Goal: Task Accomplishment & Management: Use online tool/utility

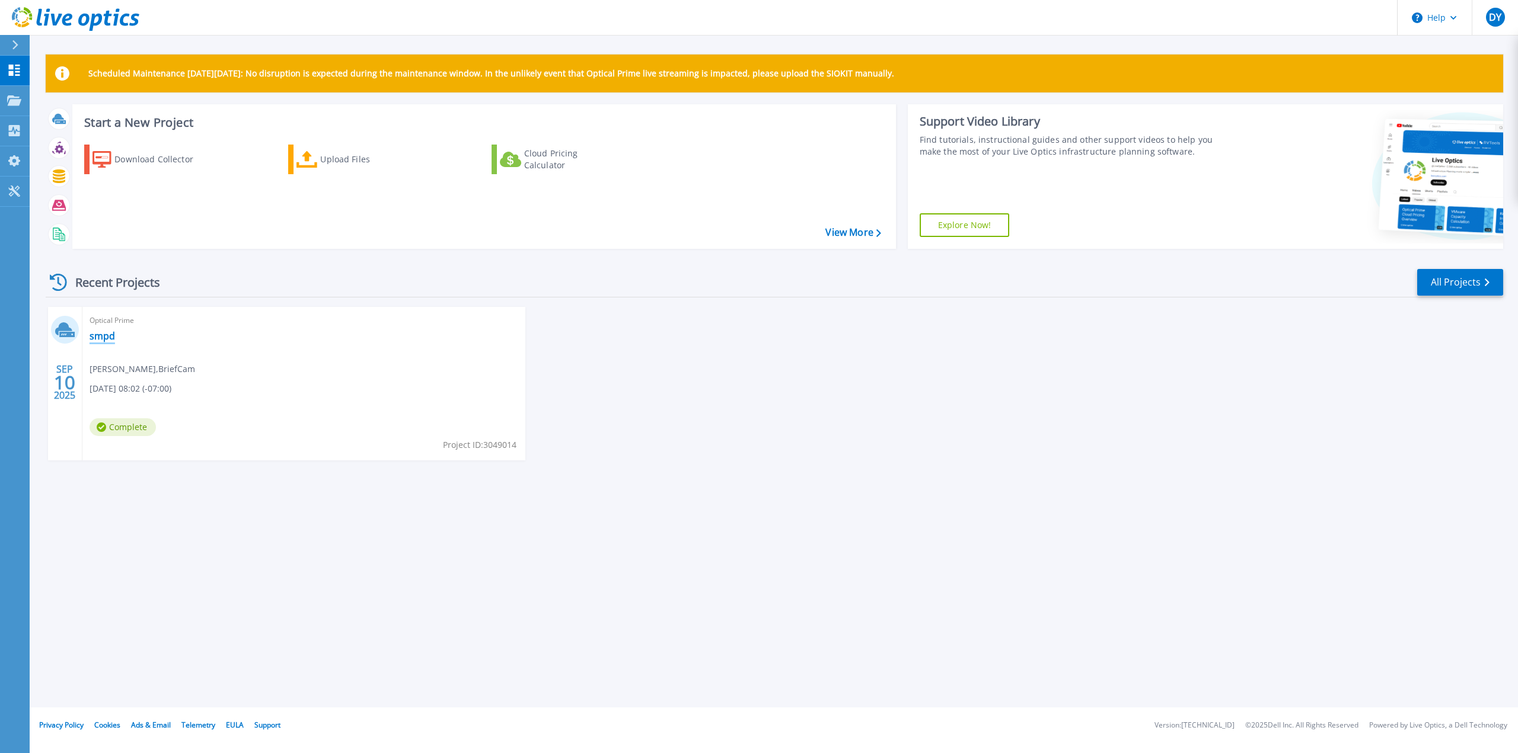
click at [100, 335] on link "smpd" at bounding box center [102, 336] width 25 height 12
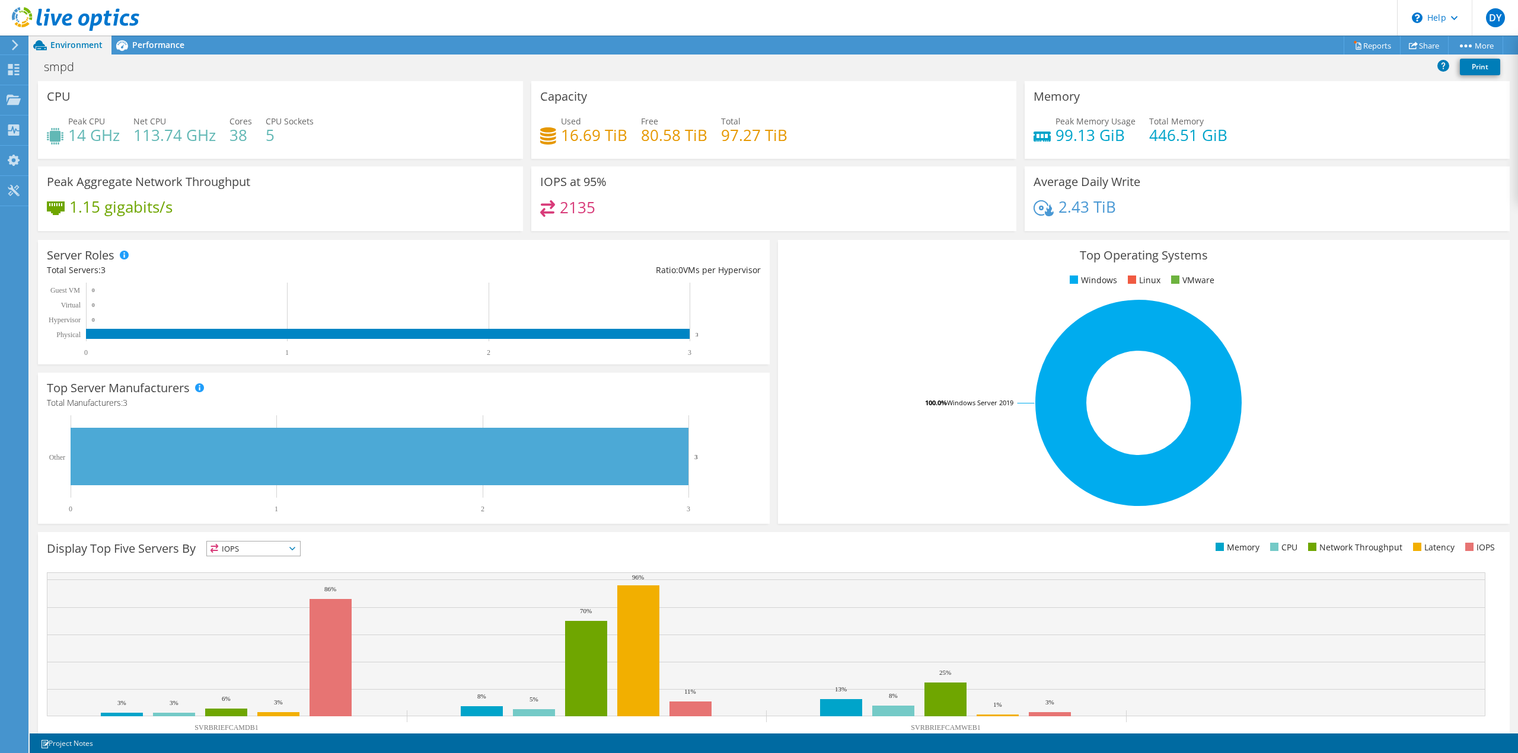
click at [563, 207] on h4 "2135" at bounding box center [578, 207] width 36 height 13
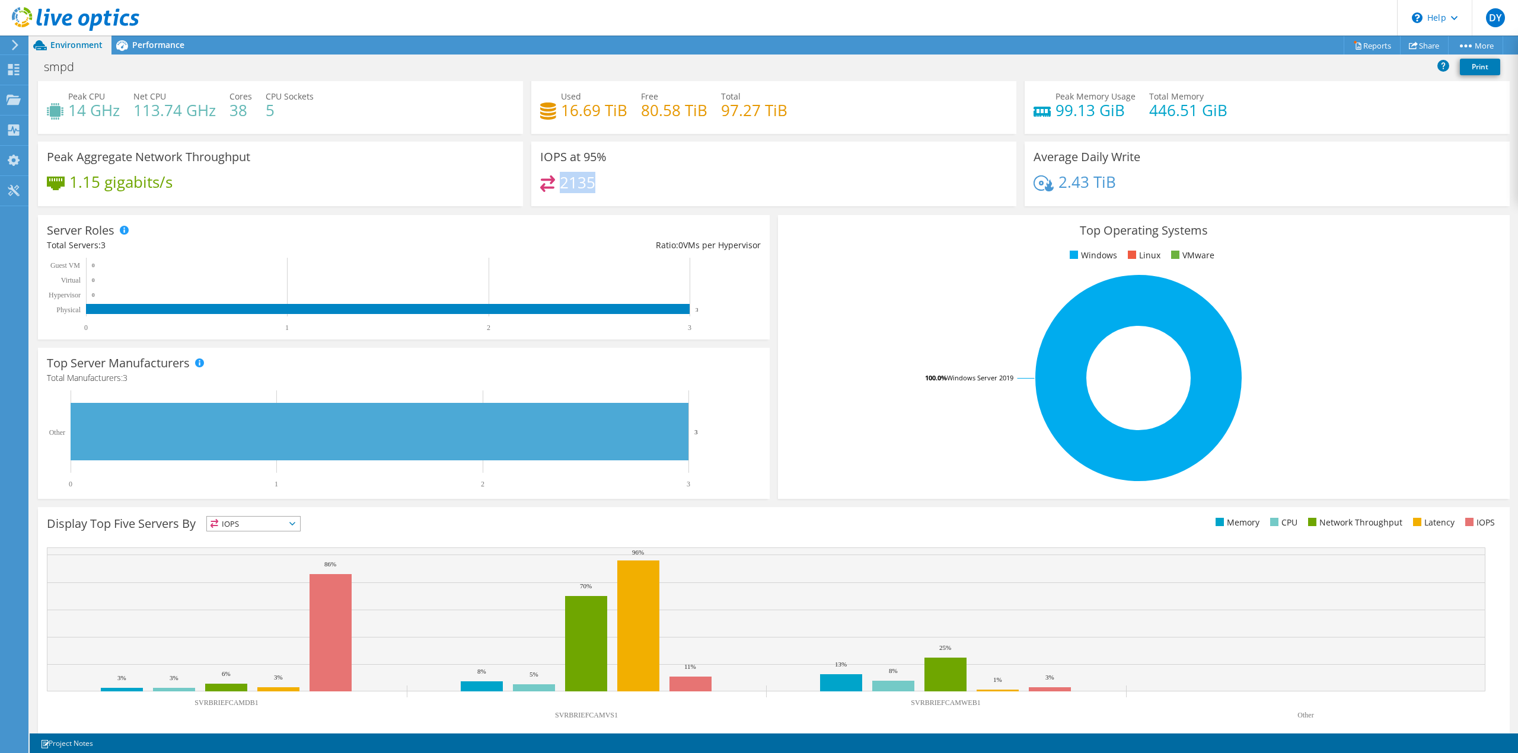
scroll to position [38, 0]
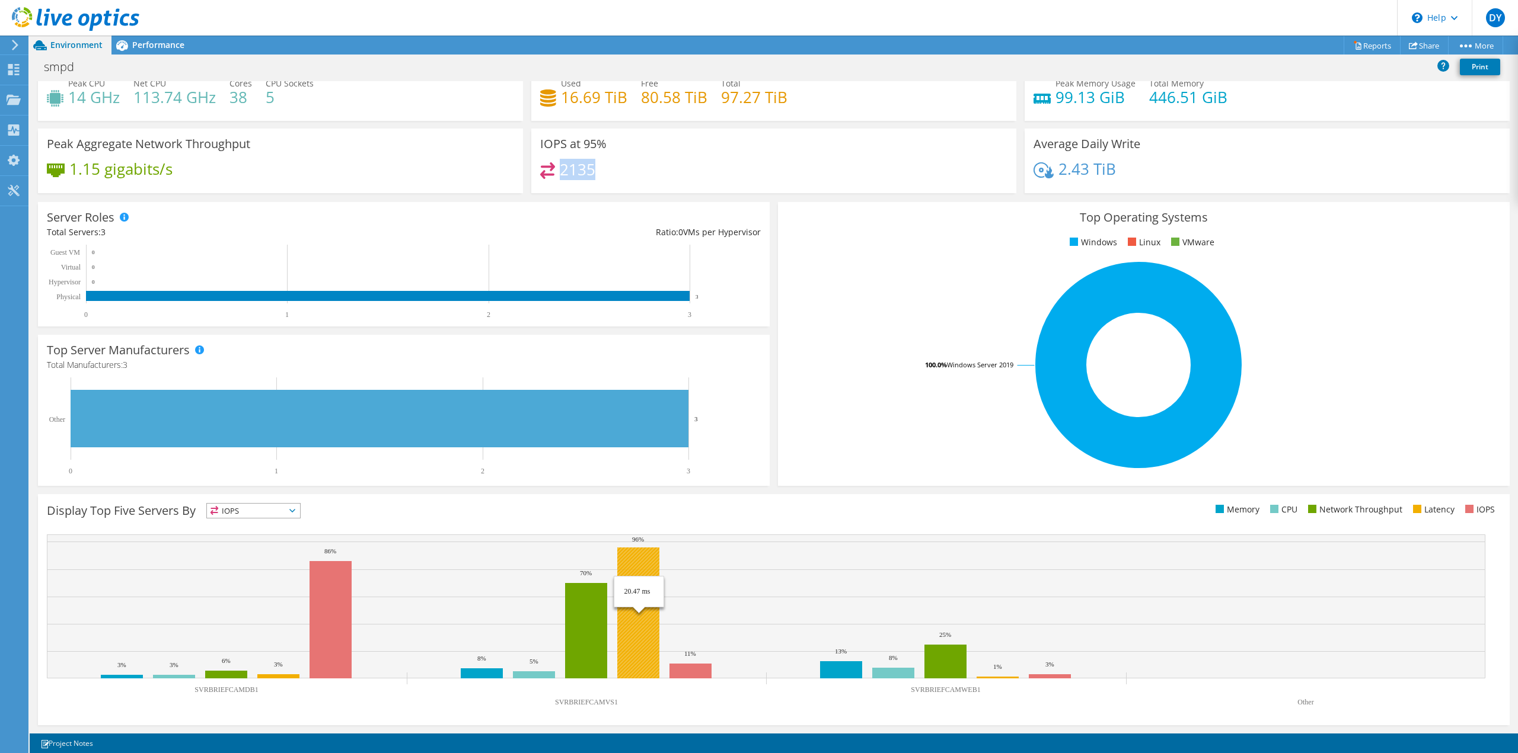
click at [650, 641] on rect at bounding box center [638, 613] width 42 height 131
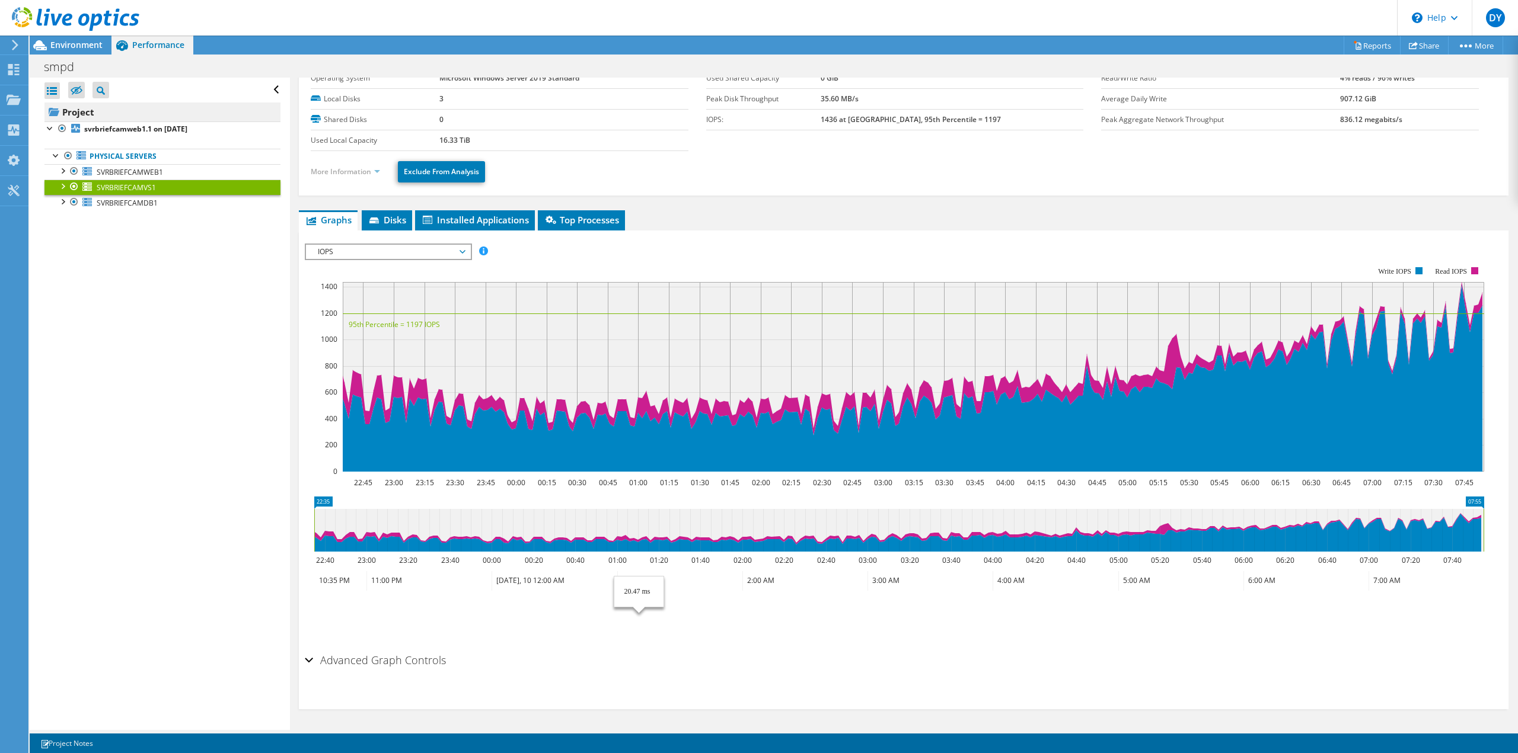
scroll to position [78, 0]
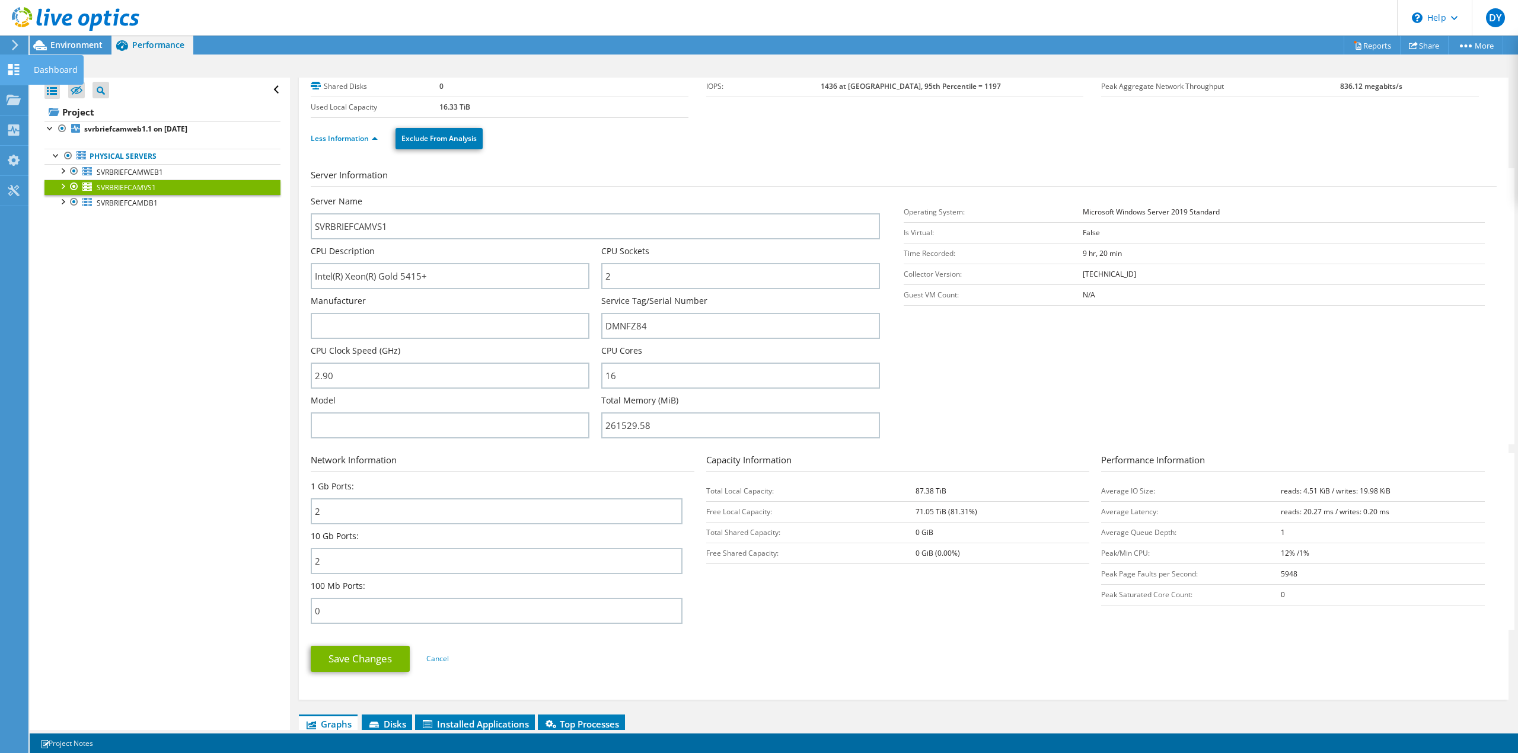
click at [17, 70] on icon at bounding box center [14, 69] width 14 height 11
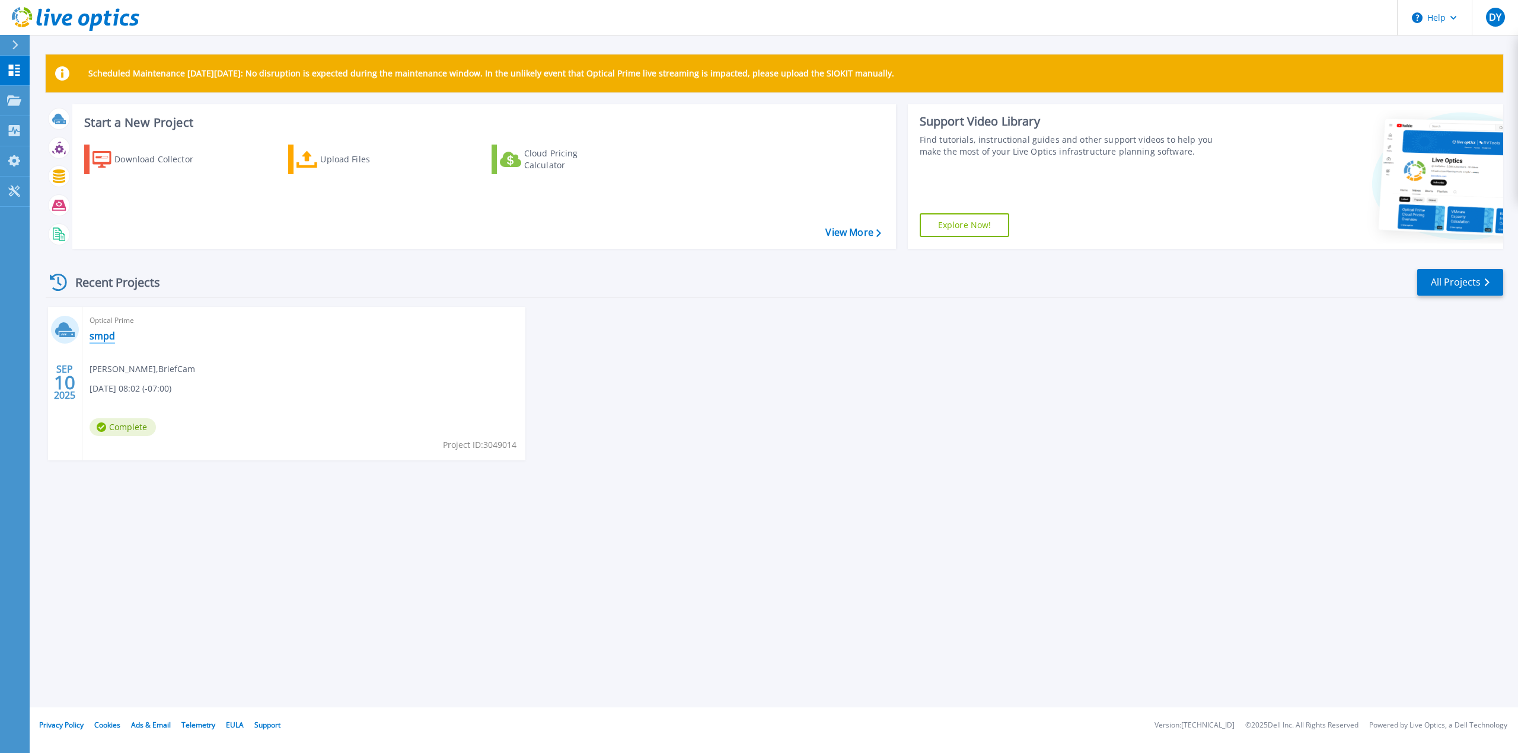
click at [104, 338] on link "smpd" at bounding box center [102, 336] width 25 height 12
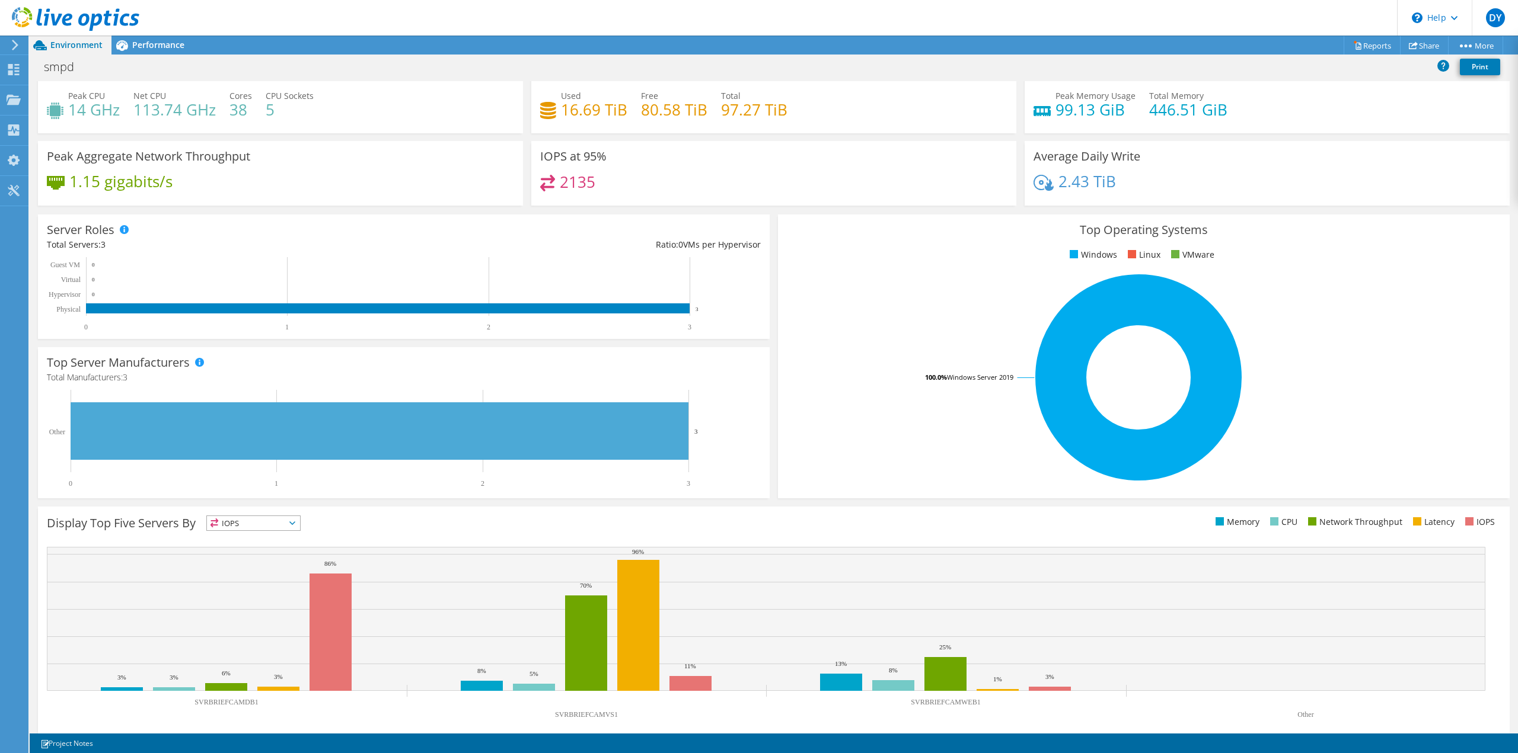
scroll to position [38, 0]
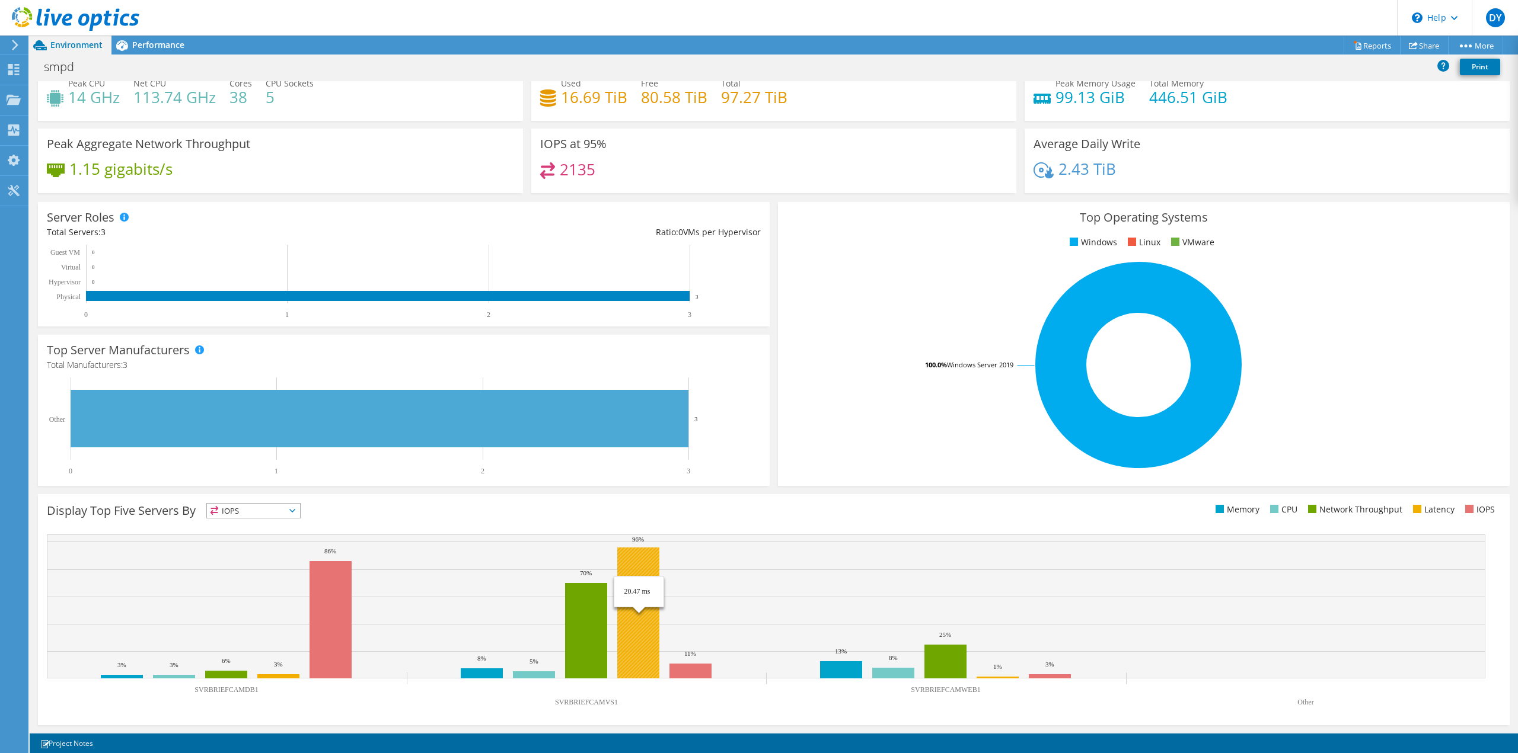
click at [636, 638] on rect at bounding box center [638, 613] width 42 height 131
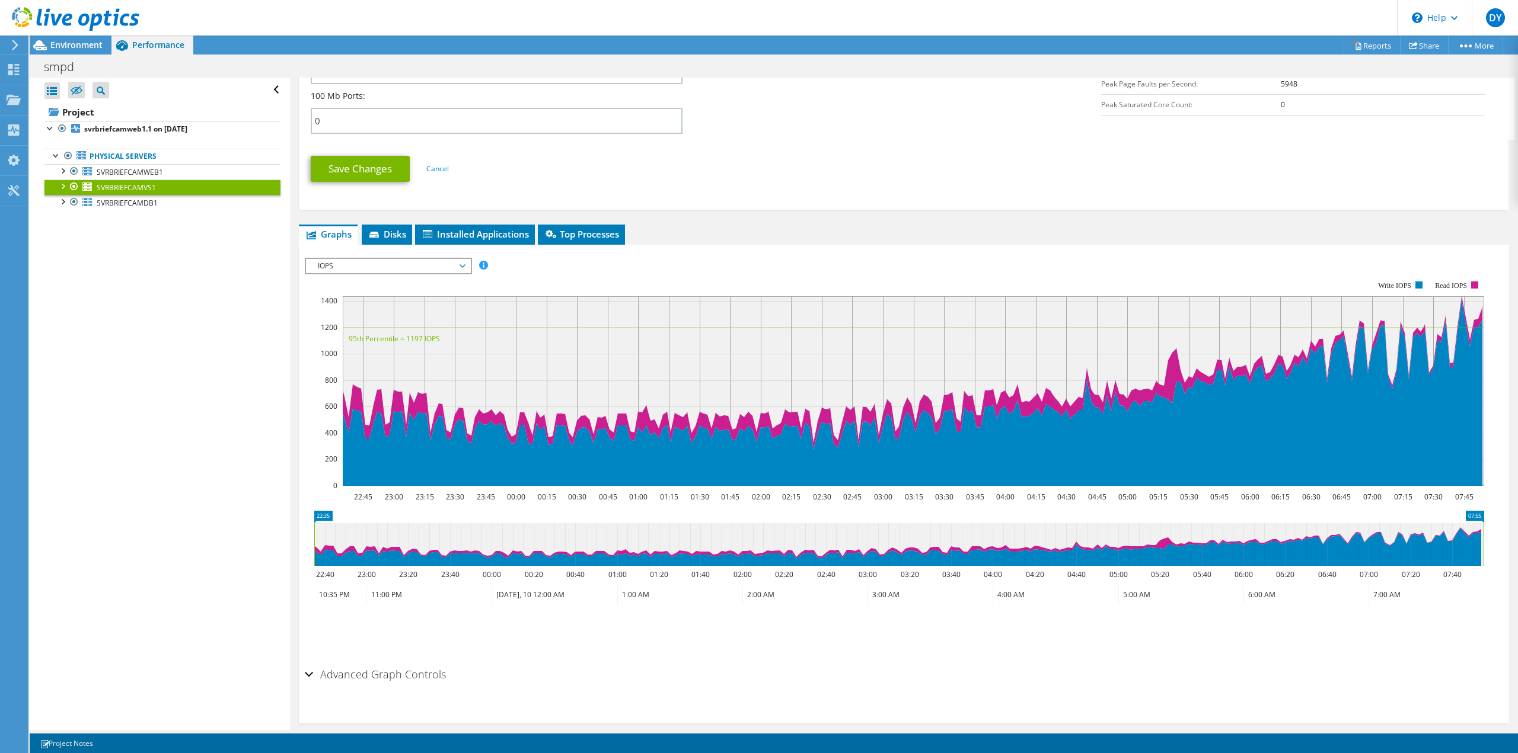
scroll to position [583, 0]
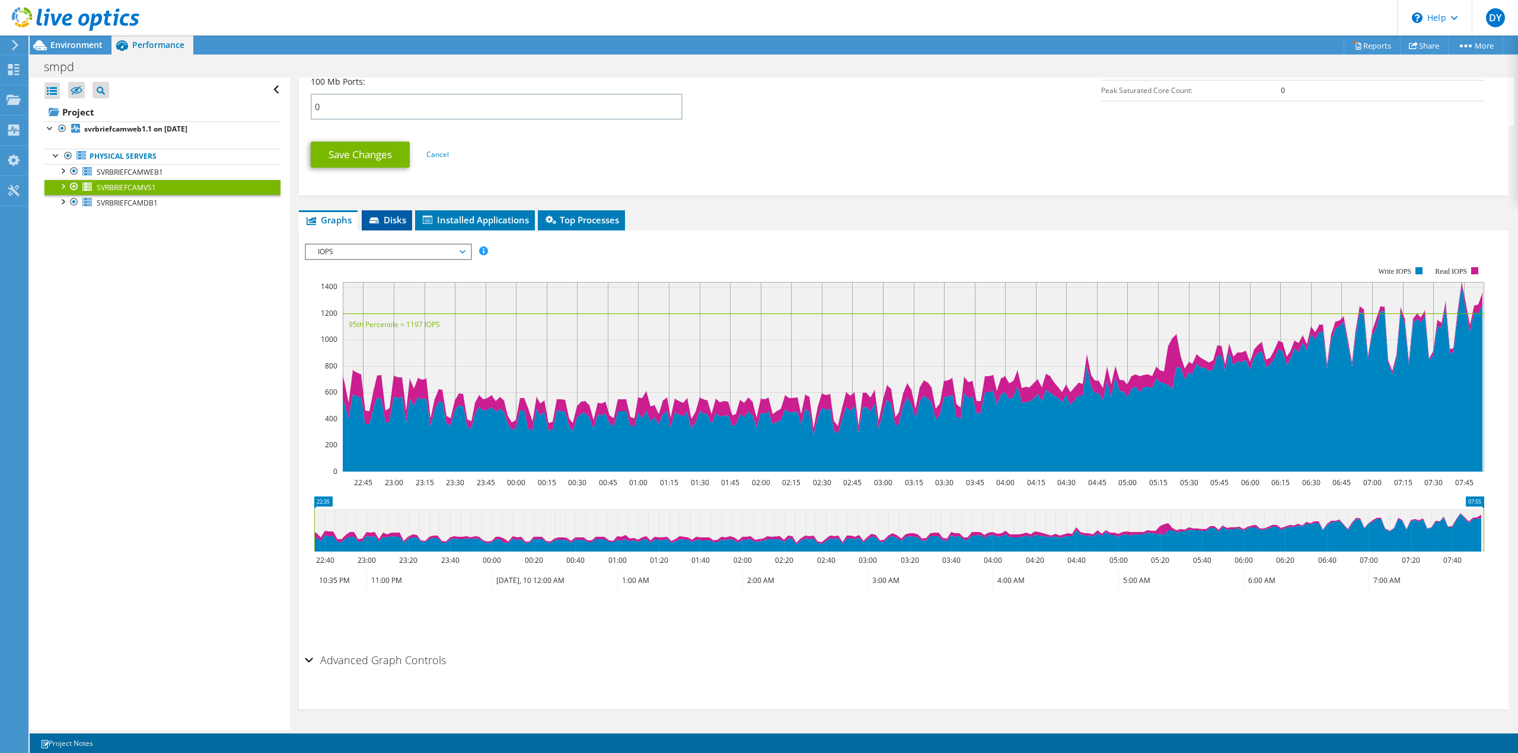
click at [390, 220] on span "Disks" at bounding box center [387, 220] width 39 height 12
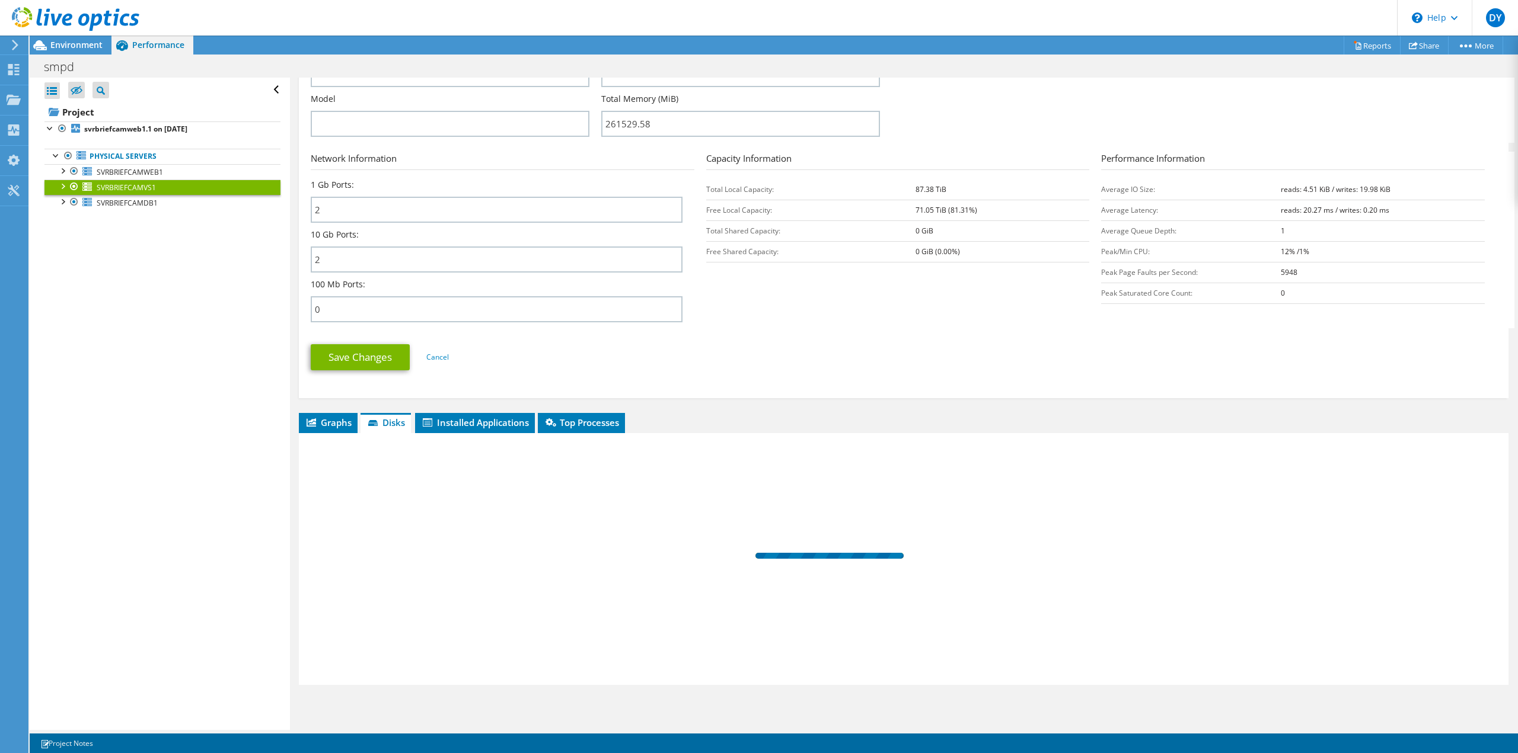
scroll to position [380, 0]
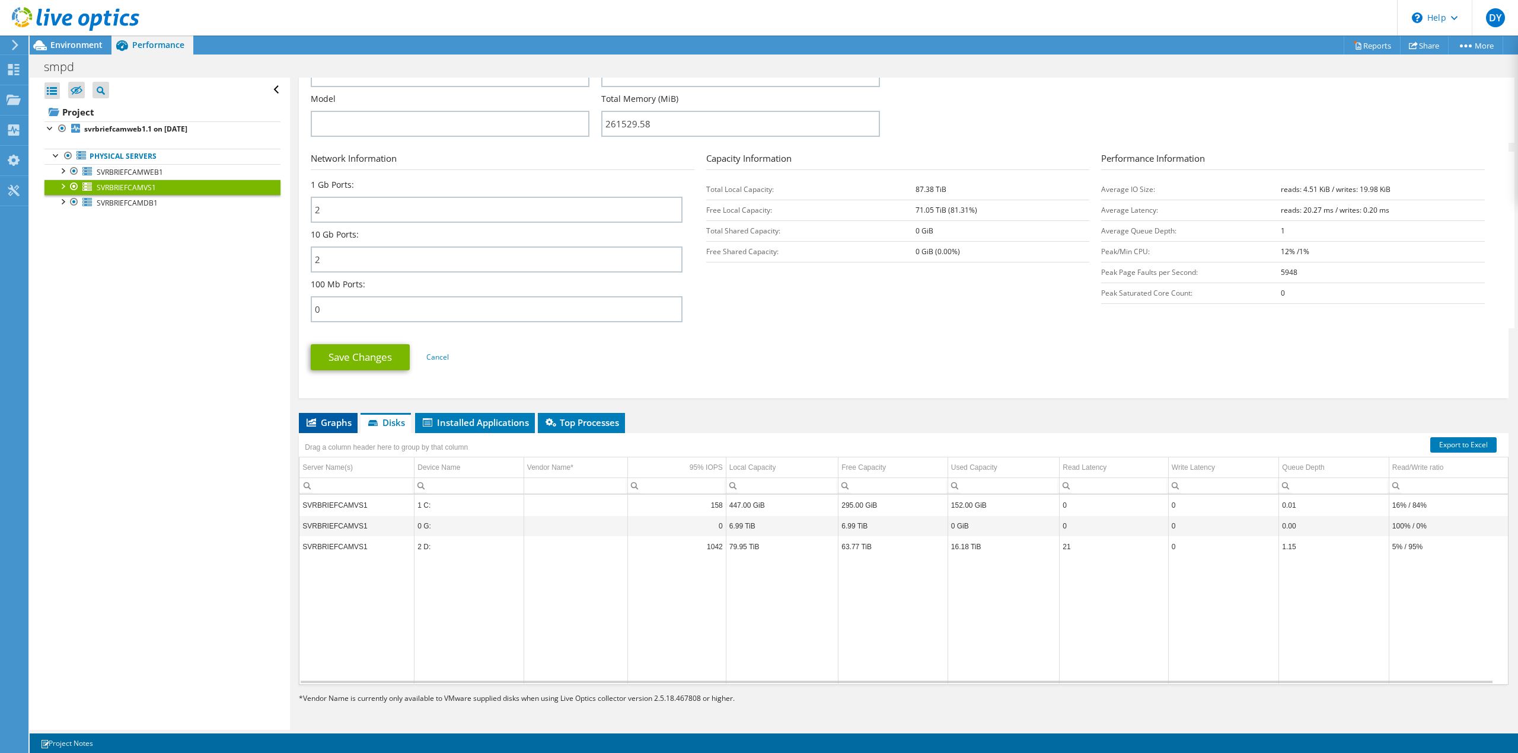
click at [331, 427] on span "Graphs" at bounding box center [328, 423] width 47 height 12
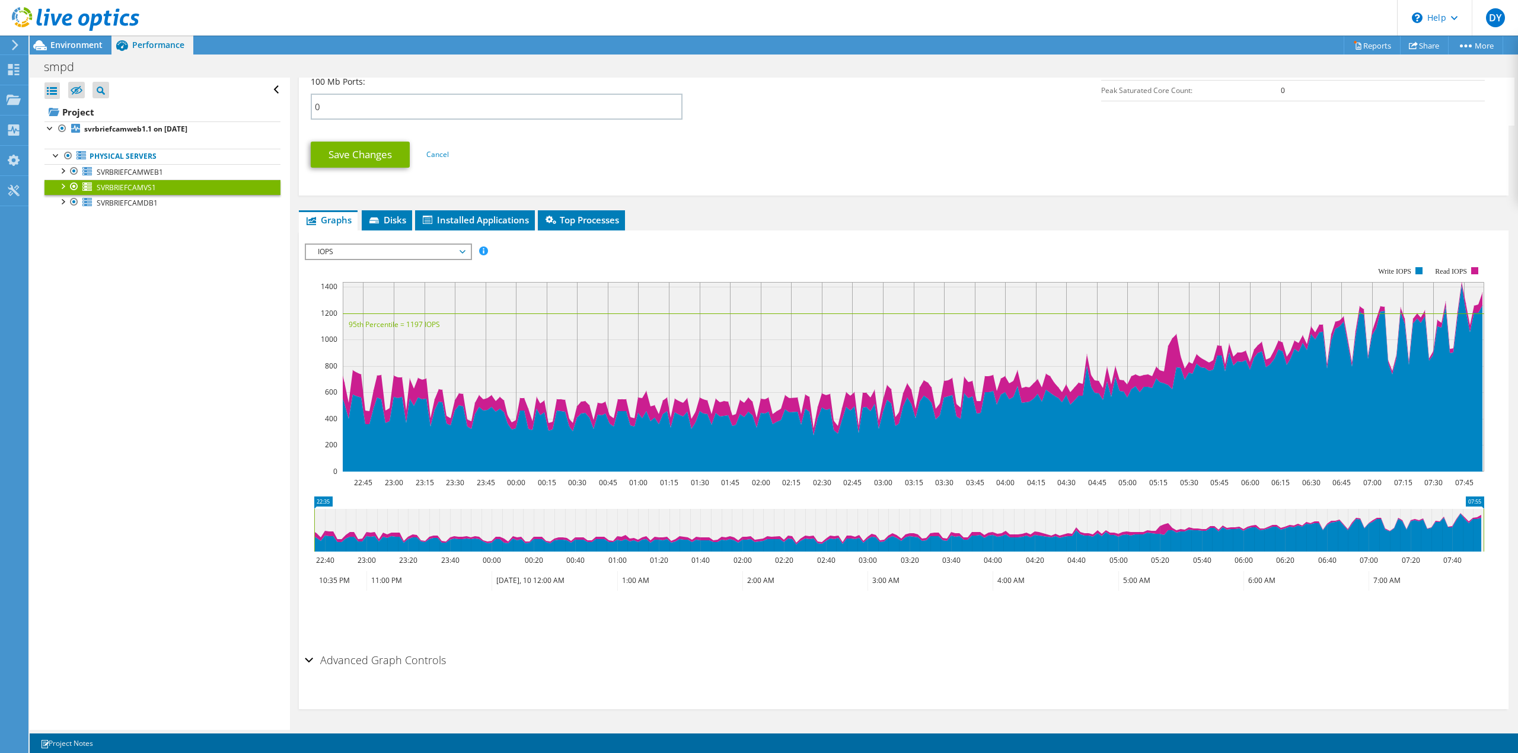
click at [397, 252] on span "IOPS" at bounding box center [388, 252] width 152 height 14
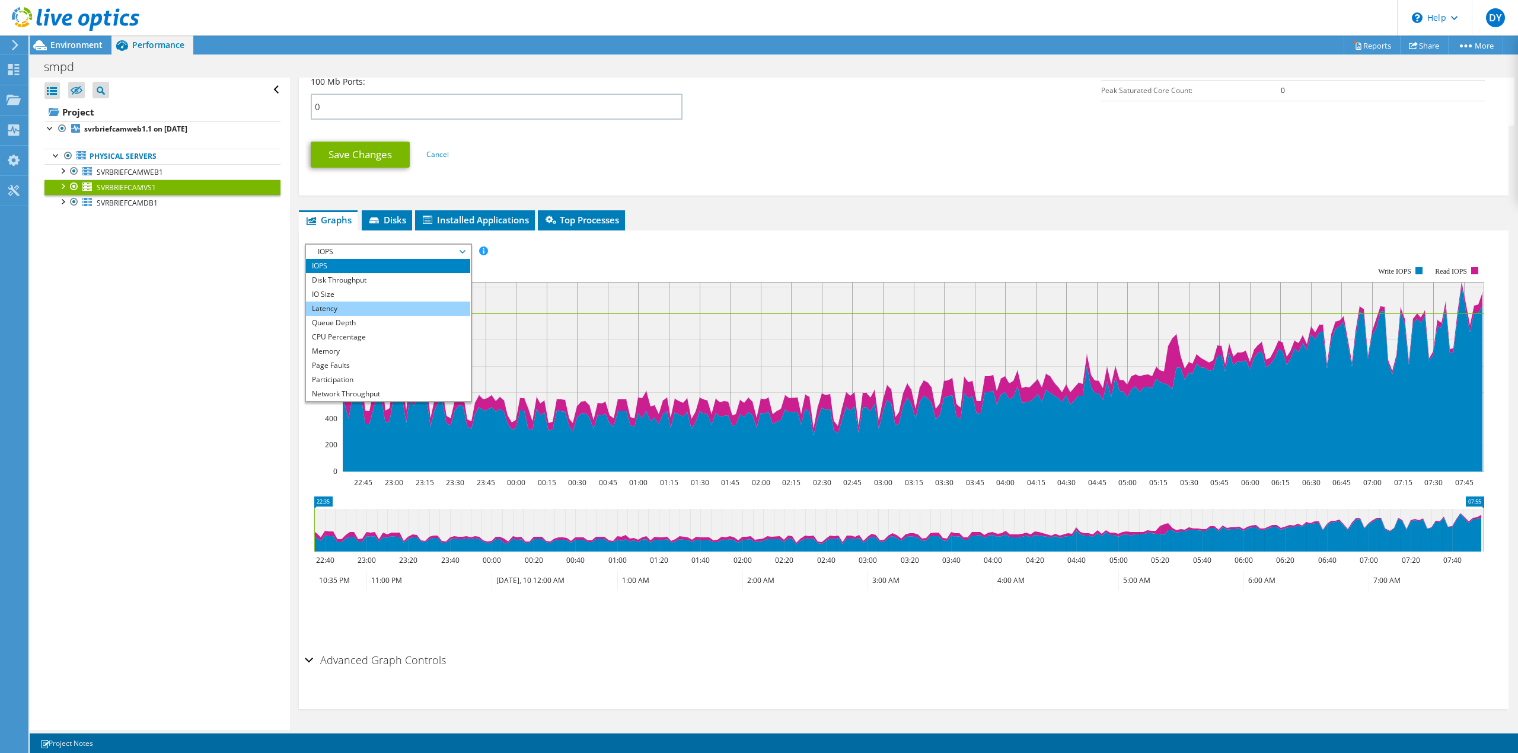
click at [365, 309] on li "Latency" at bounding box center [388, 309] width 164 height 14
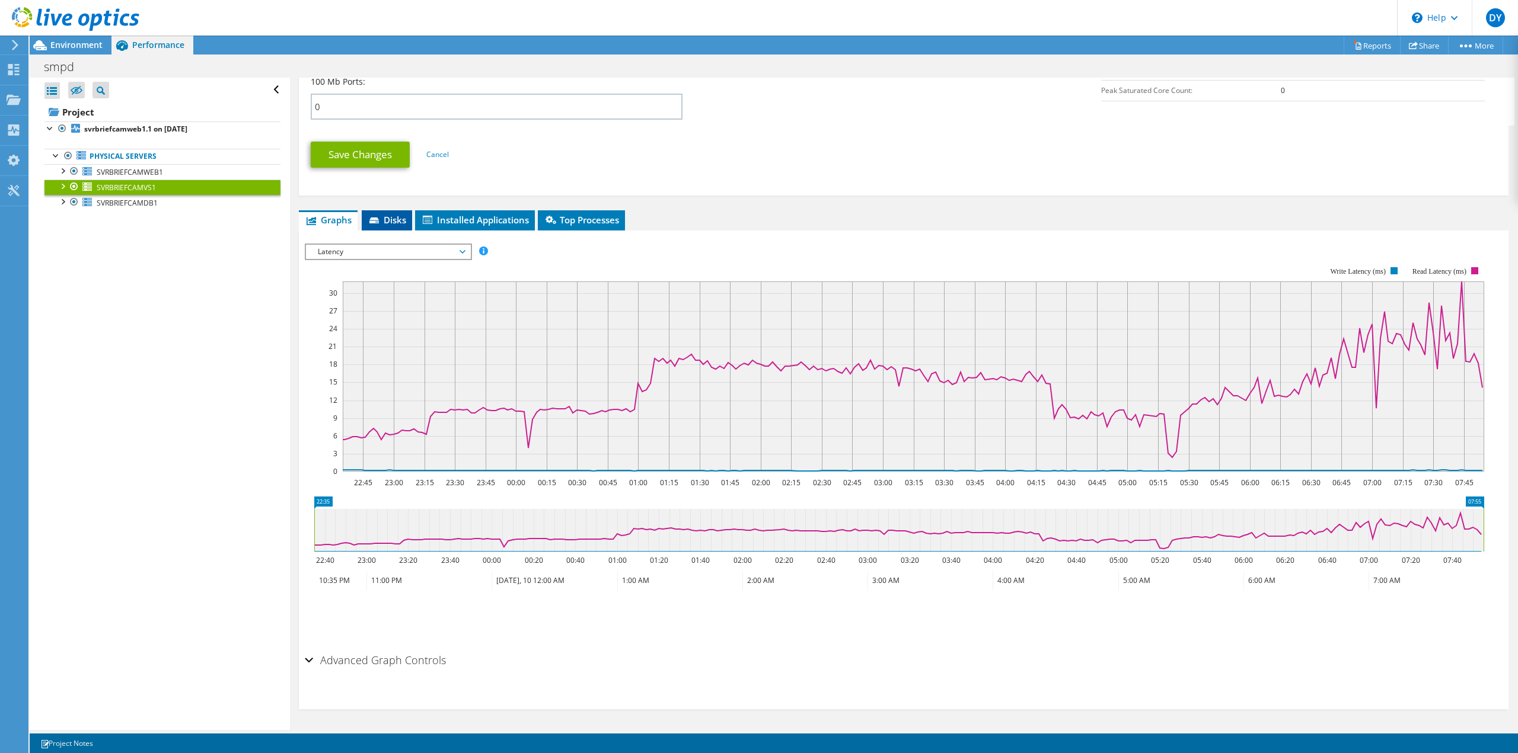
click at [401, 224] on span "Disks" at bounding box center [387, 220] width 39 height 12
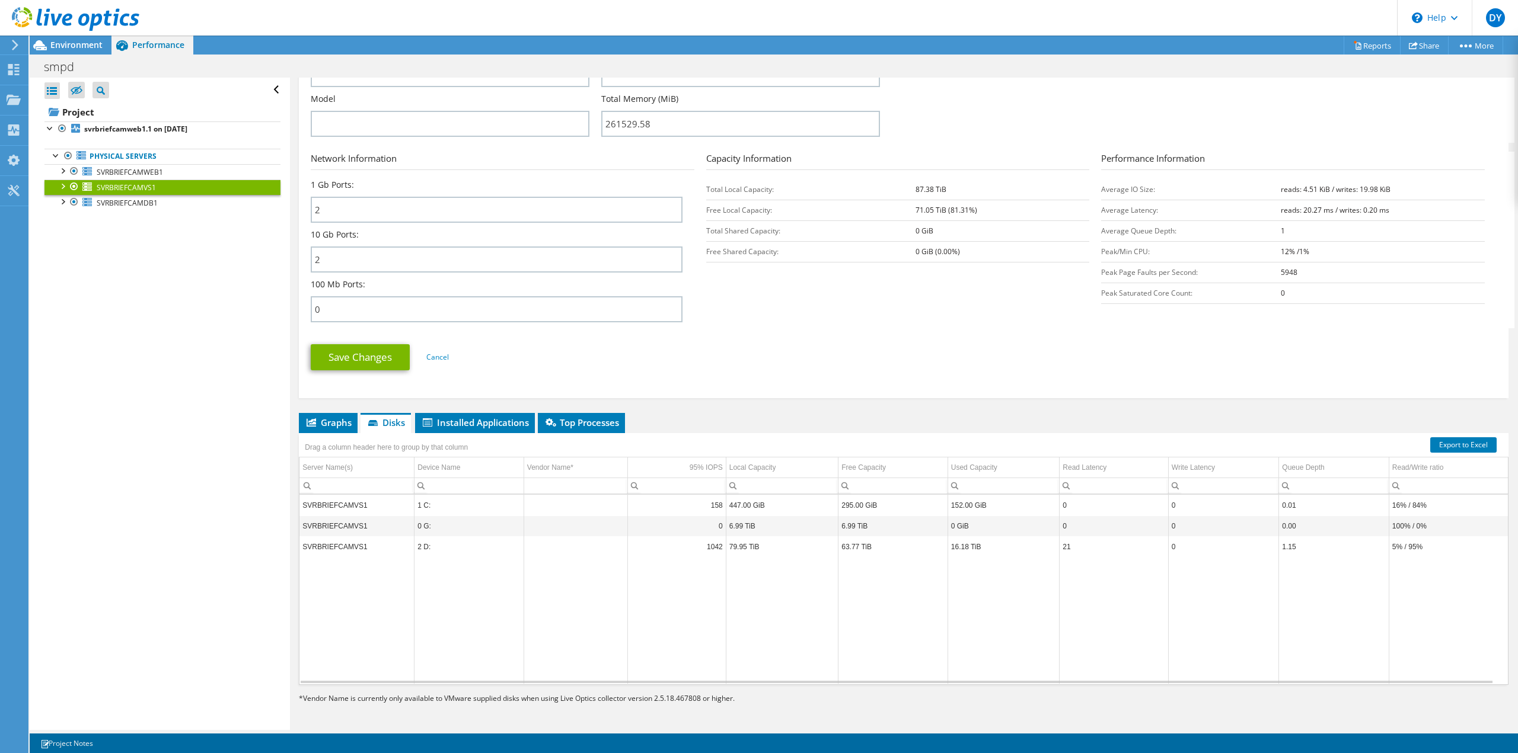
click at [337, 548] on td "SVRBRIEFCAMVS1" at bounding box center [356, 546] width 115 height 21
click at [56, 46] on span "Environment" at bounding box center [76, 44] width 52 height 11
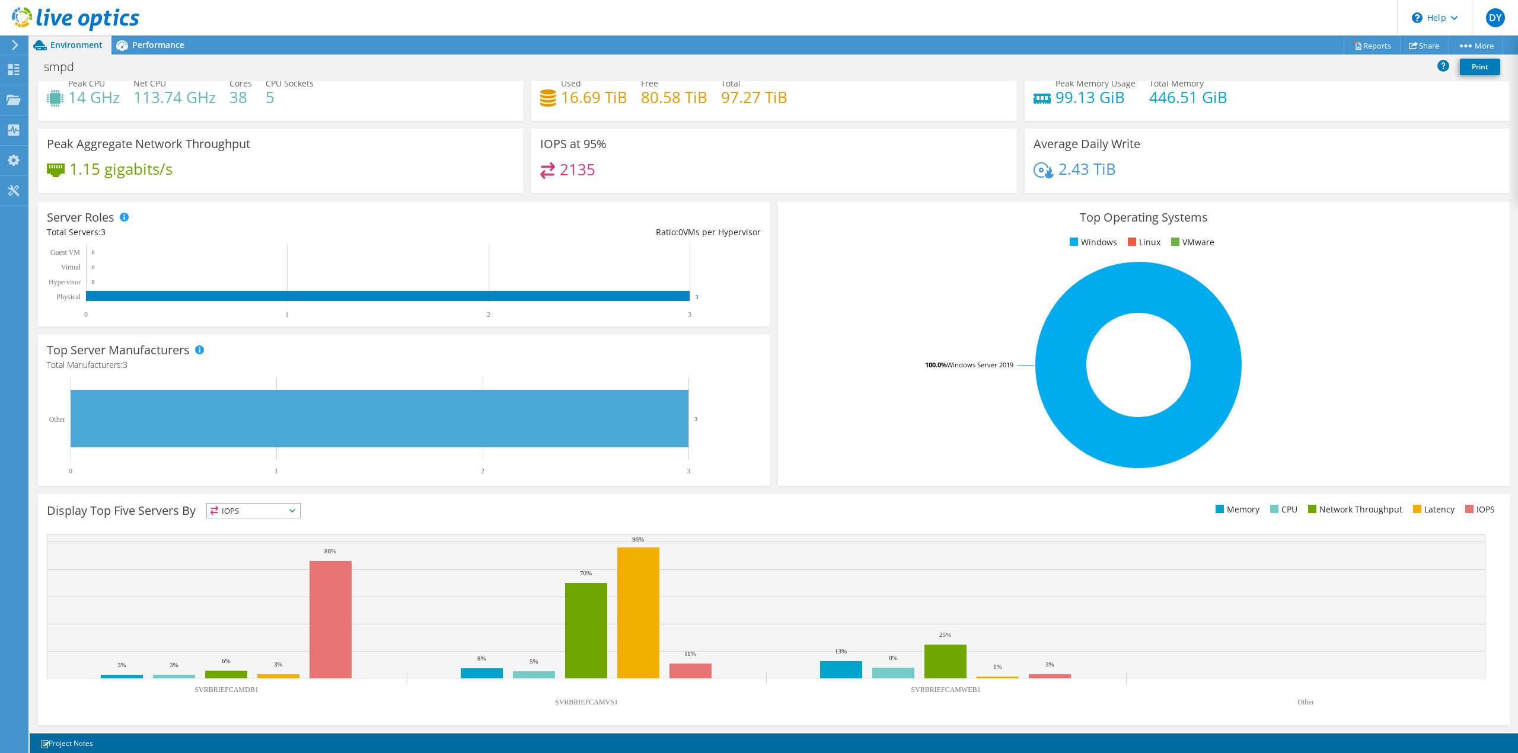
scroll to position [0, 0]
click at [414, 354] on div "Top Server Manufacturers Manufacturers are shown for physical servers and hyper…" at bounding box center [404, 410] width 732 height 151
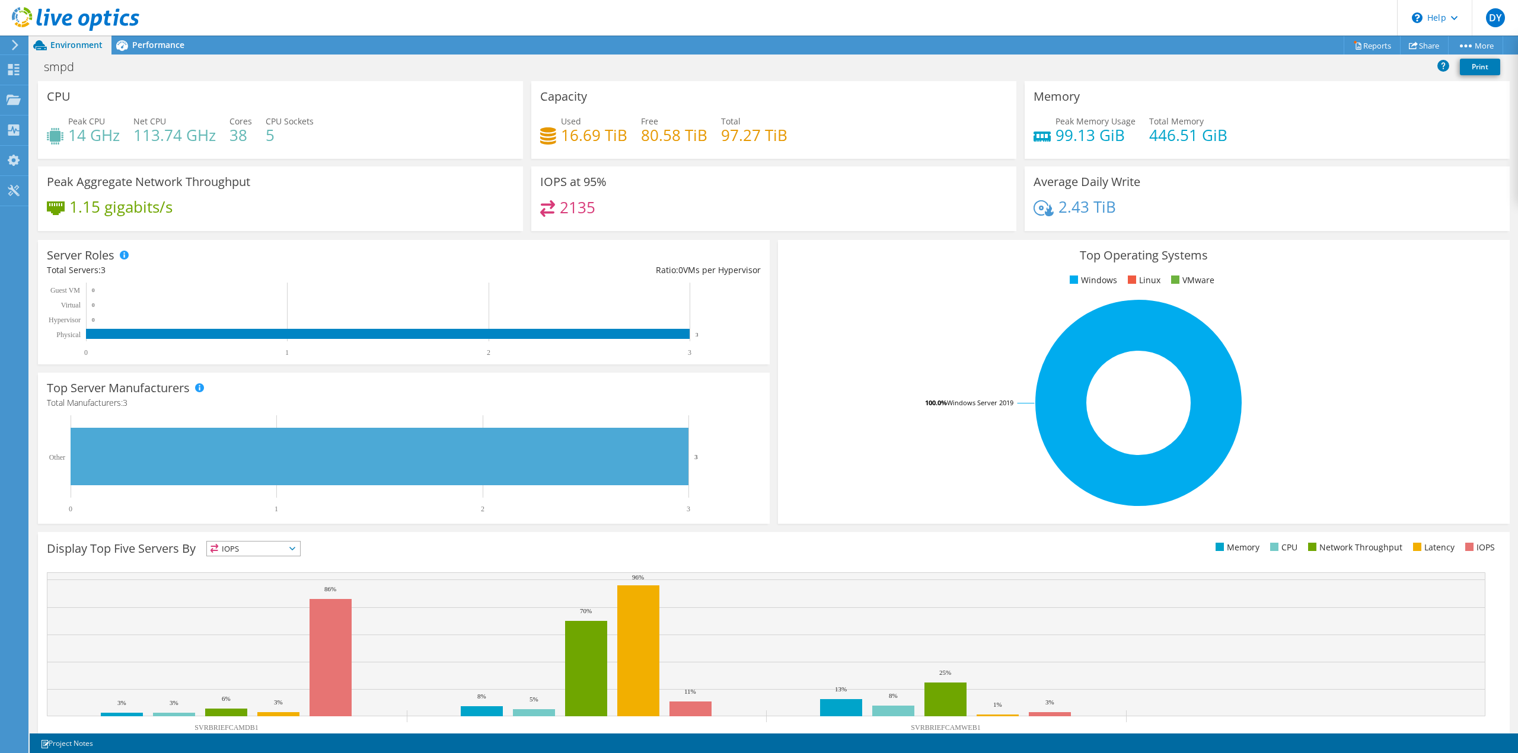
scroll to position [380, 0]
click at [877, 551] on ul "Memory CPU Network Throughput Latency IOPS" at bounding box center [1137, 548] width 727 height 14
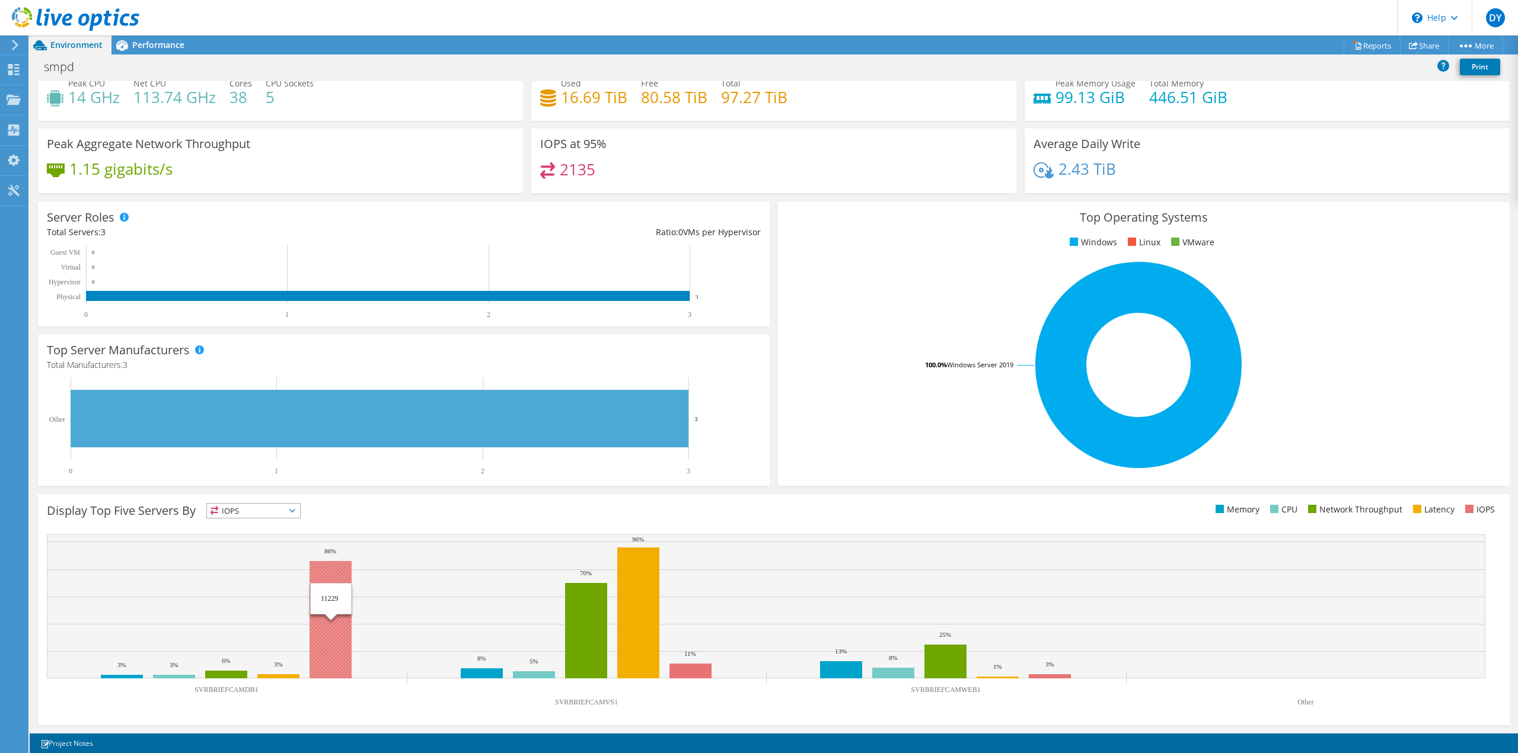
click at [341, 628] on rect at bounding box center [330, 619] width 42 height 117
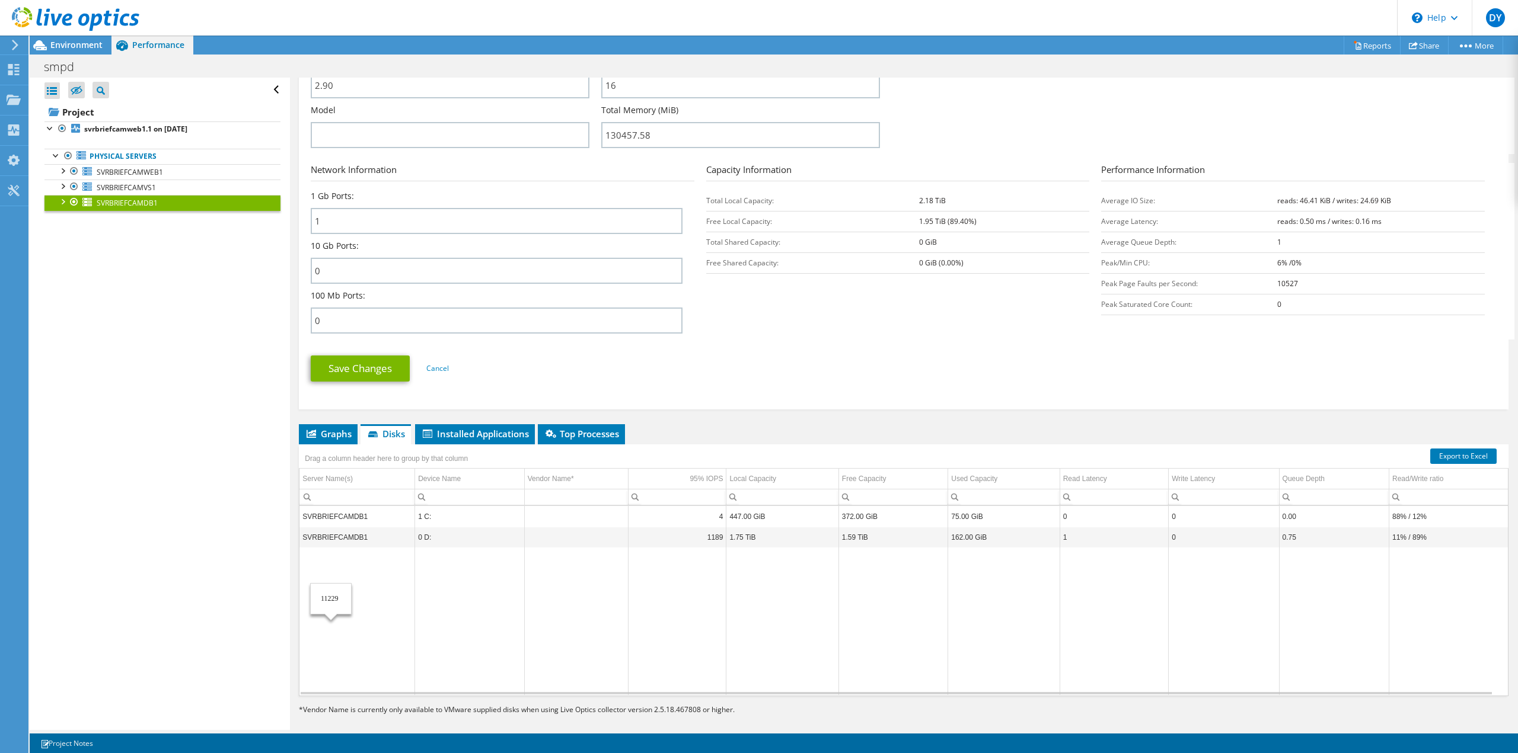
scroll to position [380, 0]
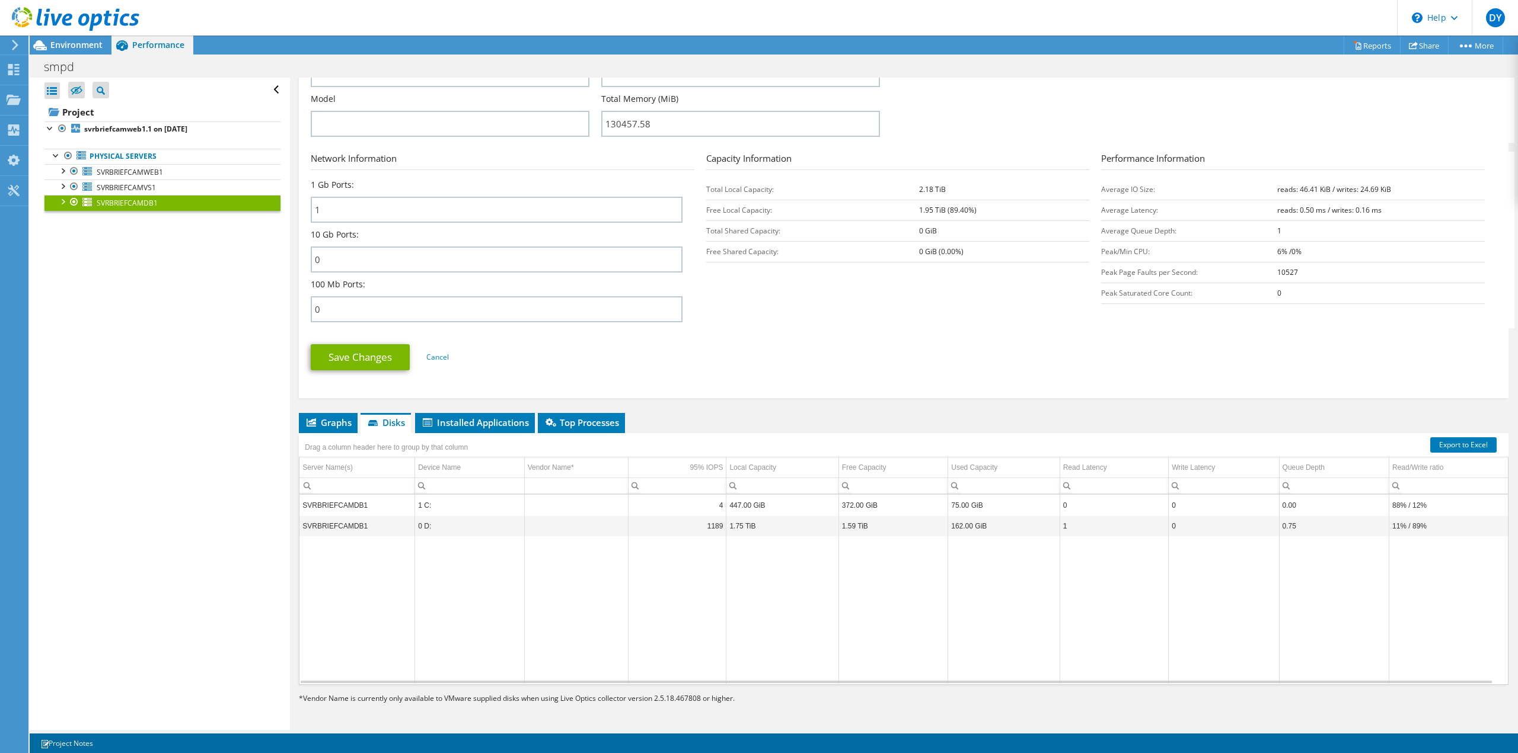
click at [350, 529] on td "SVRBRIEFCAMDB1" at bounding box center [356, 526] width 115 height 21
click at [139, 172] on span "SVRBRIEFCAMWEB1" at bounding box center [130, 172] width 66 height 10
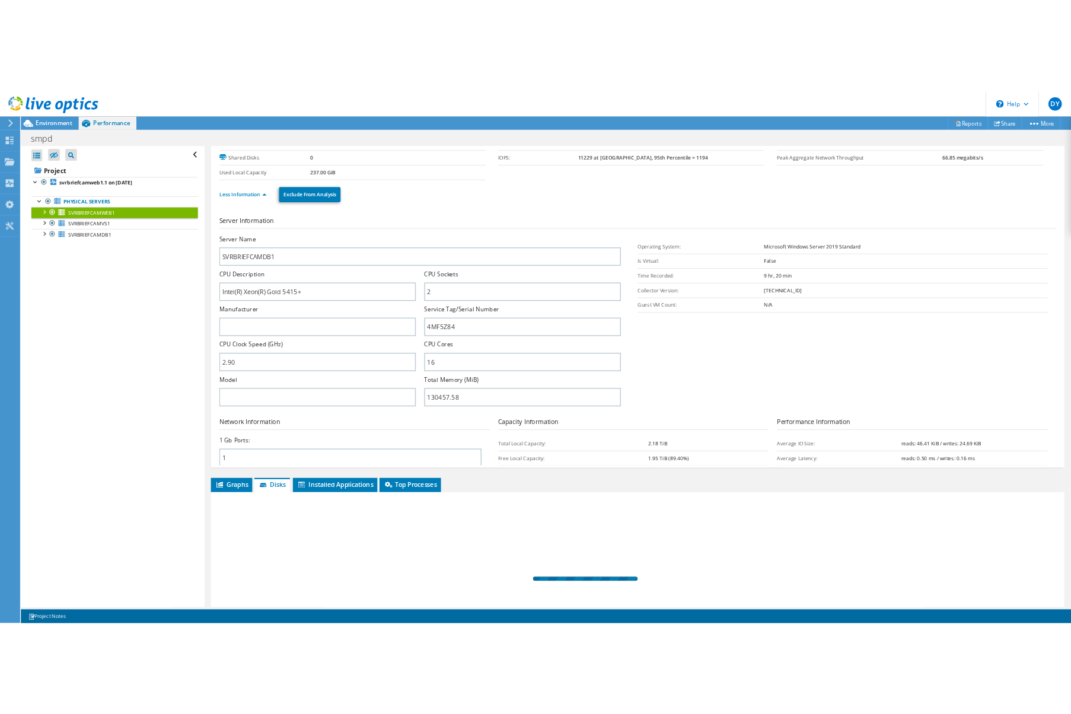
scroll to position [0, 0]
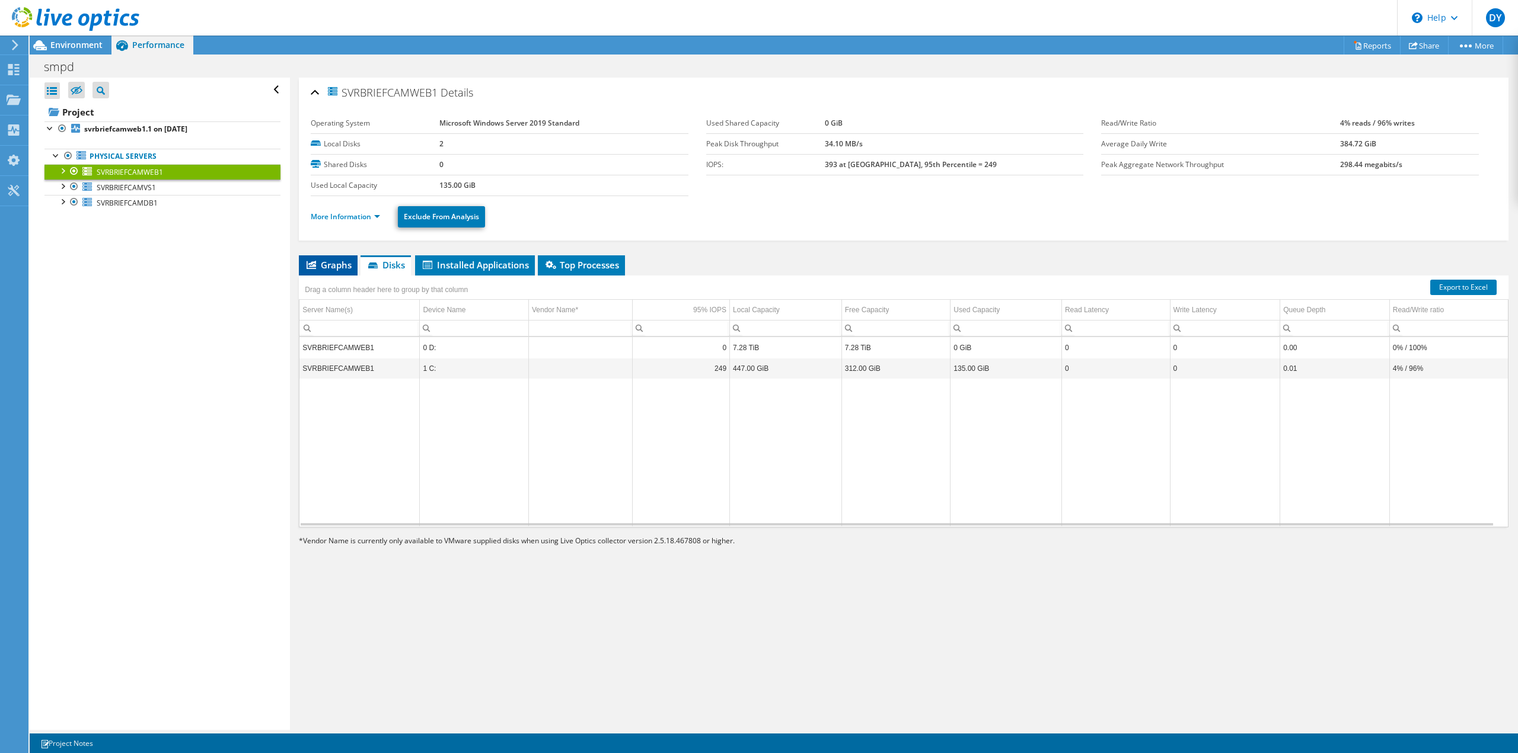
click at [333, 268] on span "Graphs" at bounding box center [328, 265] width 47 height 12
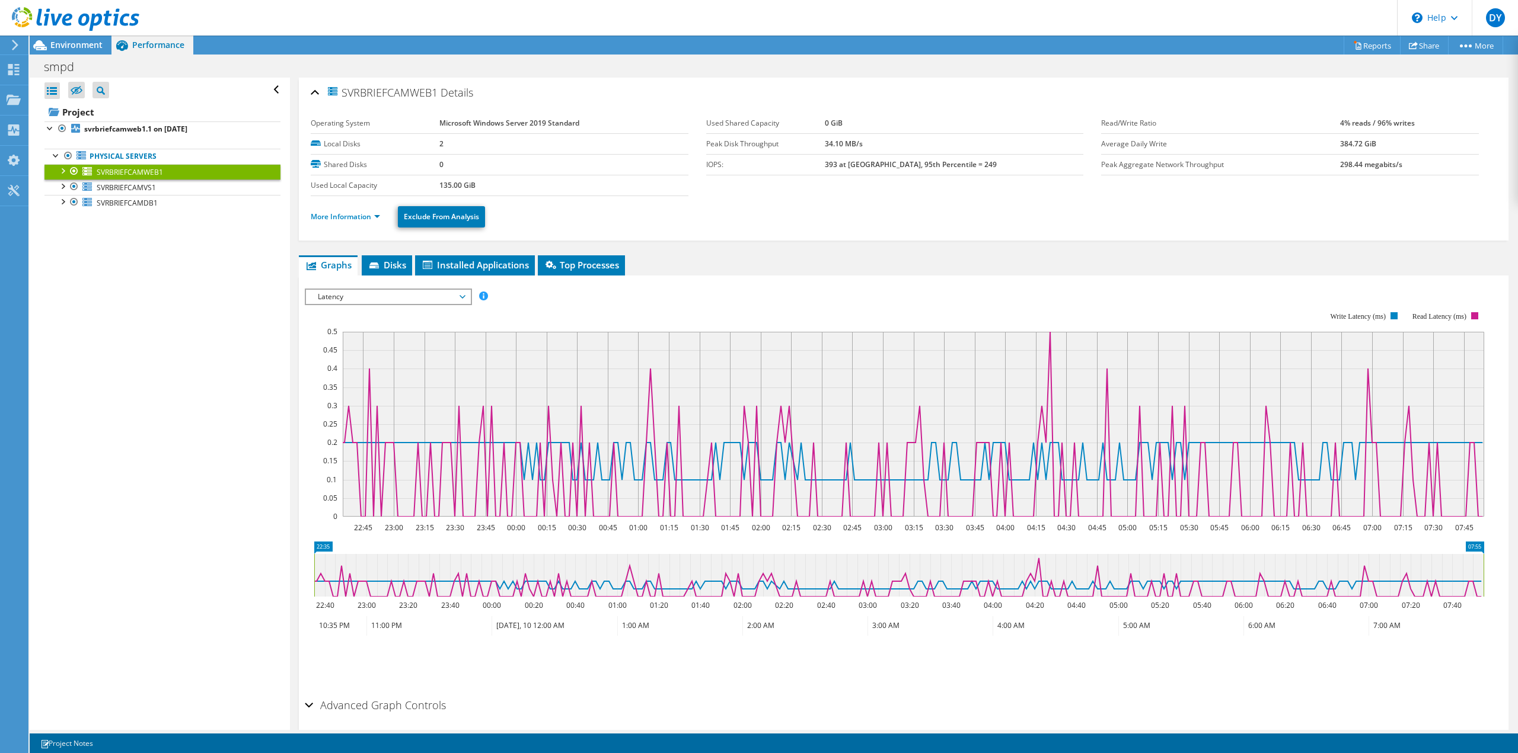
click at [387, 299] on span "Latency" at bounding box center [388, 297] width 152 height 14
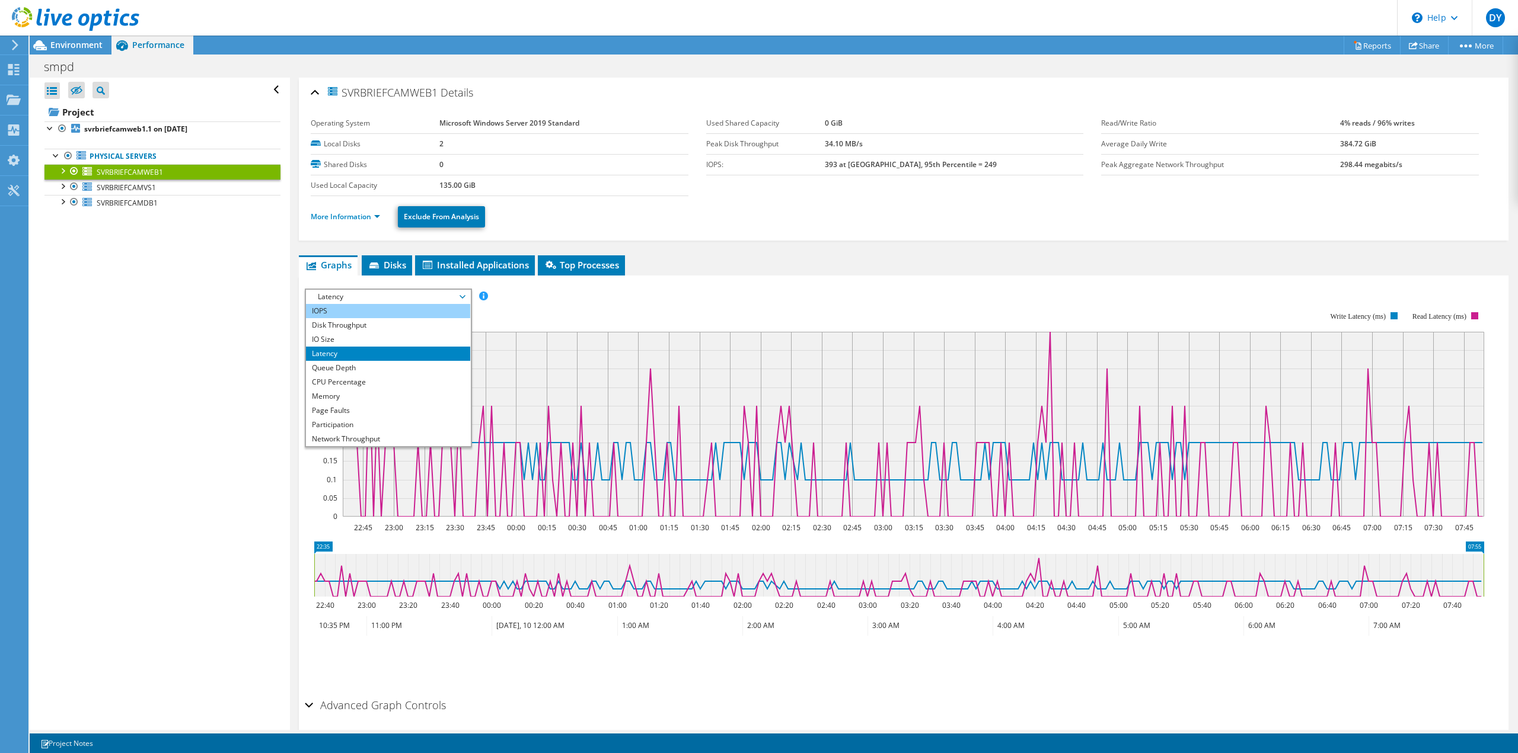
click at [375, 311] on li "IOPS" at bounding box center [388, 311] width 164 height 14
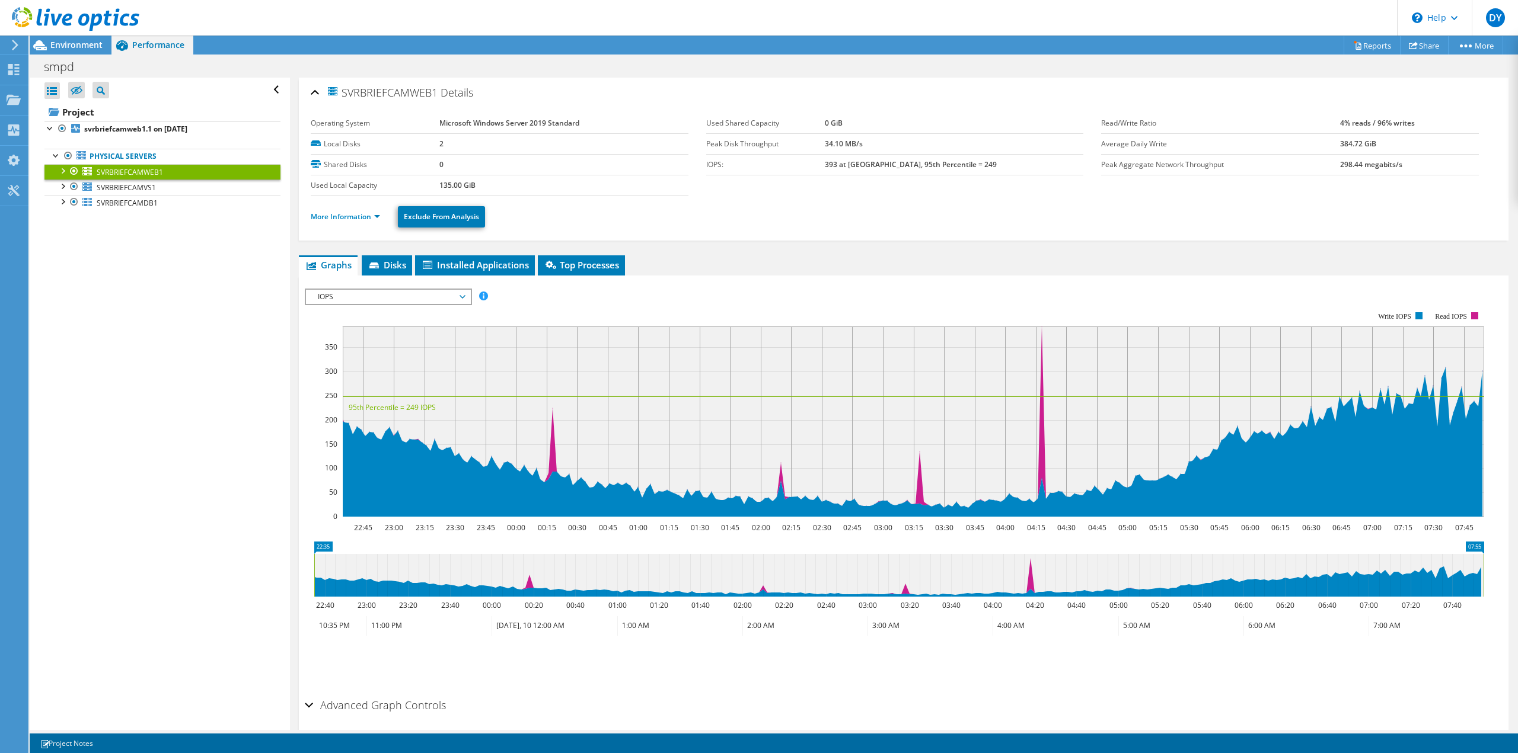
click at [340, 298] on span "IOPS" at bounding box center [388, 297] width 152 height 14
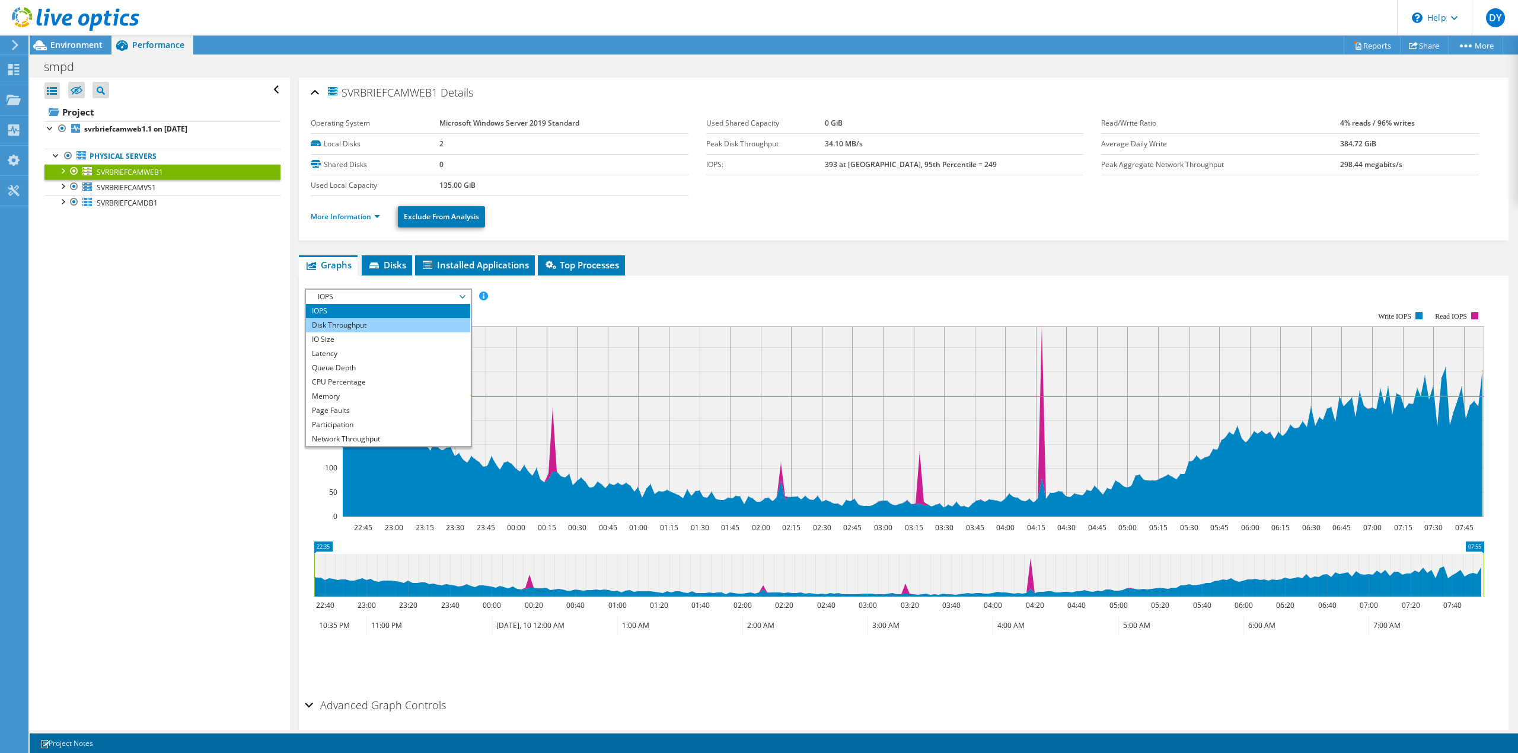
click at [342, 323] on li "Disk Throughput" at bounding box center [388, 325] width 164 height 14
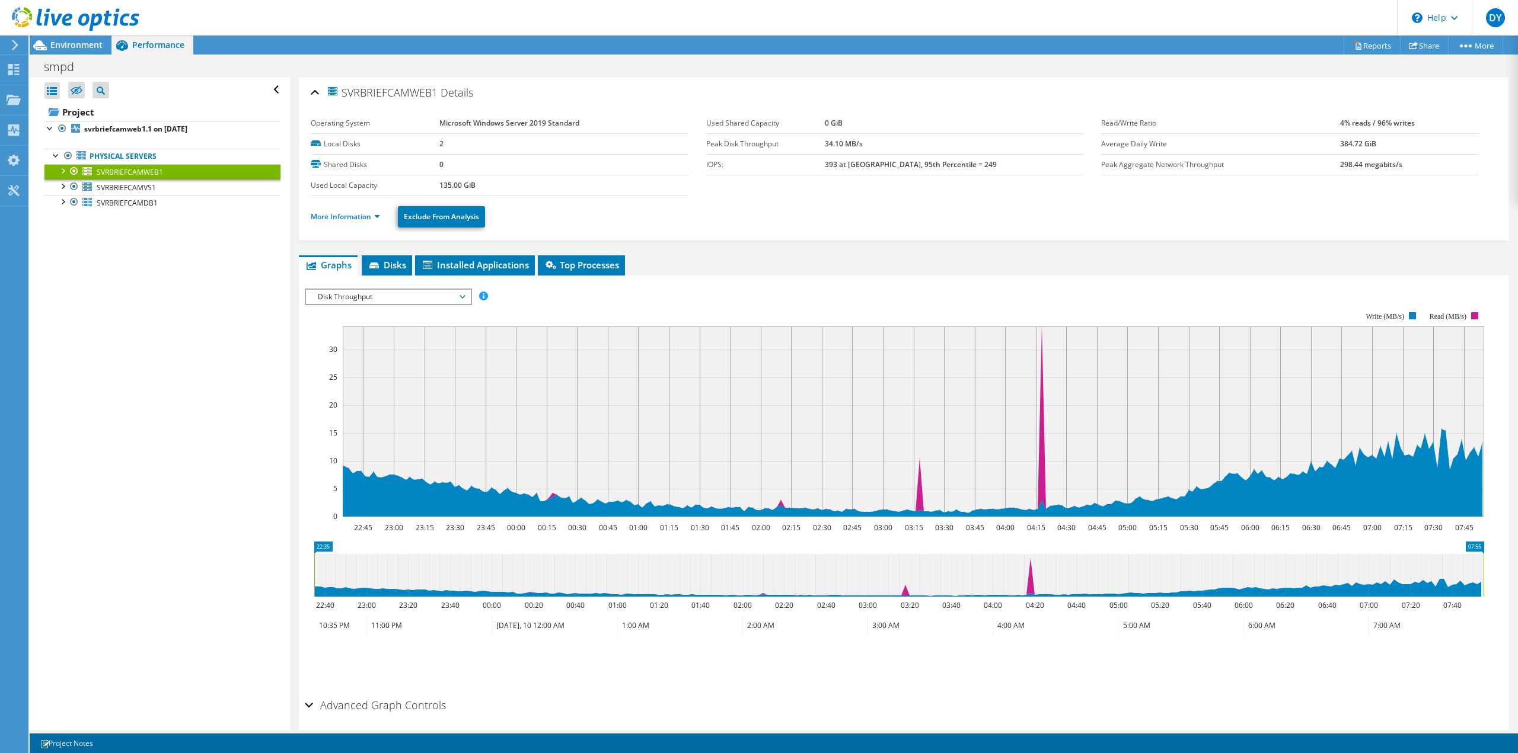
click at [332, 295] on span "Disk Throughput" at bounding box center [388, 297] width 152 height 14
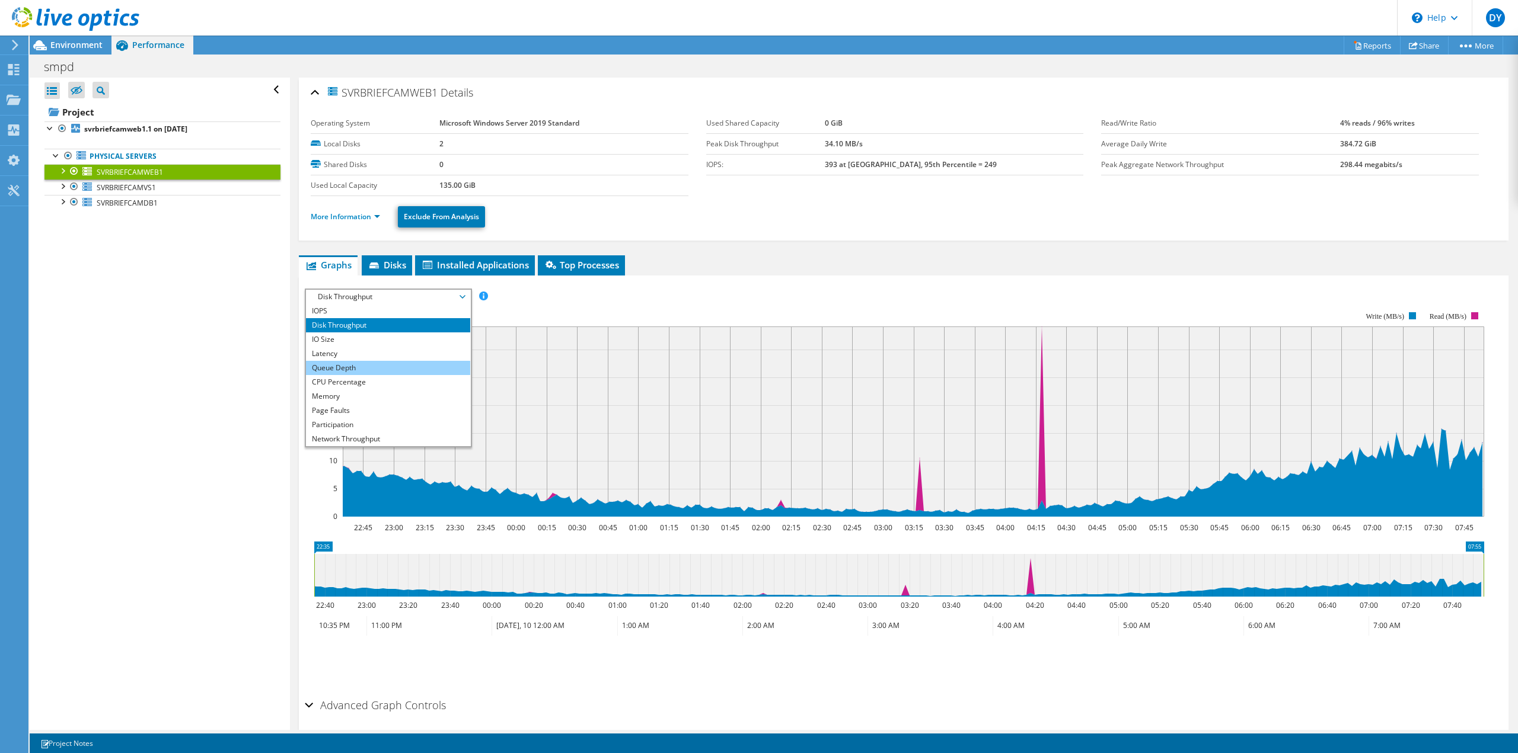
click at [340, 365] on li "Queue Depth" at bounding box center [388, 368] width 164 height 14
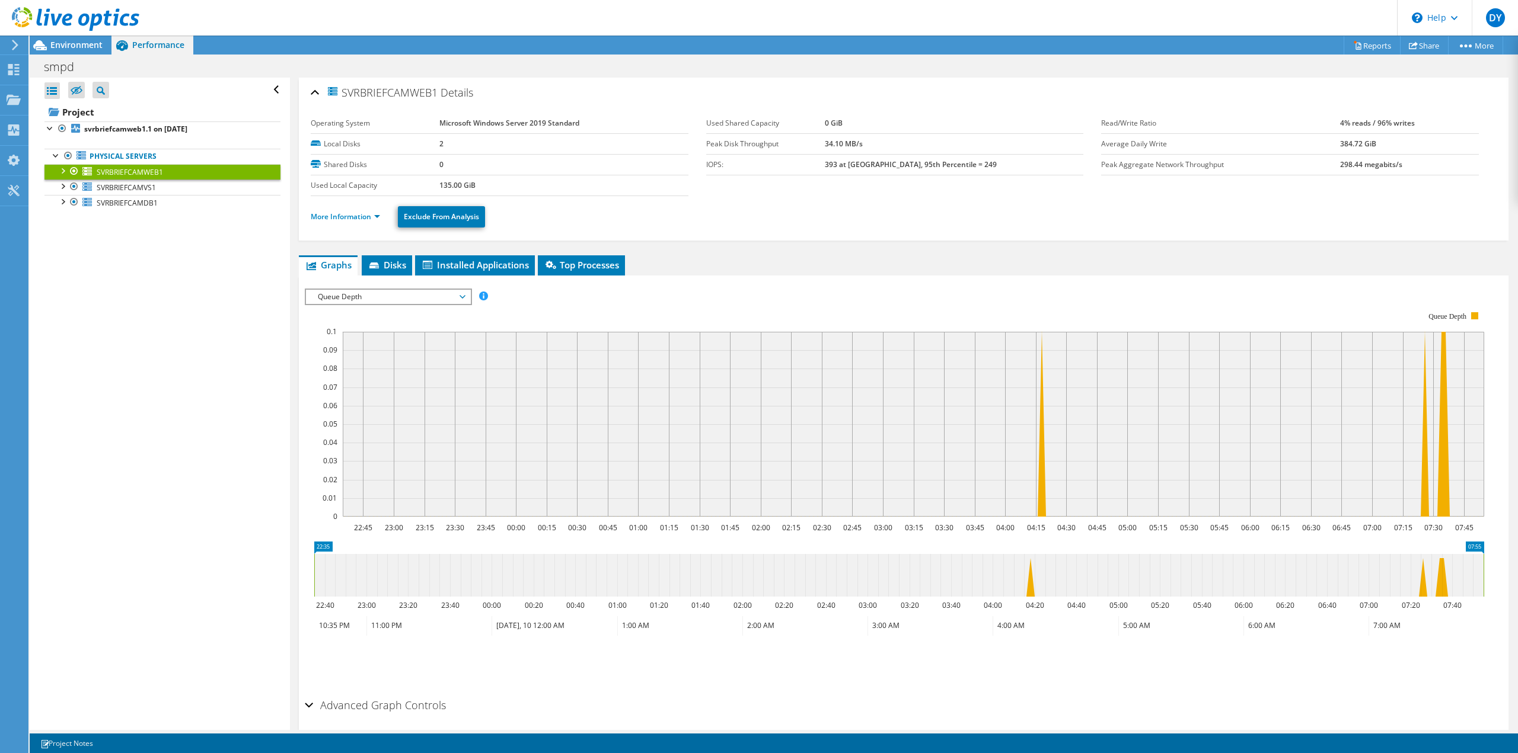
click at [334, 299] on span "Queue Depth" at bounding box center [388, 297] width 152 height 14
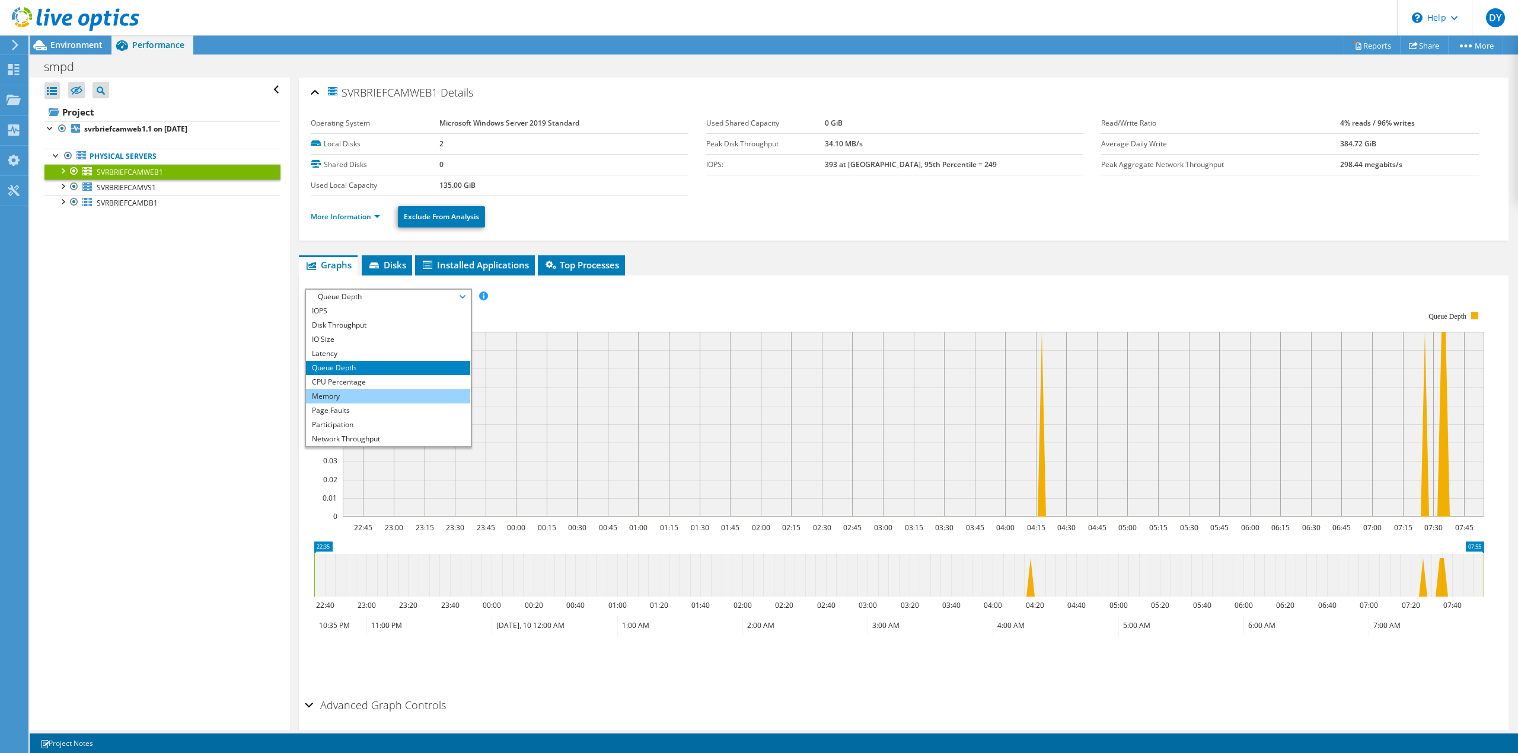
click at [339, 396] on li "Memory" at bounding box center [388, 396] width 164 height 14
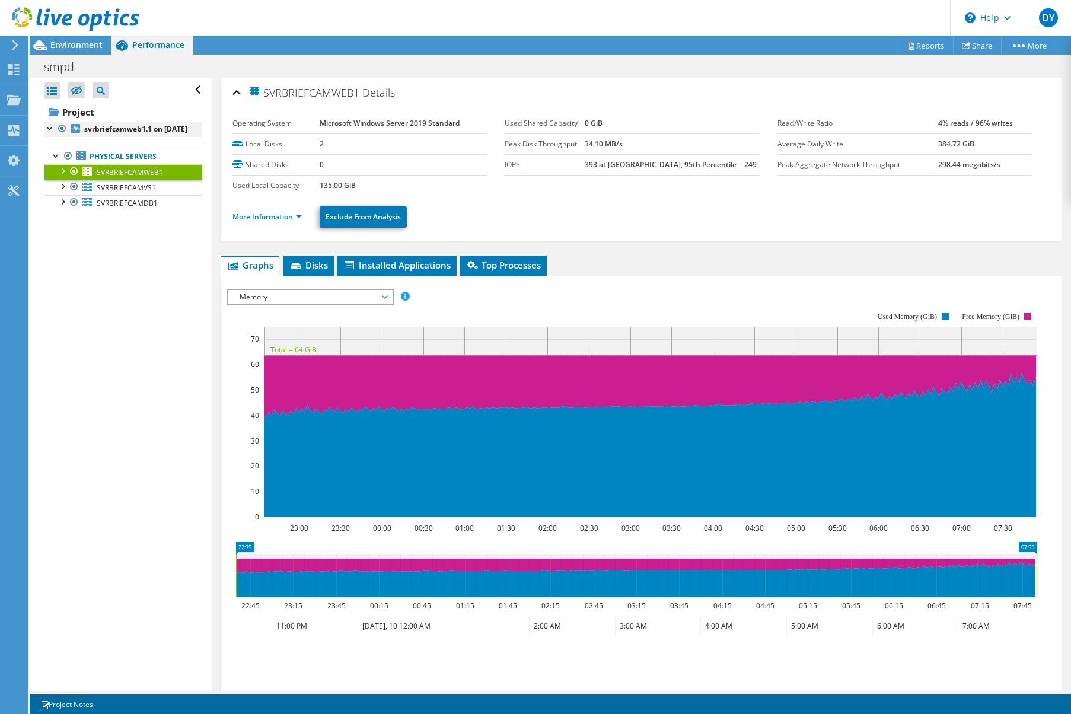
click at [47, 130] on div at bounding box center [50, 128] width 12 height 12
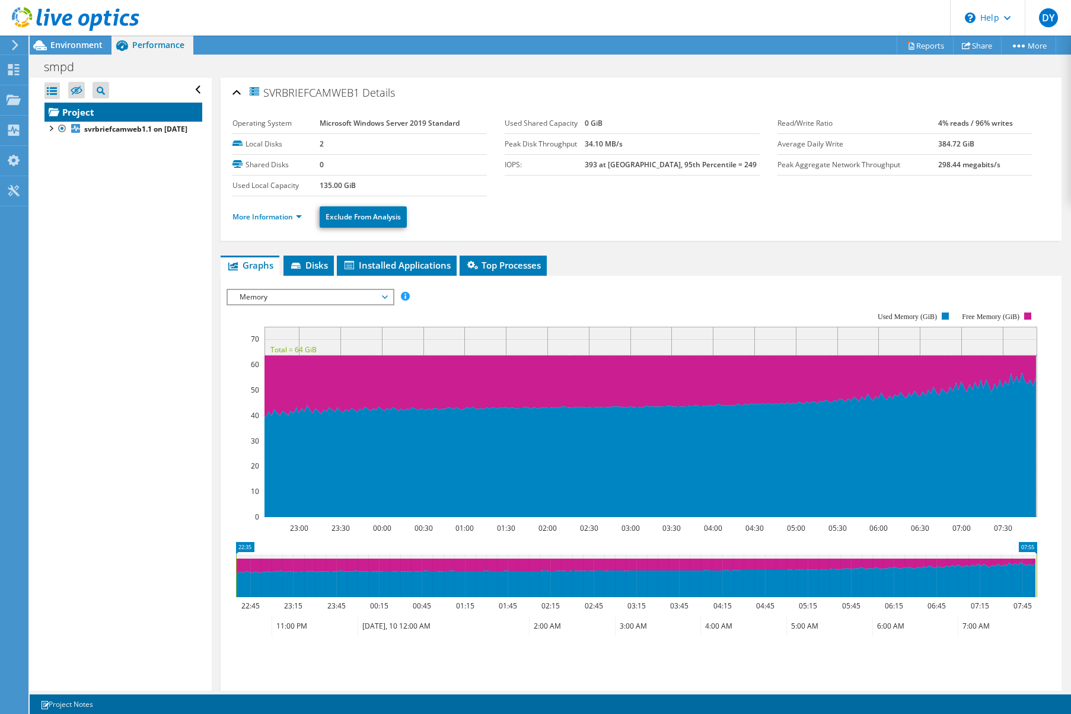
click at [71, 114] on link "Project" at bounding box center [123, 112] width 158 height 19
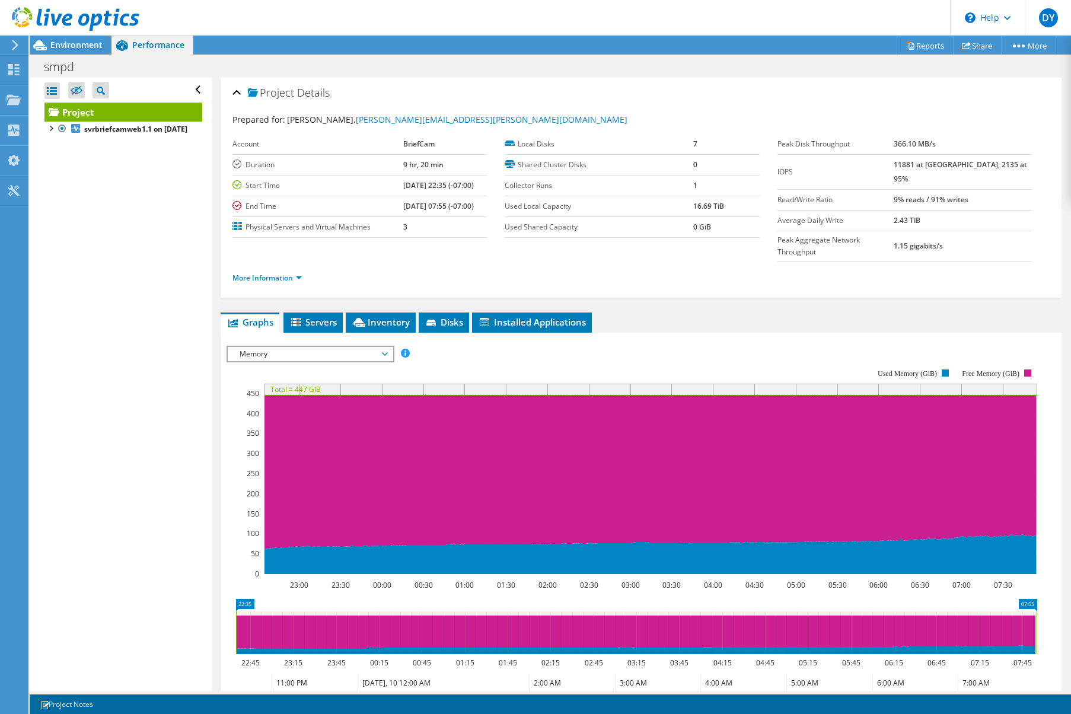
click at [65, 114] on link "Project" at bounding box center [123, 112] width 158 height 19
click at [16, 65] on use at bounding box center [13, 69] width 11 height 11
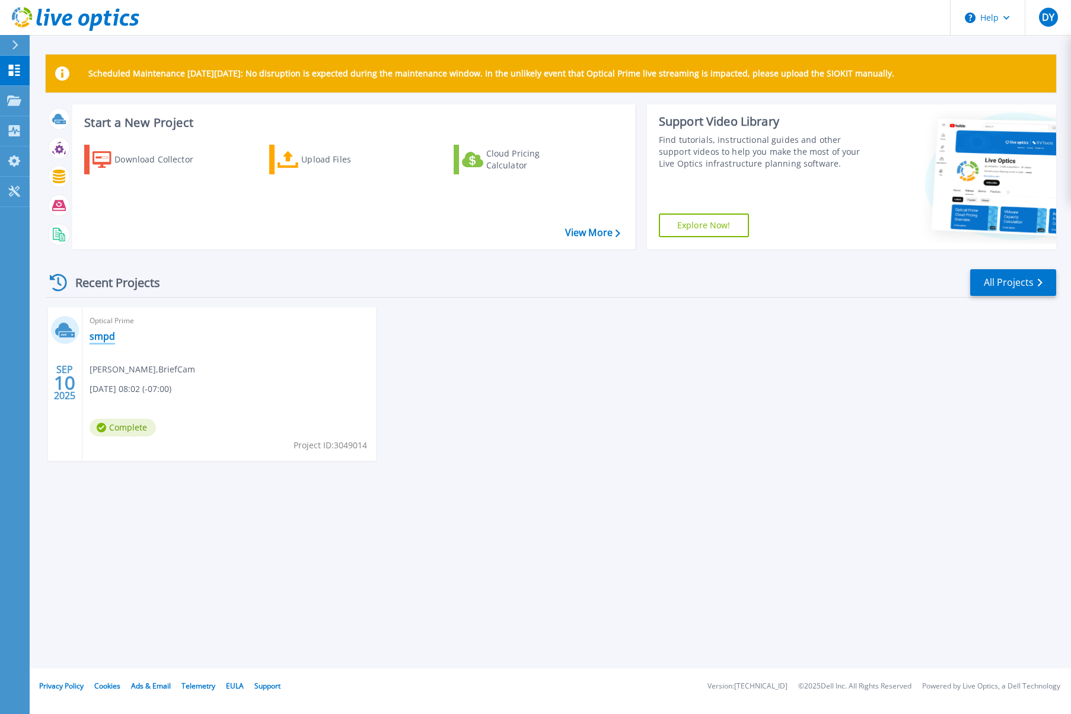
click at [101, 338] on link "smpd" at bounding box center [102, 336] width 25 height 12
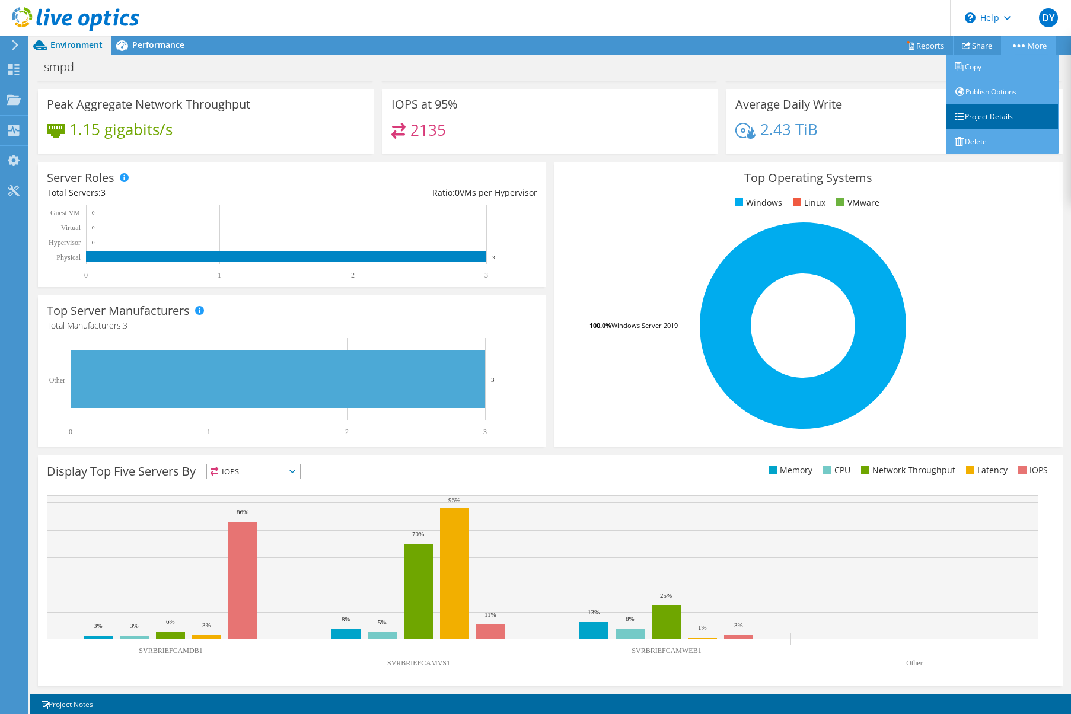
click at [967, 117] on link "Project Details" at bounding box center [1002, 116] width 113 height 25
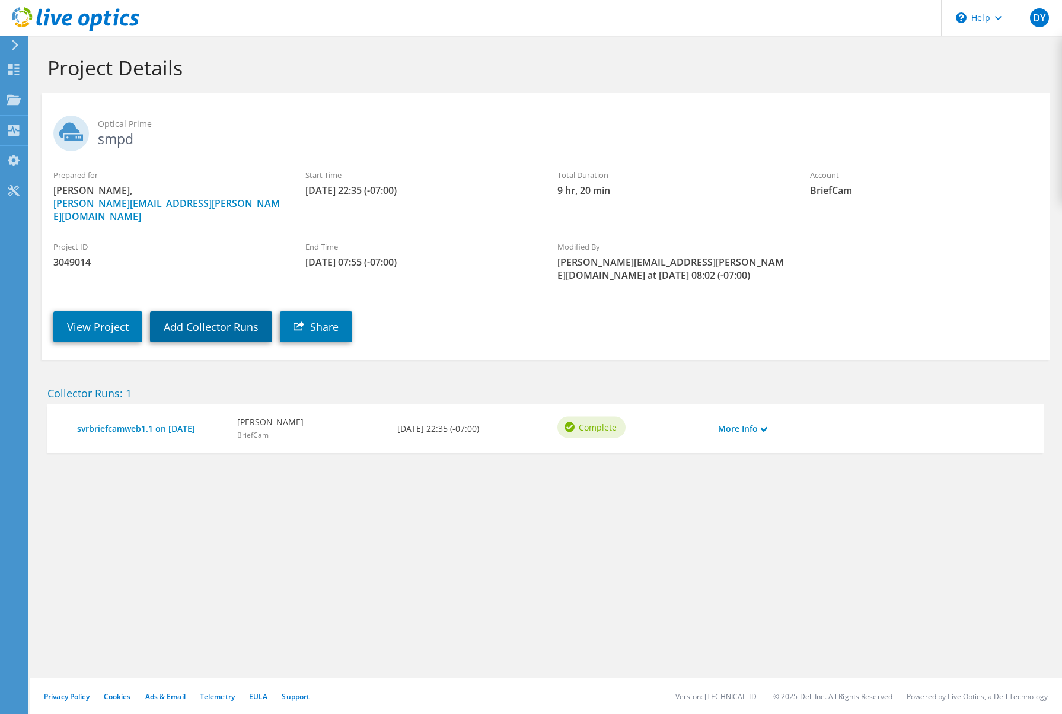
click at [217, 318] on link "Add Collector Runs" at bounding box center [211, 326] width 122 height 31
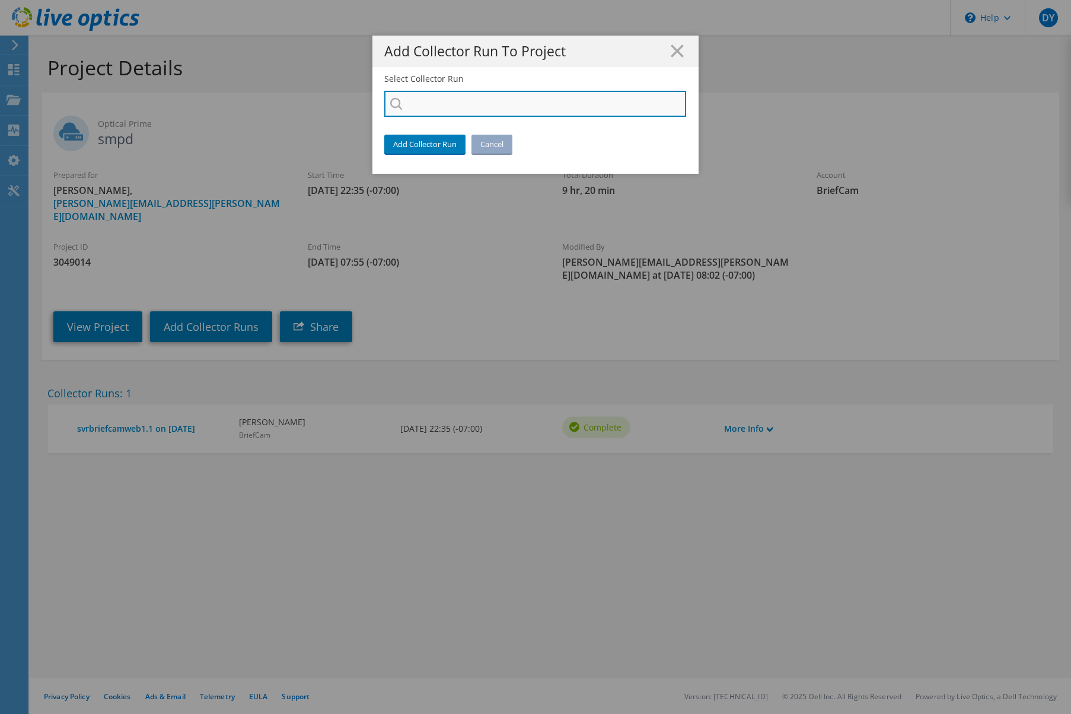
click at [432, 100] on input "Select Collector Run" at bounding box center [535, 104] width 302 height 26
click at [671, 53] on line at bounding box center [677, 51] width 12 height 12
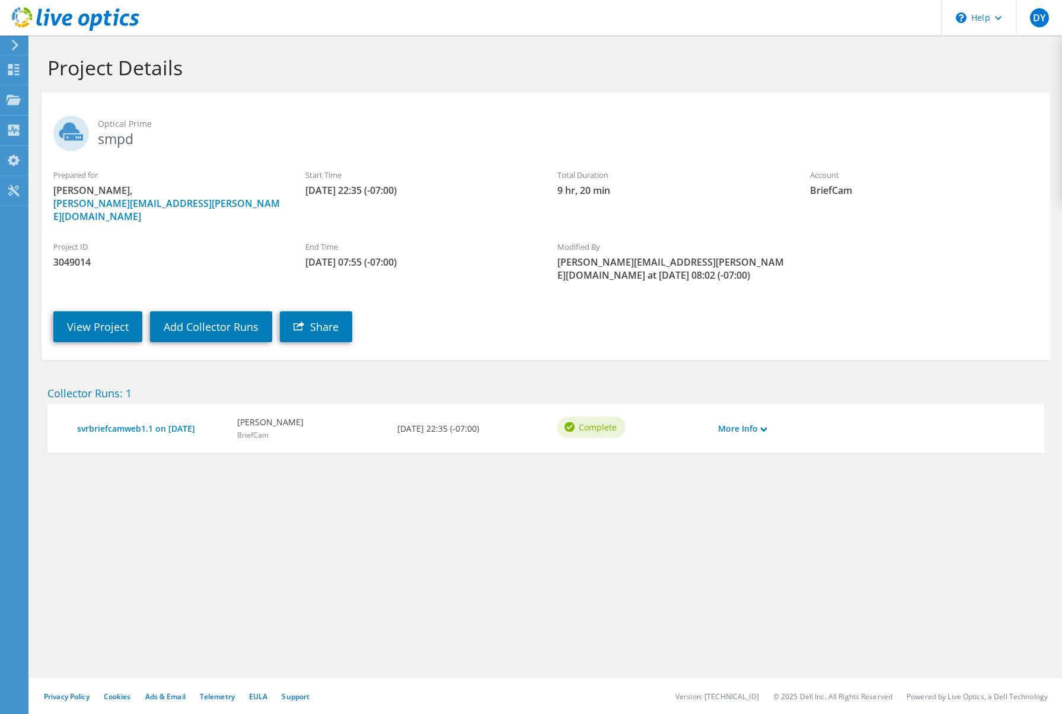
click at [11, 43] on icon at bounding box center [15, 45] width 9 height 11
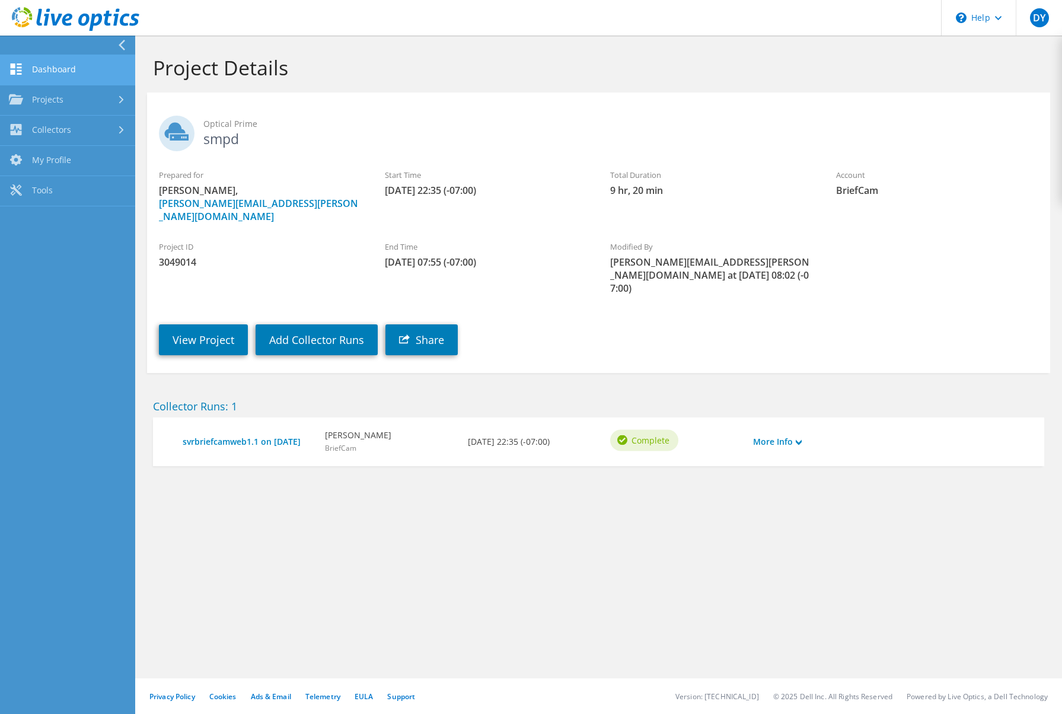
click at [69, 62] on link "Dashboard" at bounding box center [67, 70] width 135 height 30
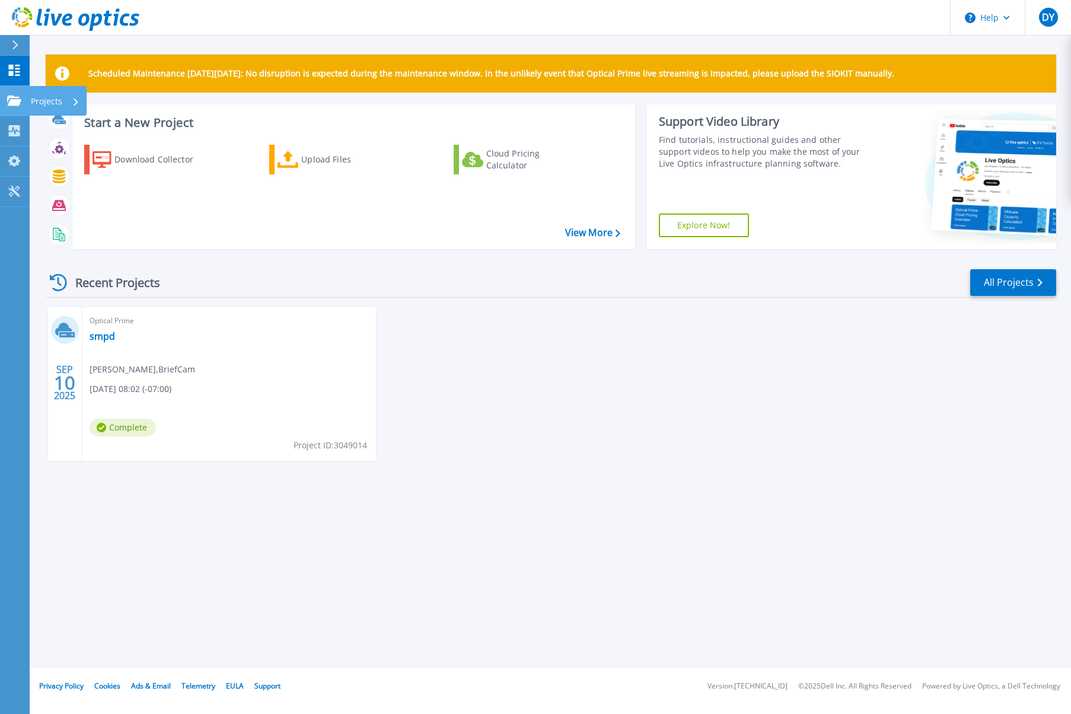
click at [17, 102] on icon at bounding box center [14, 100] width 14 height 10
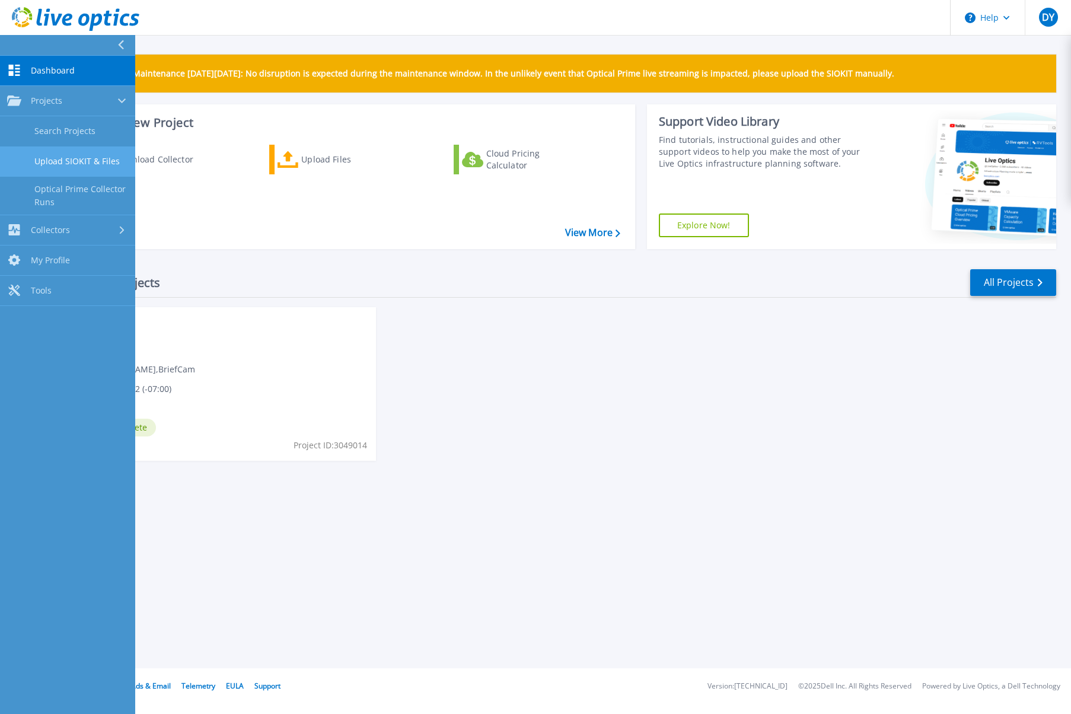
click at [77, 160] on link "Upload SIOKIT & Files" at bounding box center [67, 161] width 135 height 30
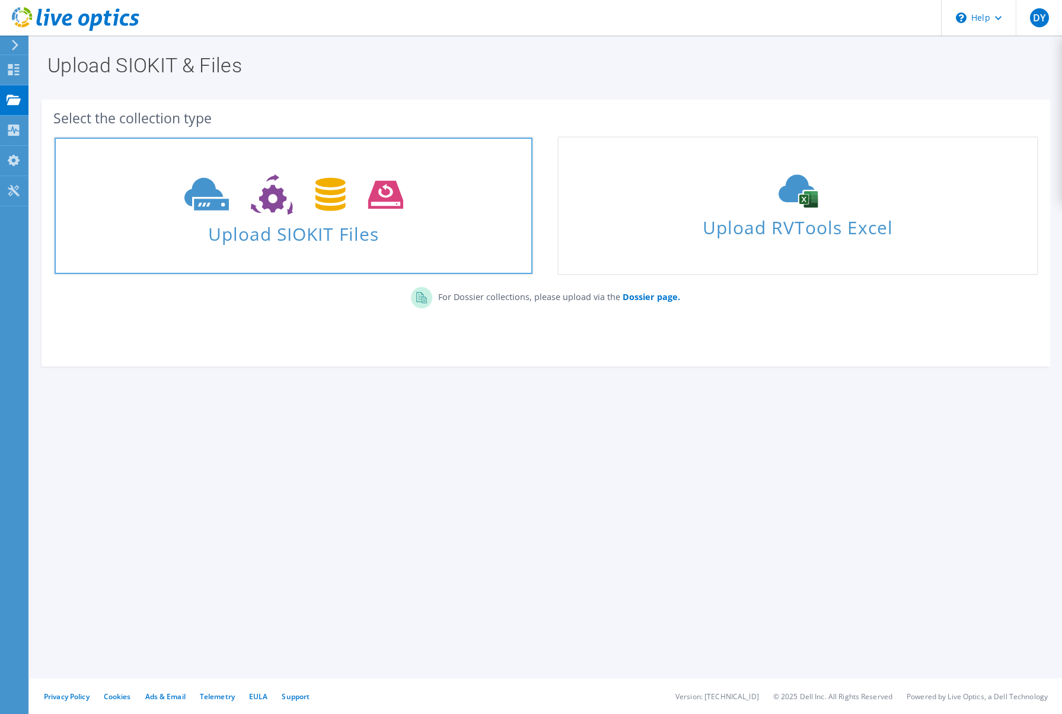
click at [288, 239] on span "Upload SIOKIT Files" at bounding box center [294, 230] width 478 height 25
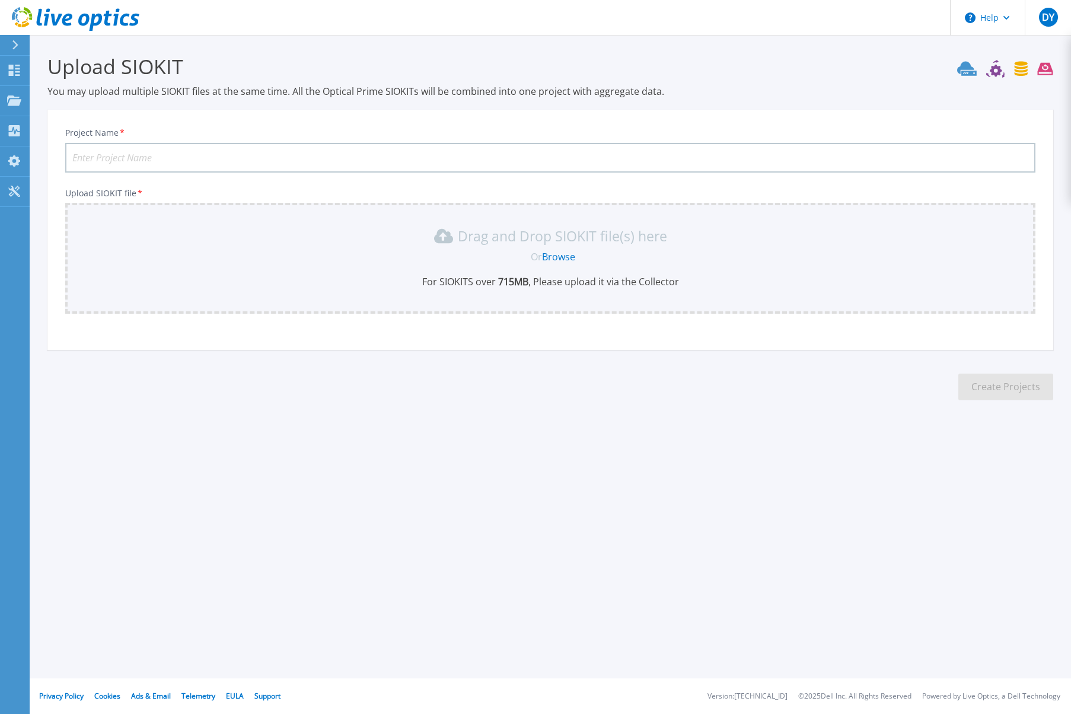
click at [195, 158] on input "Project Name *" at bounding box center [550, 158] width 970 height 30
type input "smpd-lpr-server"
click at [560, 254] on link "Browse" at bounding box center [558, 256] width 33 height 13
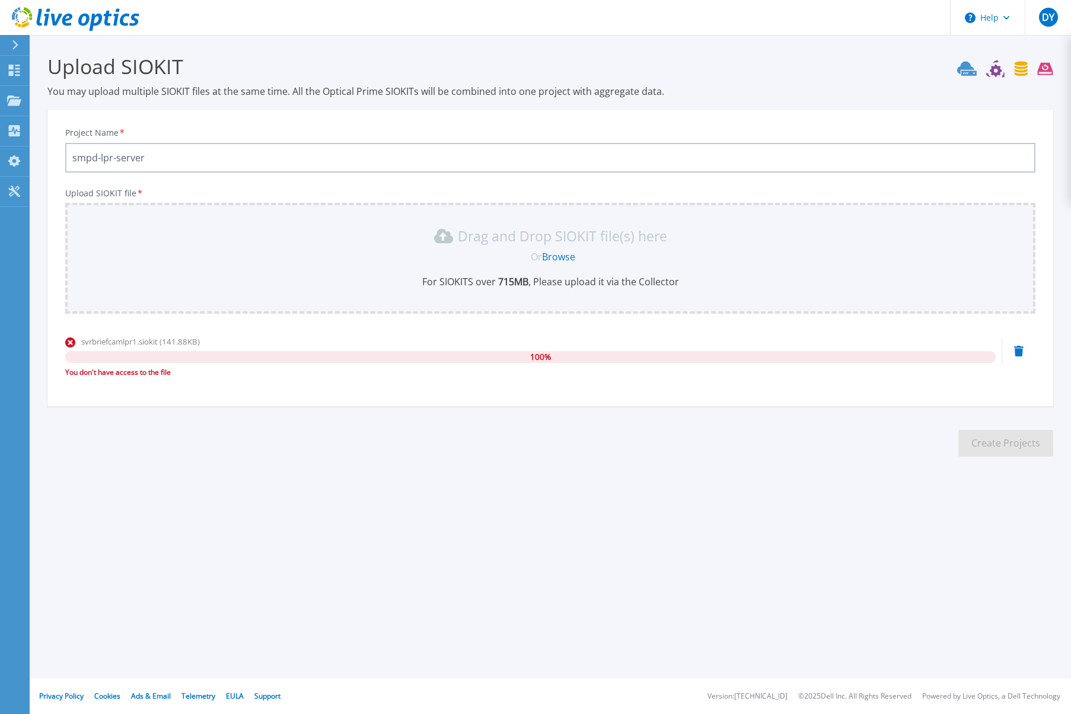
click at [557, 255] on link "Browse" at bounding box center [558, 256] width 33 height 13
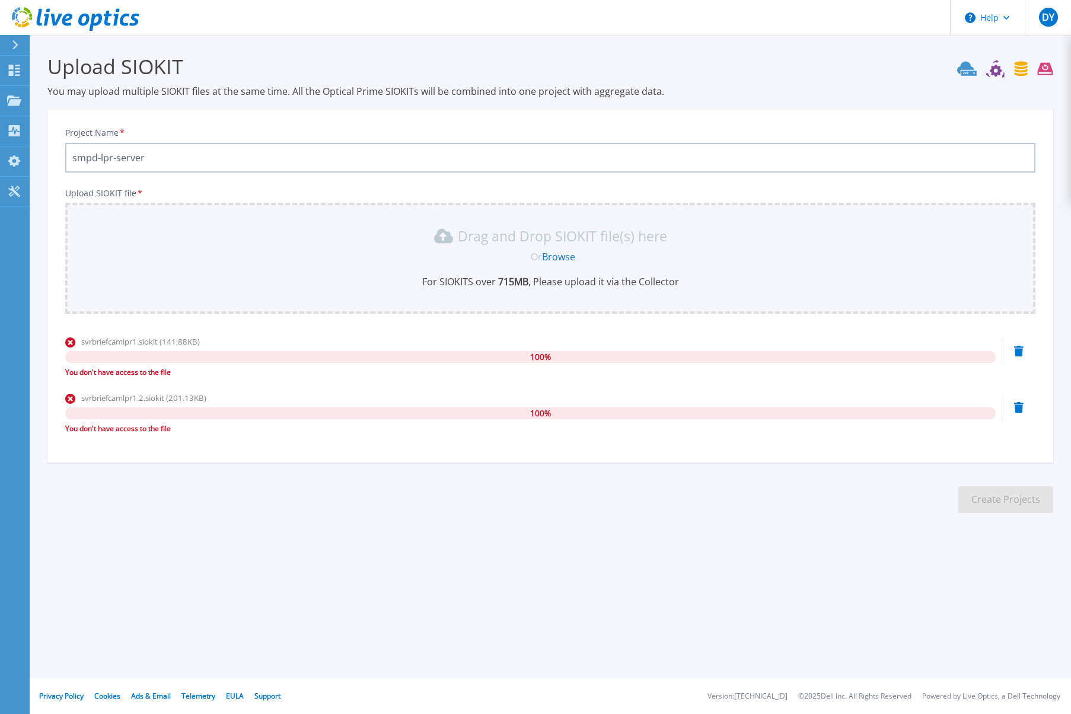
click at [560, 260] on link "Browse" at bounding box center [558, 256] width 33 height 13
click at [550, 258] on link "Browse" at bounding box center [558, 256] width 33 height 13
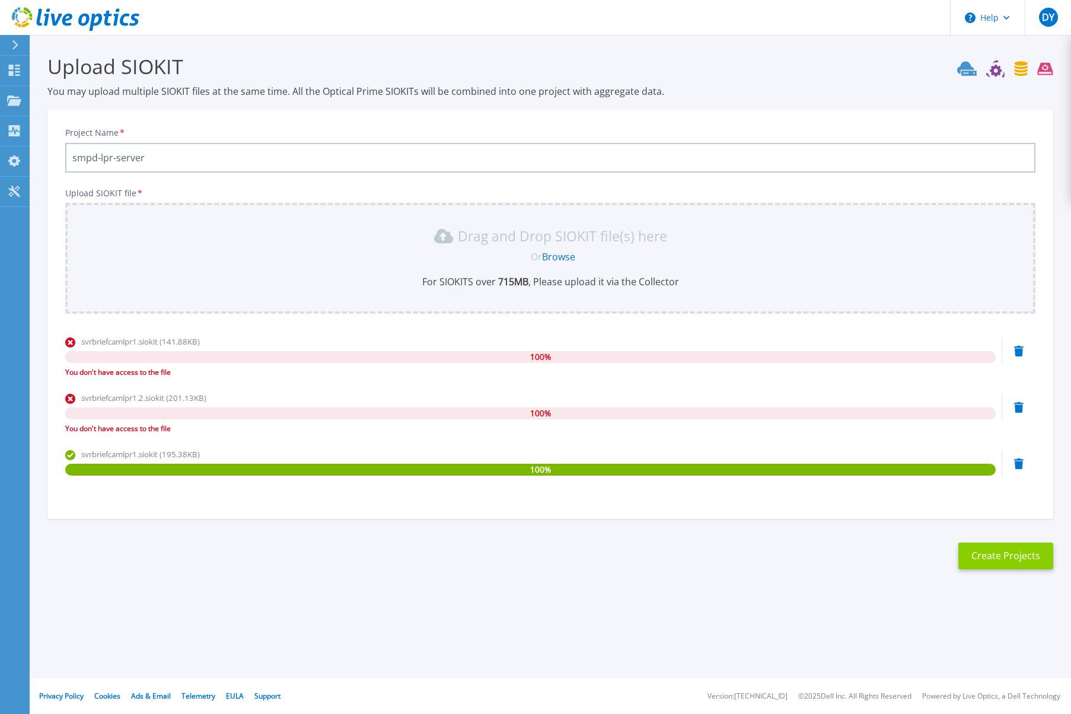
click at [998, 559] on button "Create Projects" at bounding box center [1005, 555] width 95 height 27
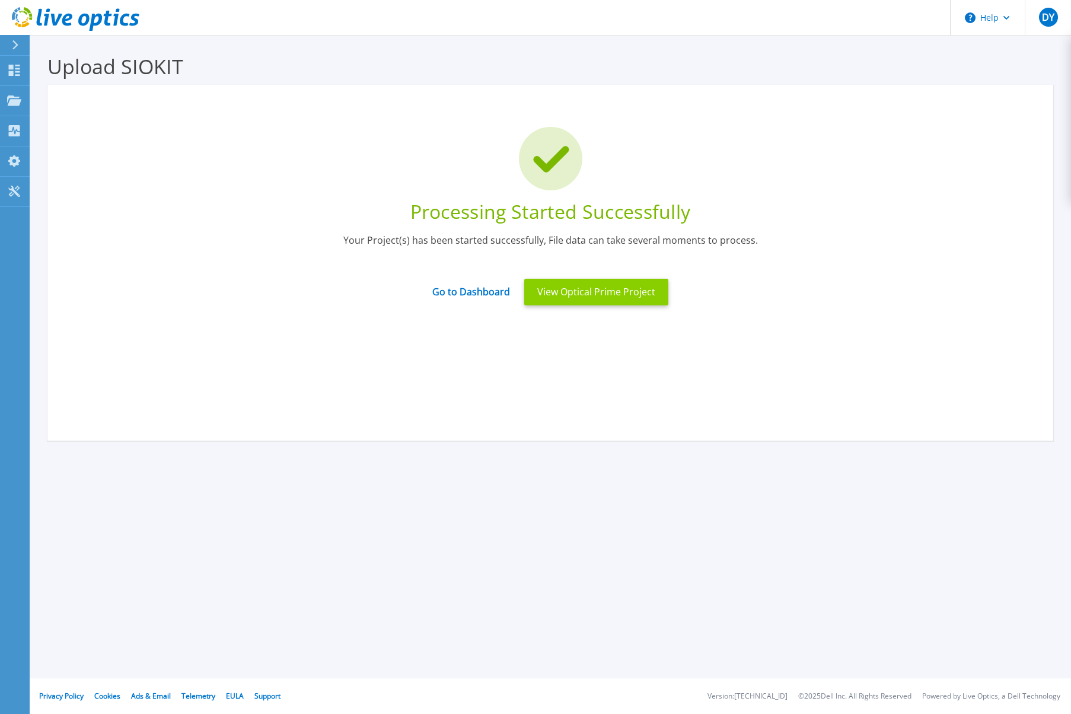
click at [632, 298] on button "View Optical Prime Project" at bounding box center [596, 292] width 144 height 27
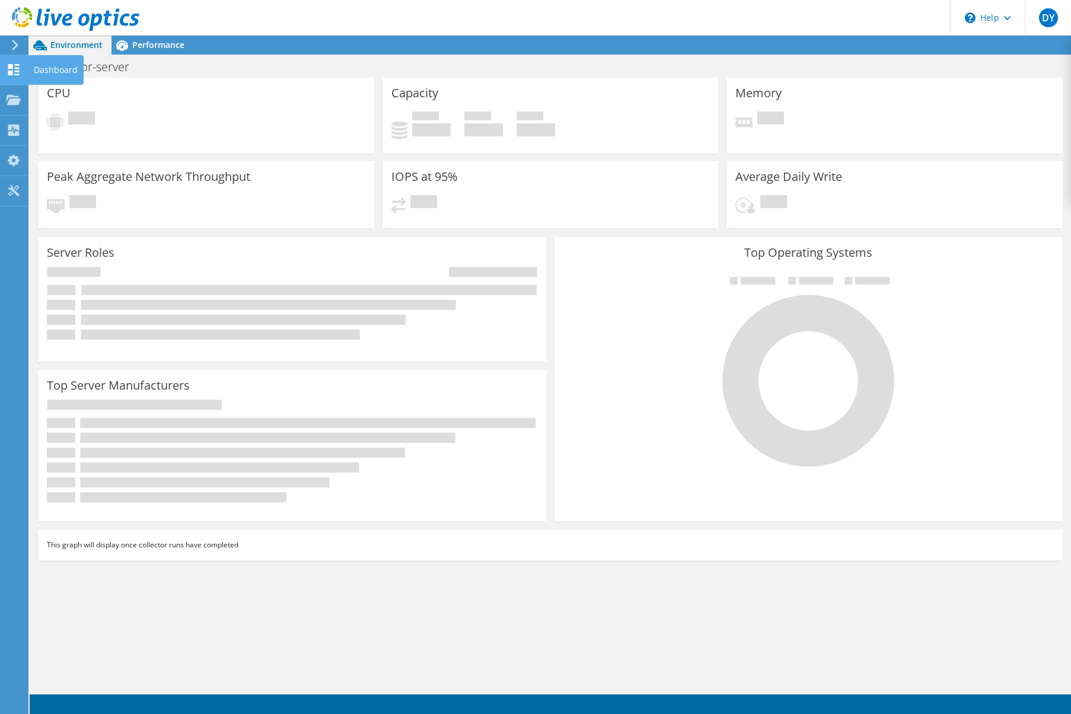
click at [15, 65] on use at bounding box center [13, 69] width 11 height 11
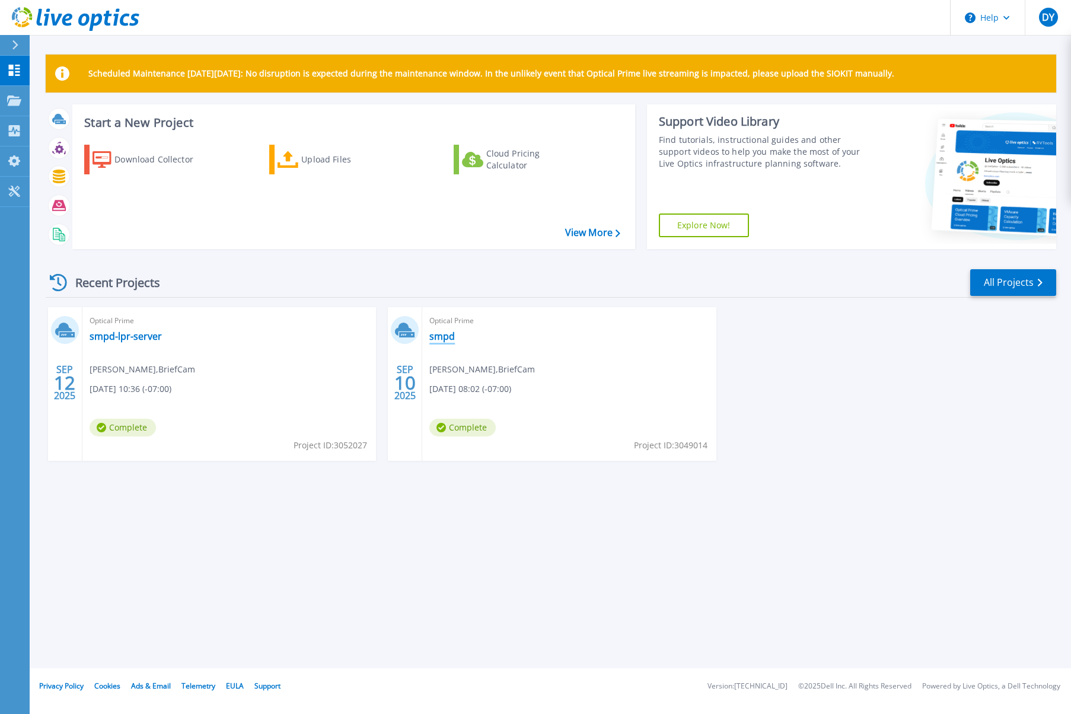
click at [442, 335] on link "smpd" at bounding box center [441, 336] width 25 height 12
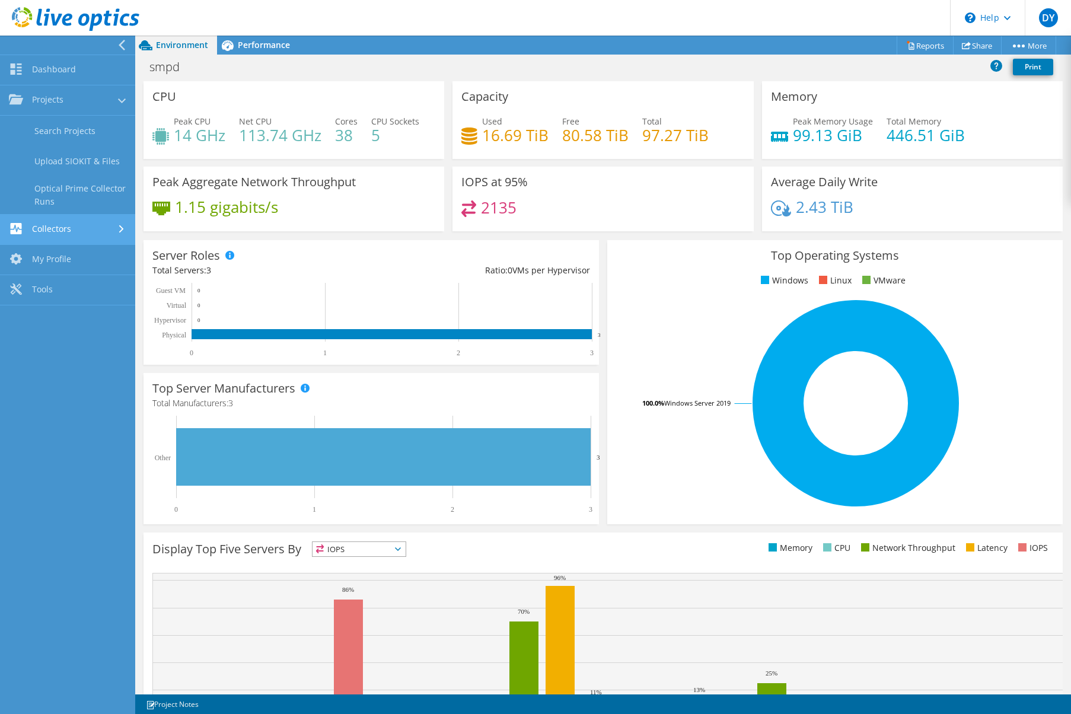
click at [66, 225] on link "Collectors" at bounding box center [67, 230] width 135 height 30
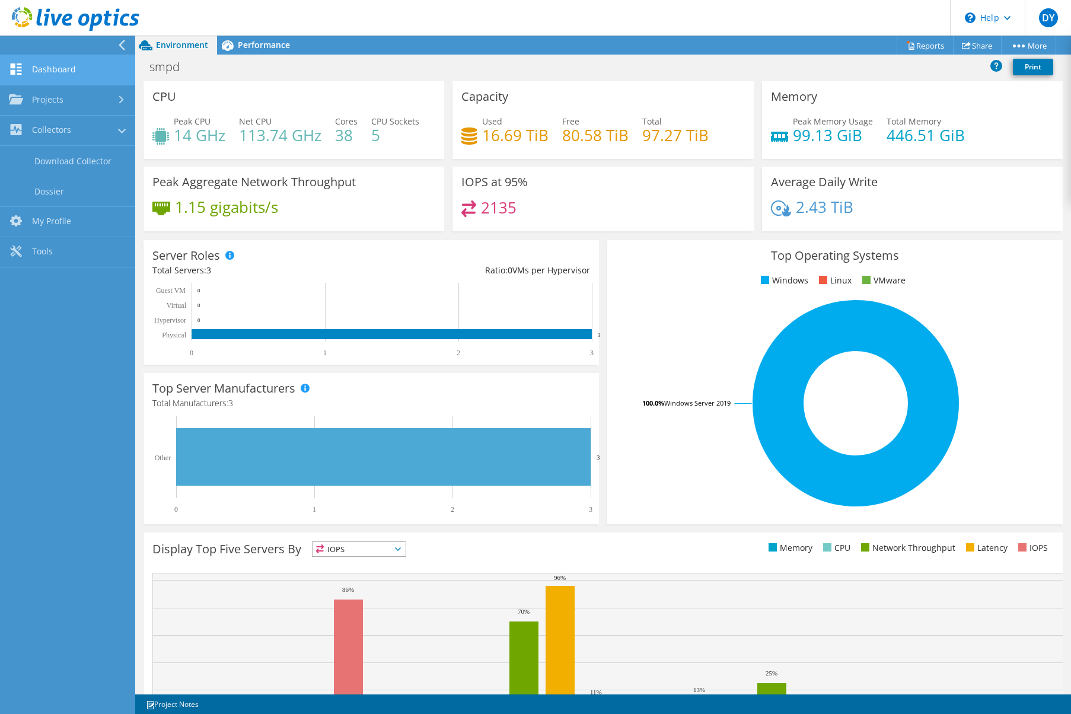
click at [71, 67] on link "Dashboard" at bounding box center [67, 70] width 135 height 30
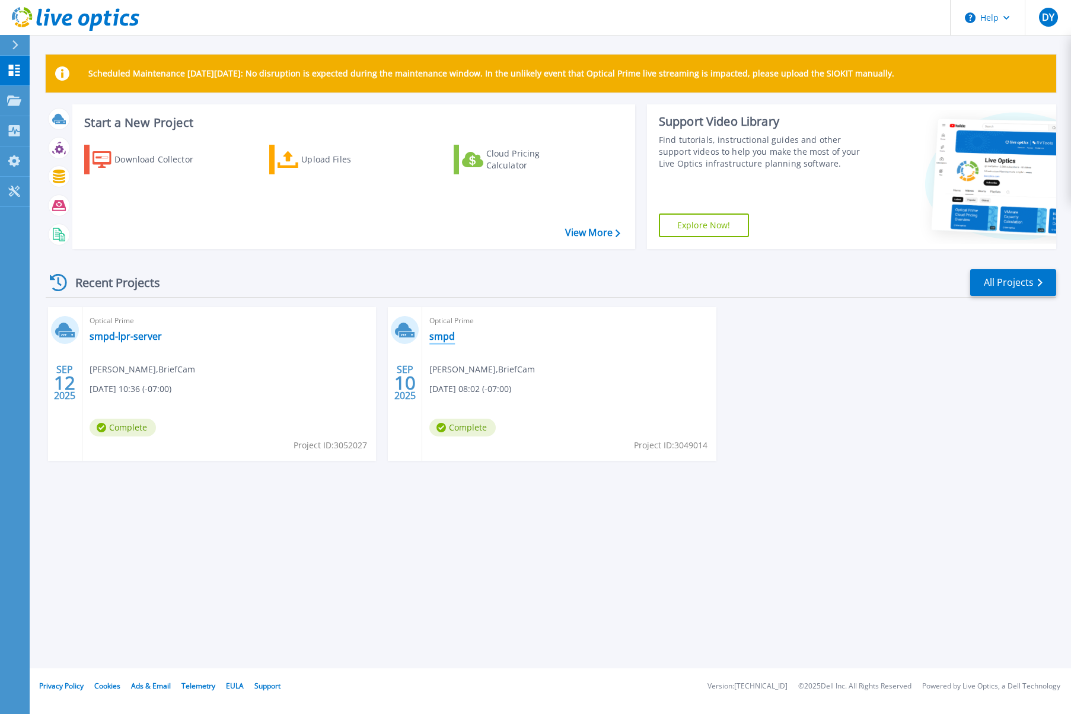
click at [436, 338] on link "smpd" at bounding box center [441, 336] width 25 height 12
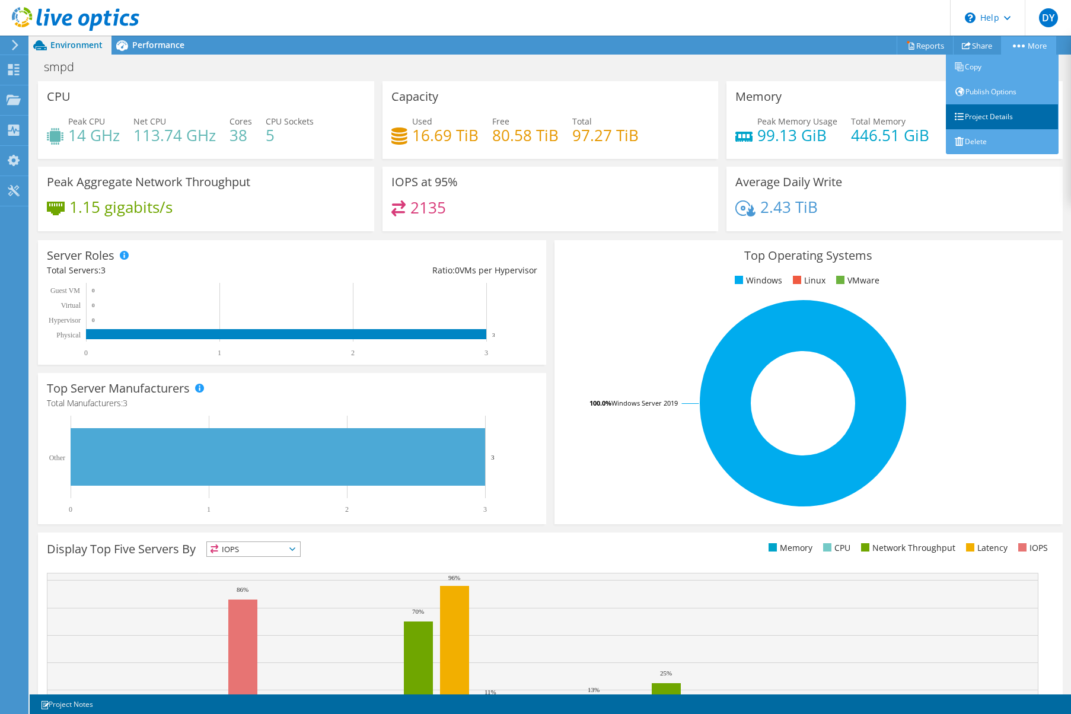
click at [987, 119] on link "Project Details" at bounding box center [1002, 116] width 113 height 25
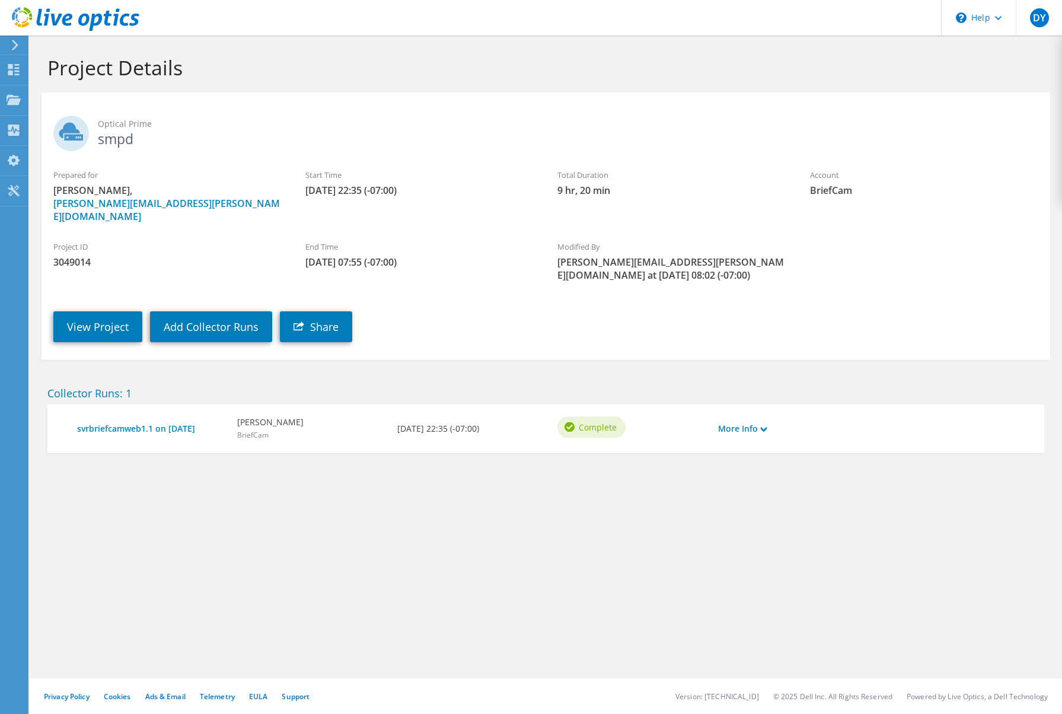
click at [120, 136] on h2 "Optical Prime smpd" at bounding box center [545, 131] width 985 height 30
click at [761, 422] on link "More Info" at bounding box center [742, 428] width 49 height 13
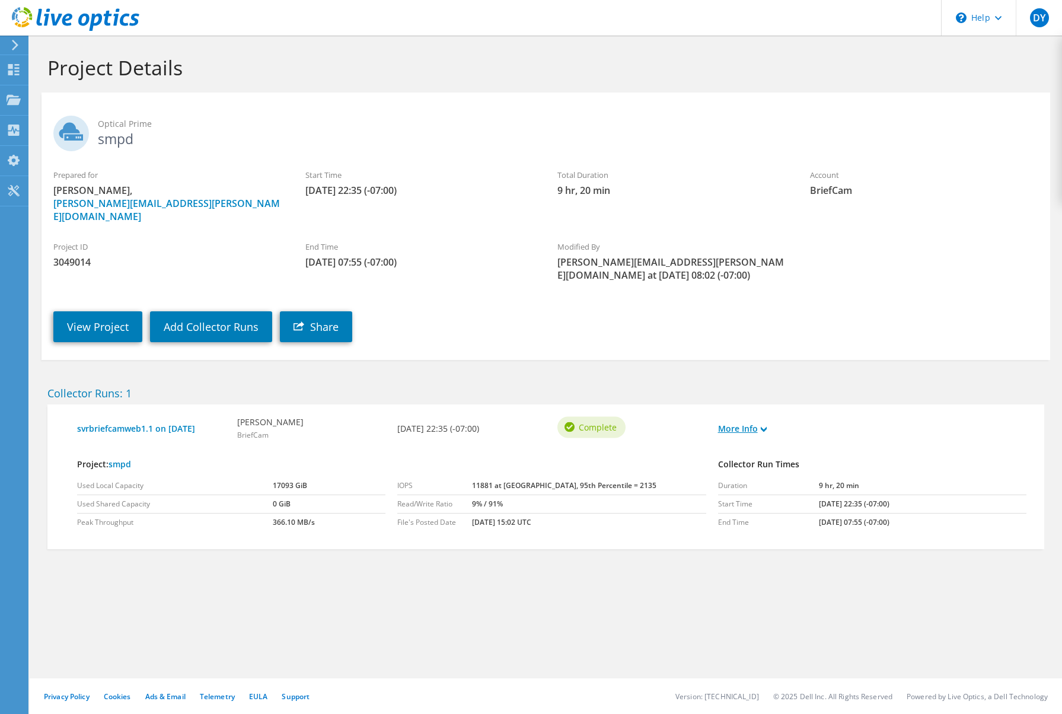
click at [761, 422] on link "More Info" at bounding box center [742, 428] width 49 height 13
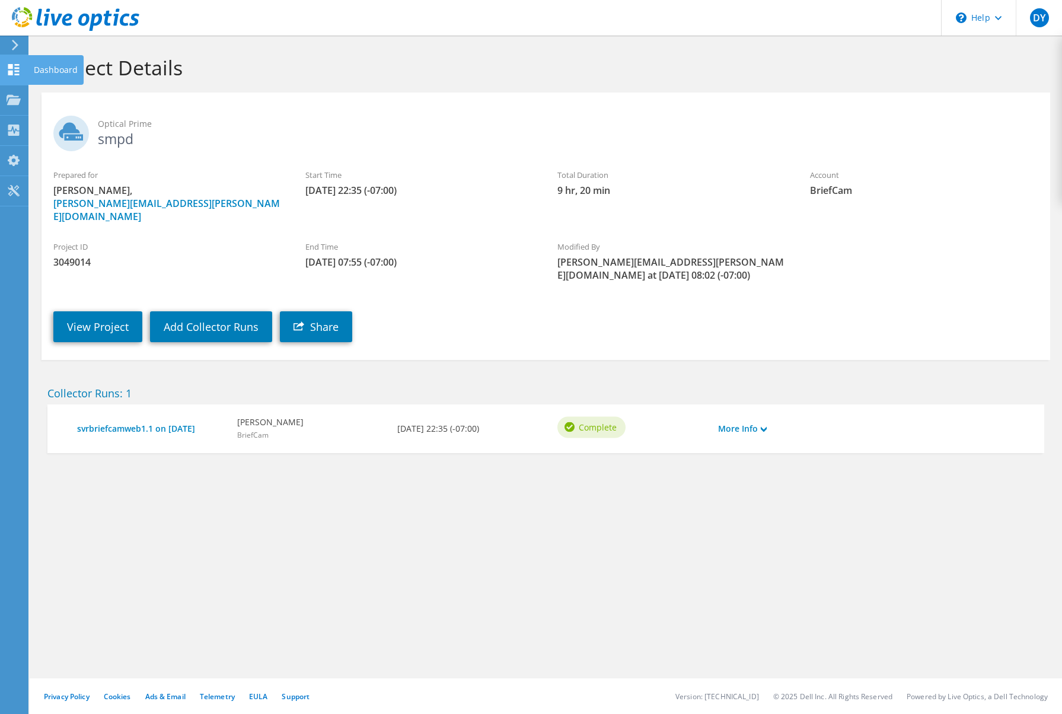
click at [12, 72] on use at bounding box center [13, 69] width 11 height 11
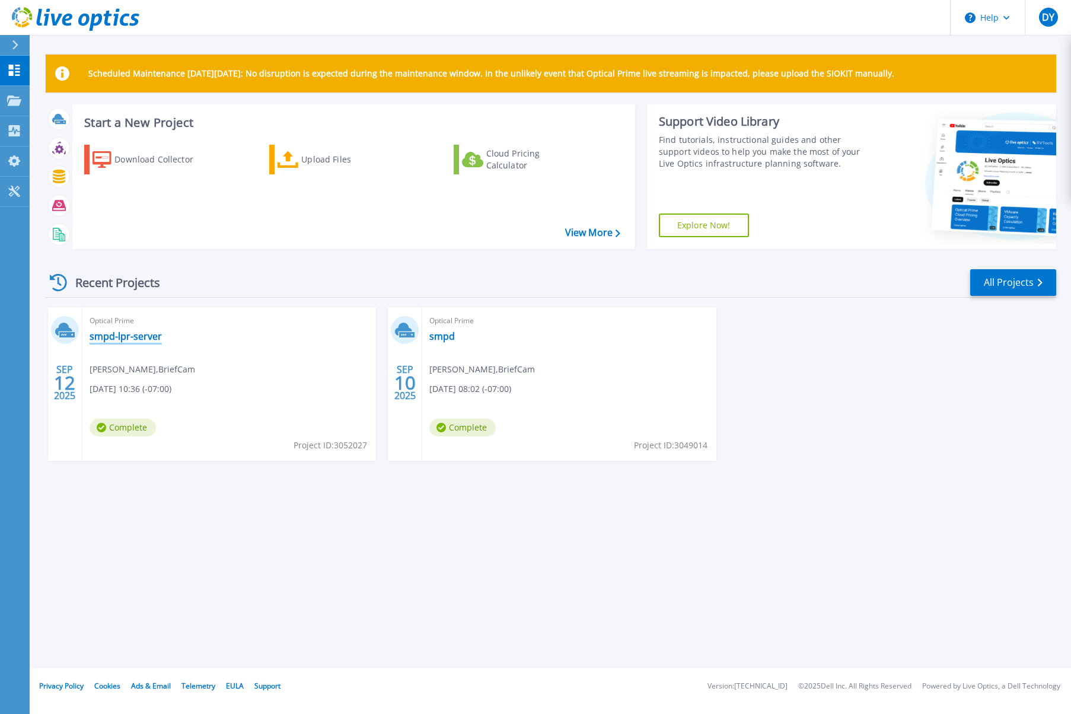
click at [135, 339] on link "smpd-lpr-server" at bounding box center [126, 336] width 72 height 12
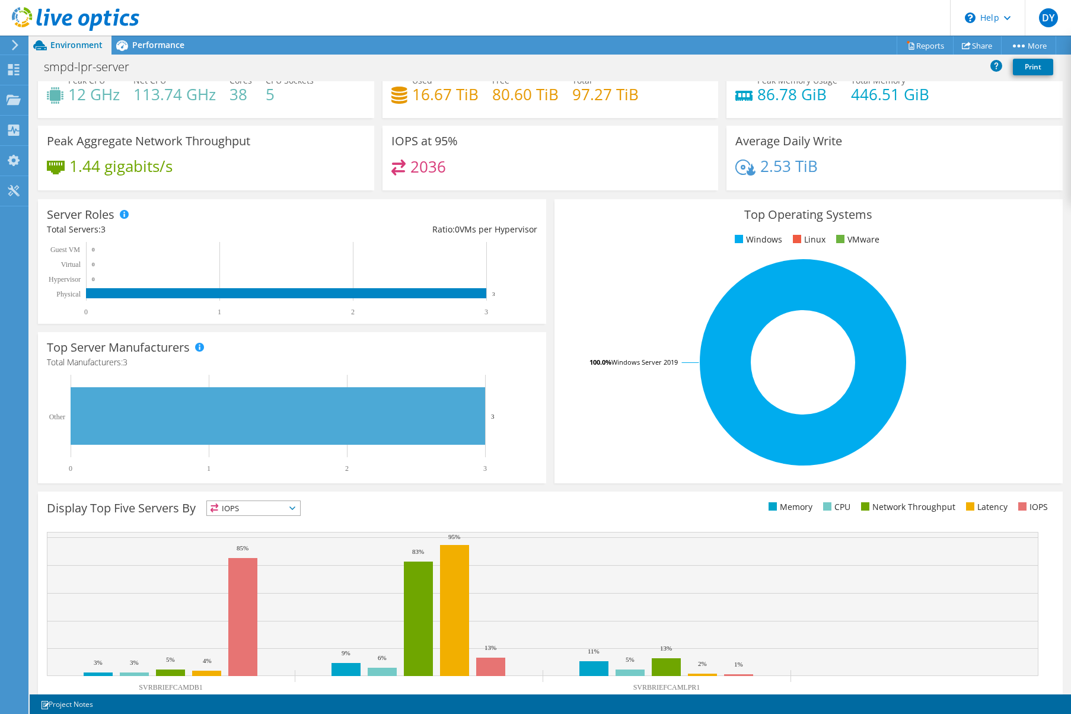
scroll to position [78, 0]
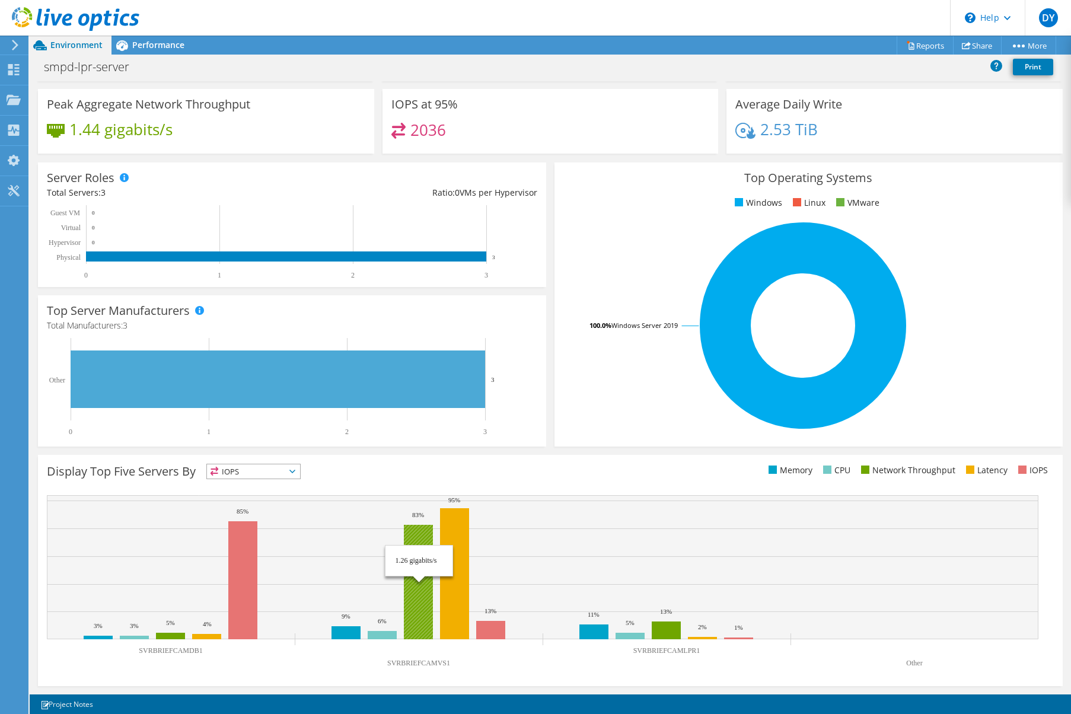
click at [420, 589] on rect at bounding box center [418, 582] width 29 height 114
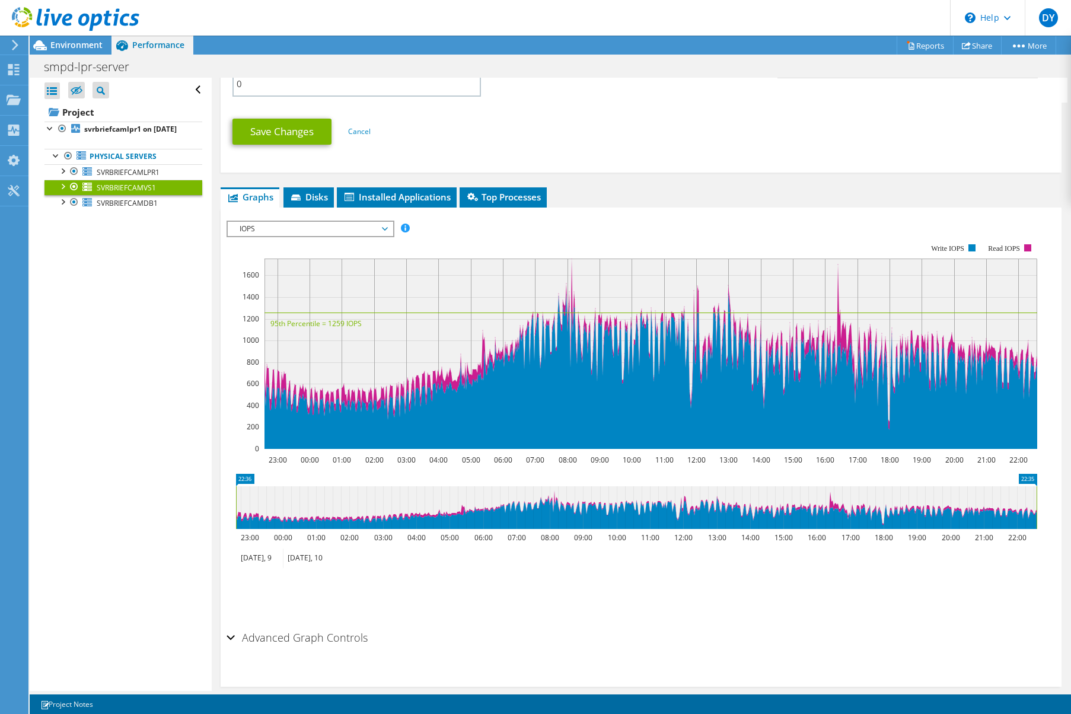
scroll to position [622, 0]
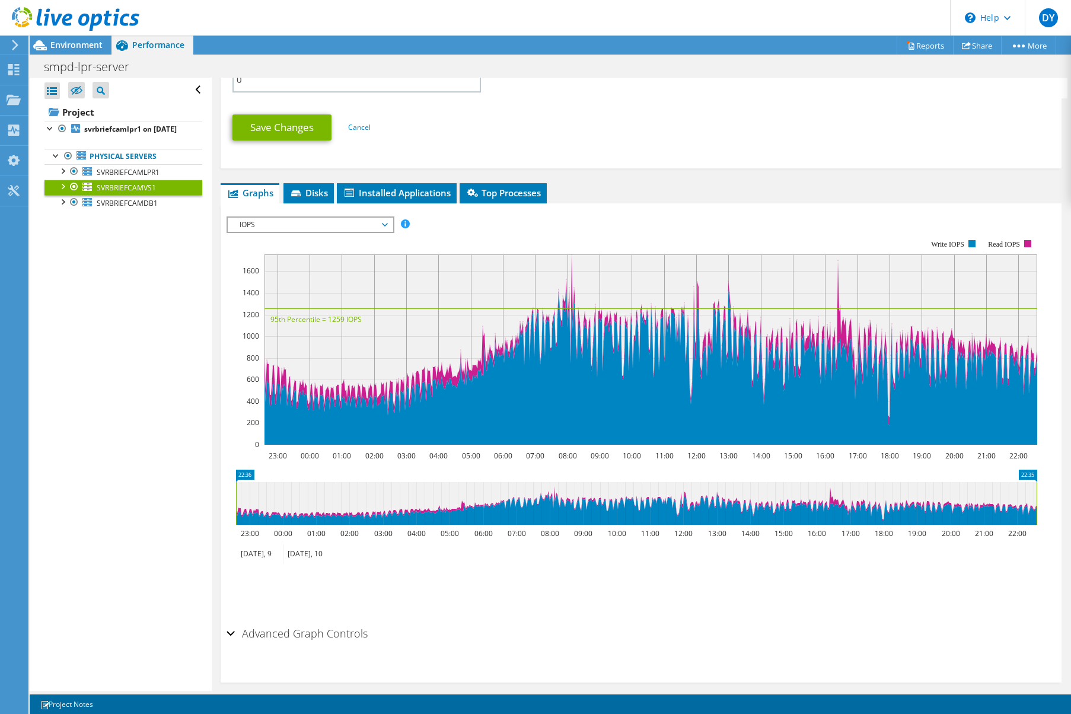
click at [356, 218] on span "IOPS" at bounding box center [310, 225] width 152 height 14
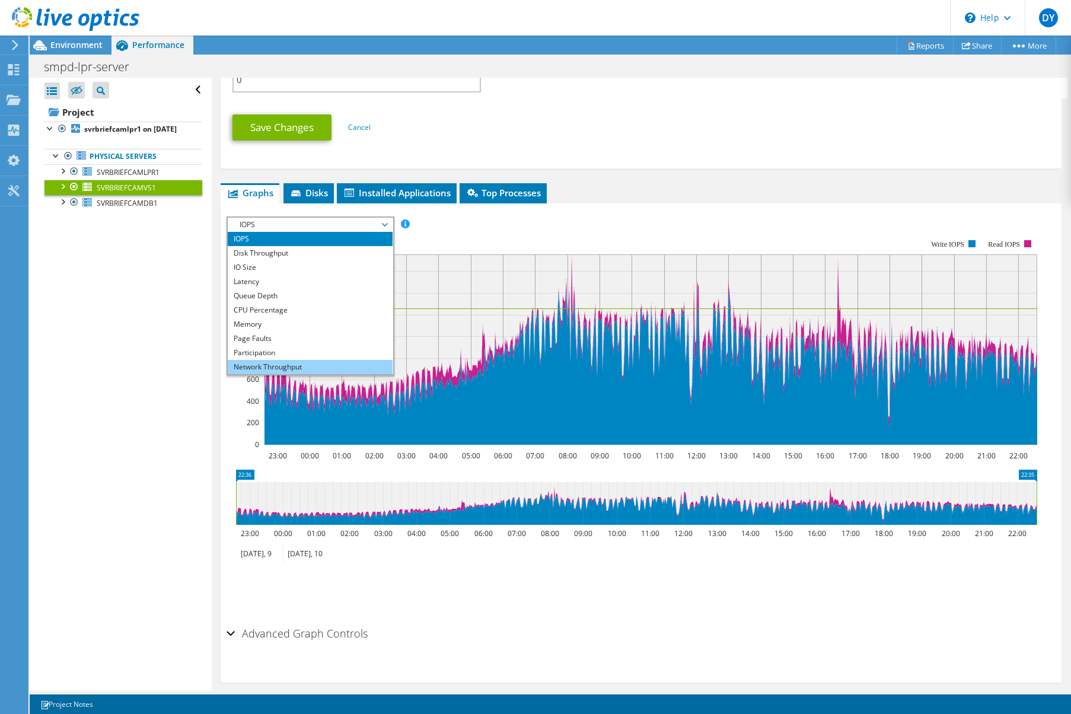
click at [273, 360] on li "Network Throughput" at bounding box center [310, 367] width 164 height 14
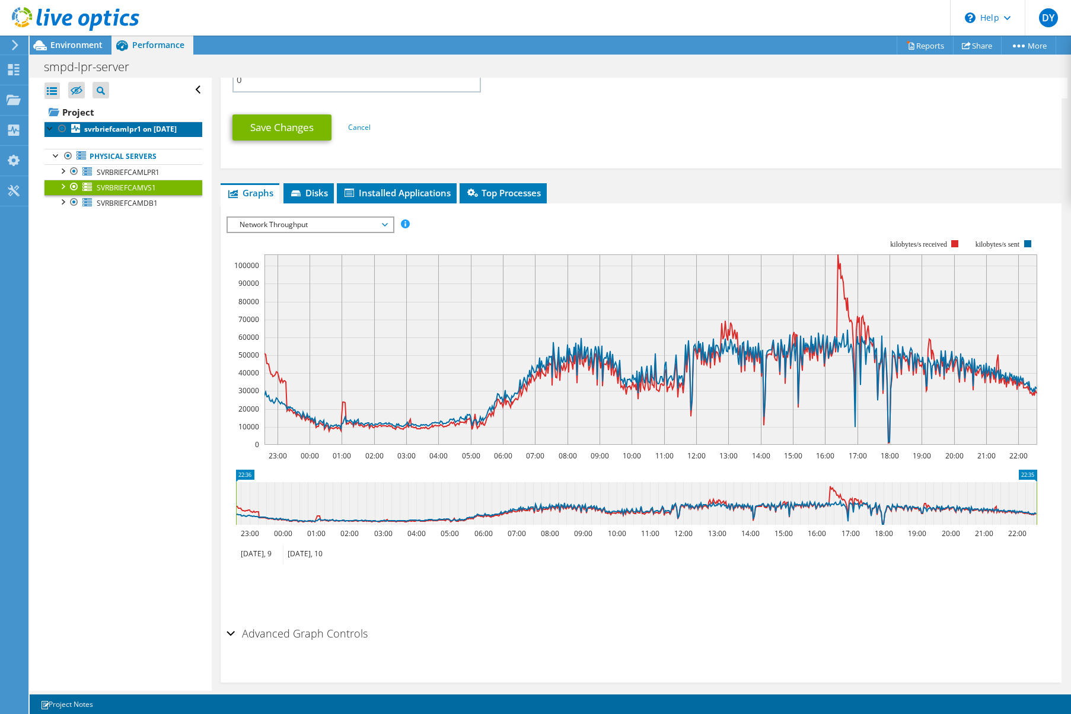
click at [95, 131] on b "svrbriefcamlpr1 on 9/12/2025" at bounding box center [130, 129] width 92 height 10
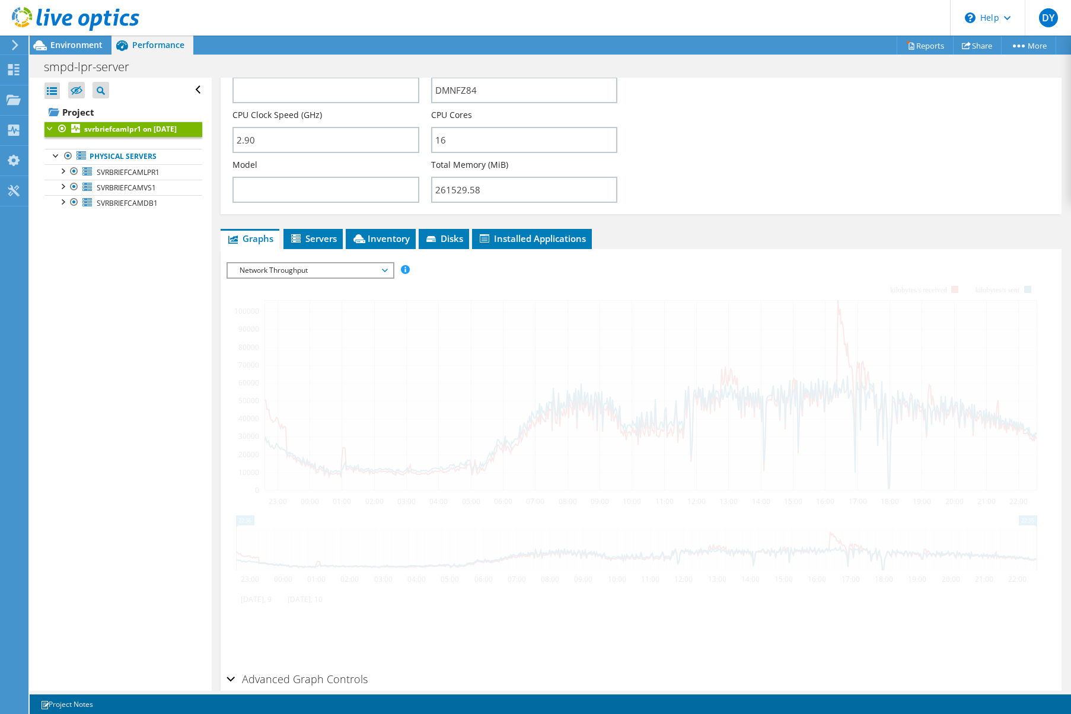
scroll to position [108, 0]
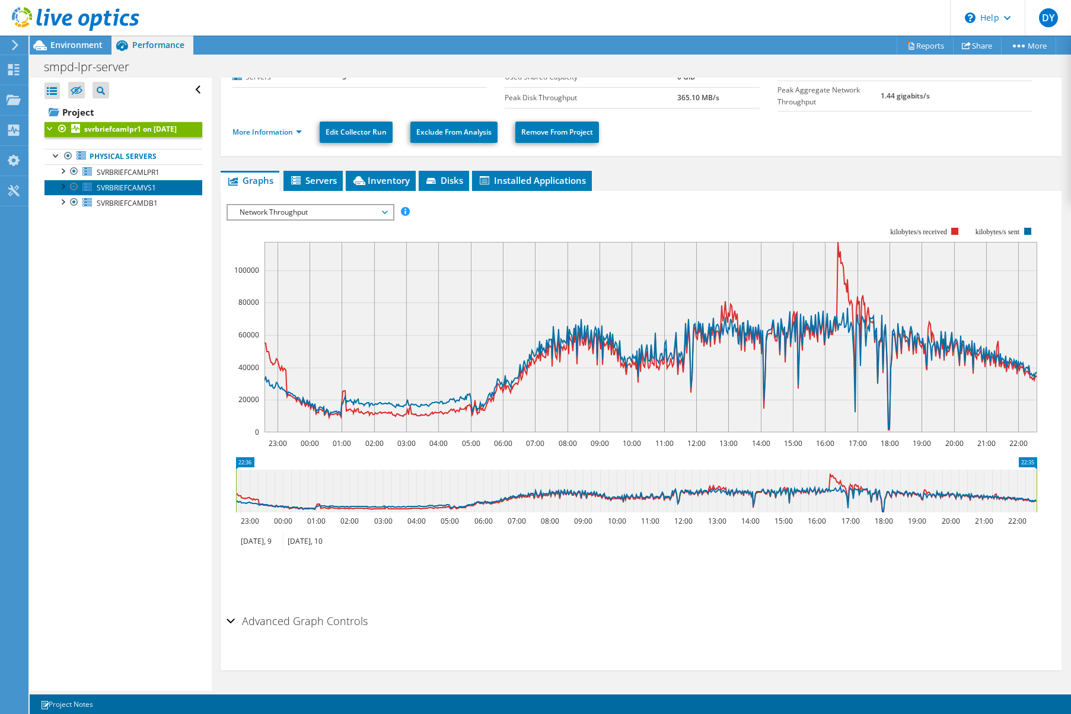
click at [105, 193] on span "SVRBRIEFCAMVS1" at bounding box center [126, 188] width 59 height 10
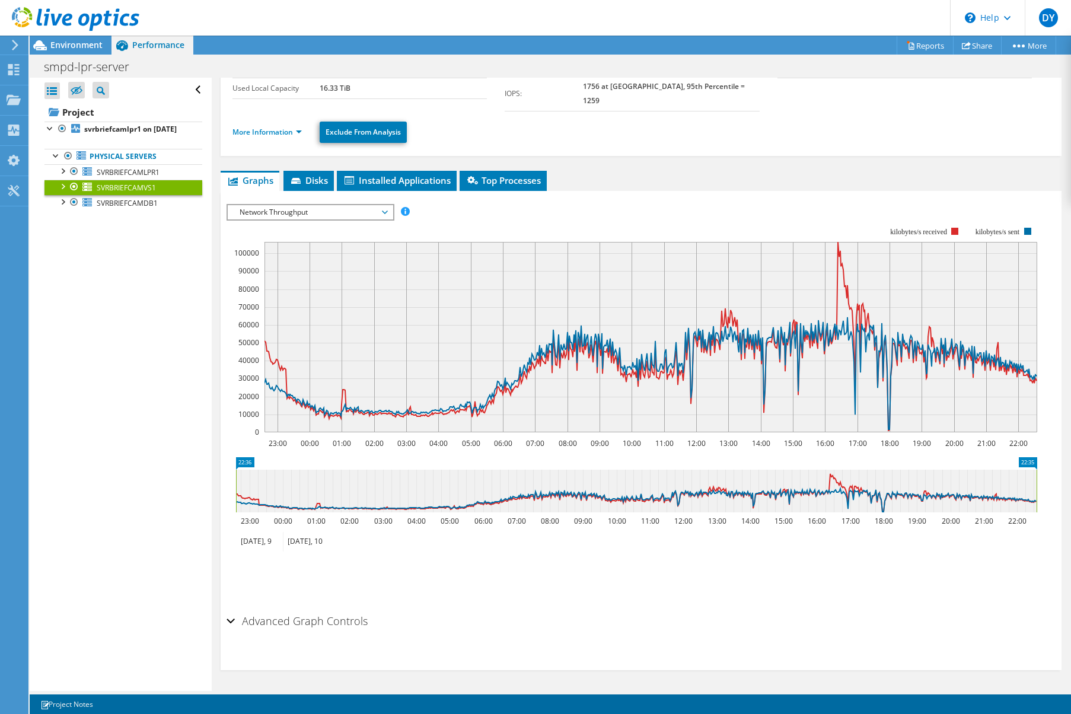
scroll to position [85, 0]
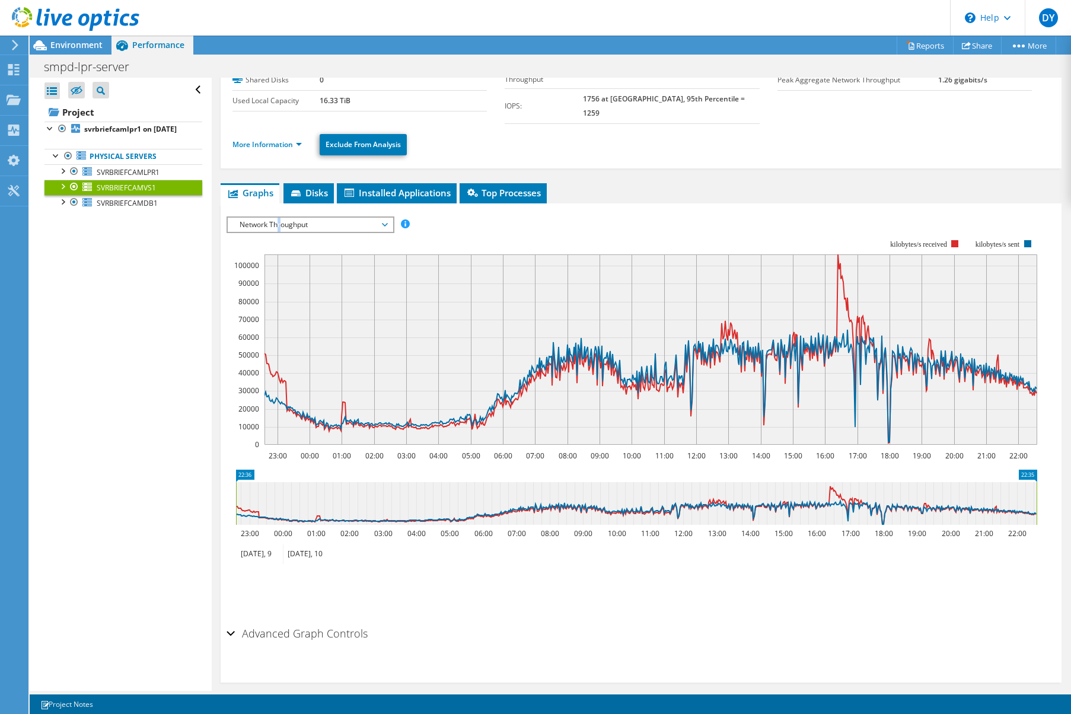
click at [280, 218] on span "Network Throughput" at bounding box center [310, 225] width 152 height 14
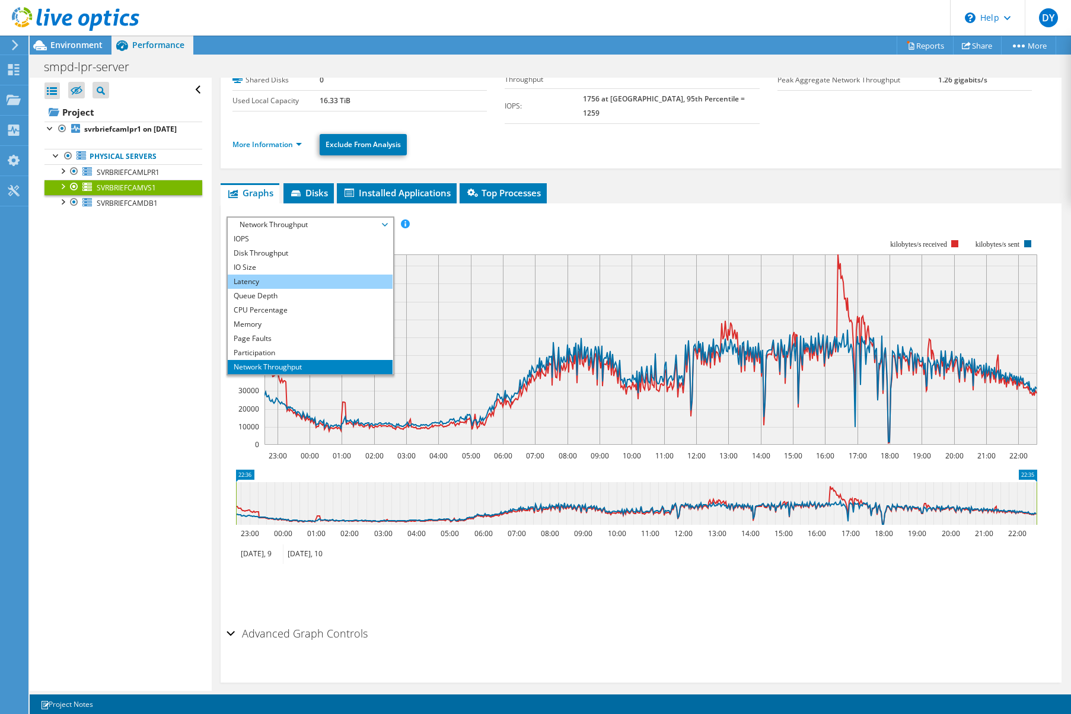
click at [263, 274] on li "Latency" at bounding box center [310, 281] width 164 height 14
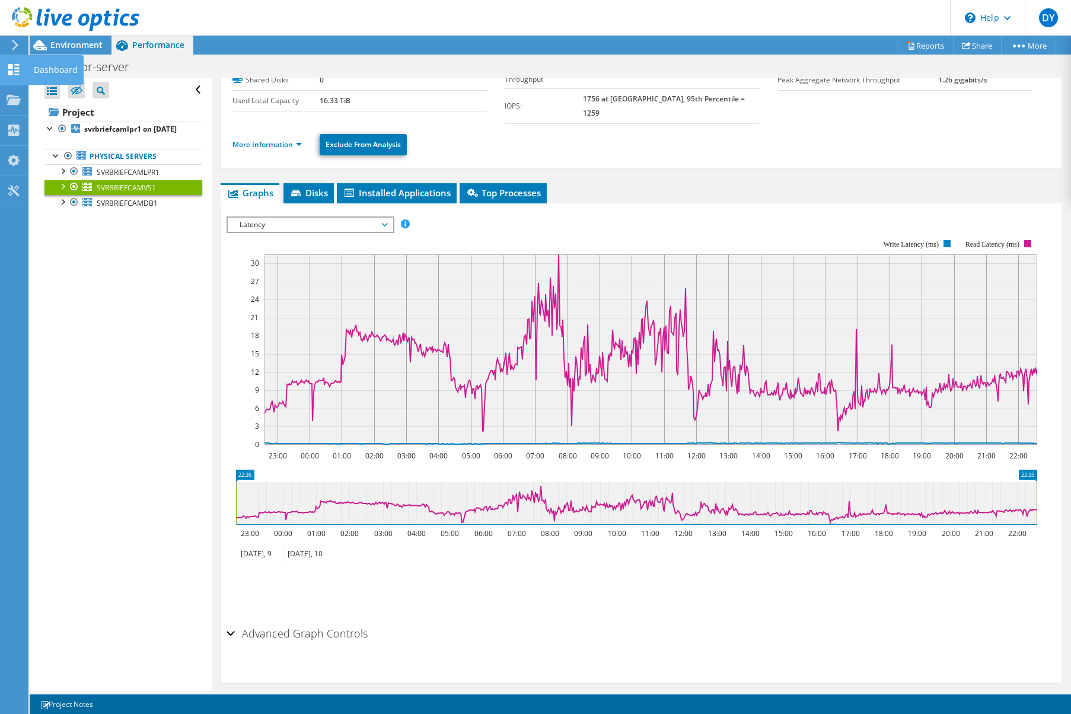
click at [17, 68] on use at bounding box center [13, 69] width 11 height 11
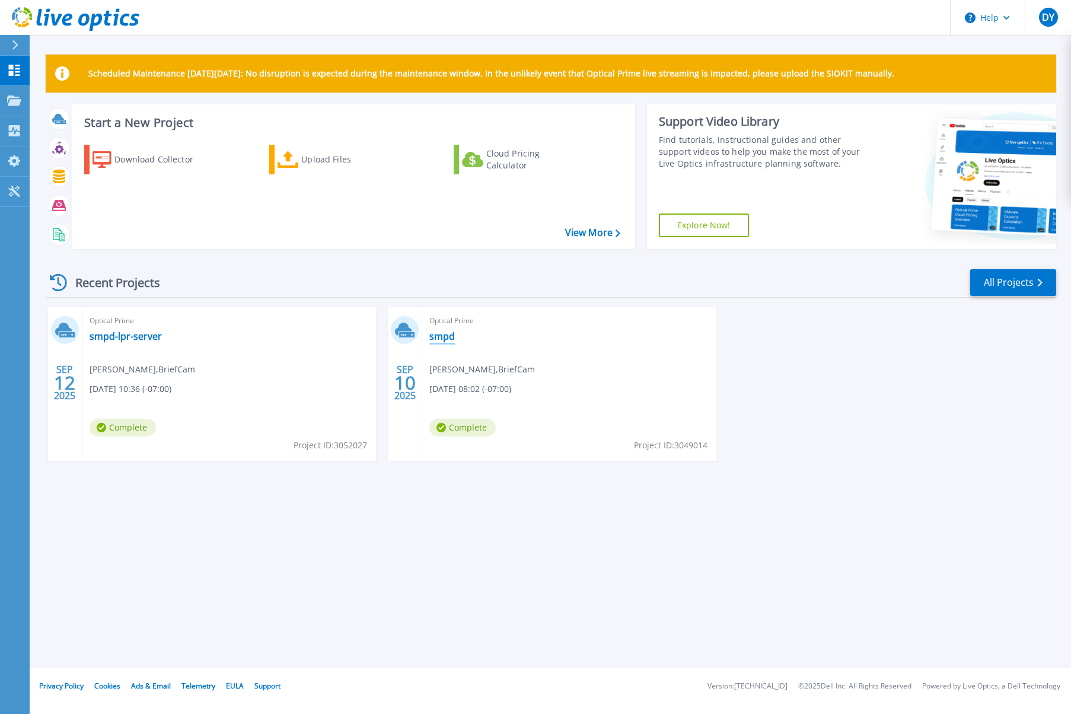
click at [436, 341] on link "smpd" at bounding box center [441, 336] width 25 height 12
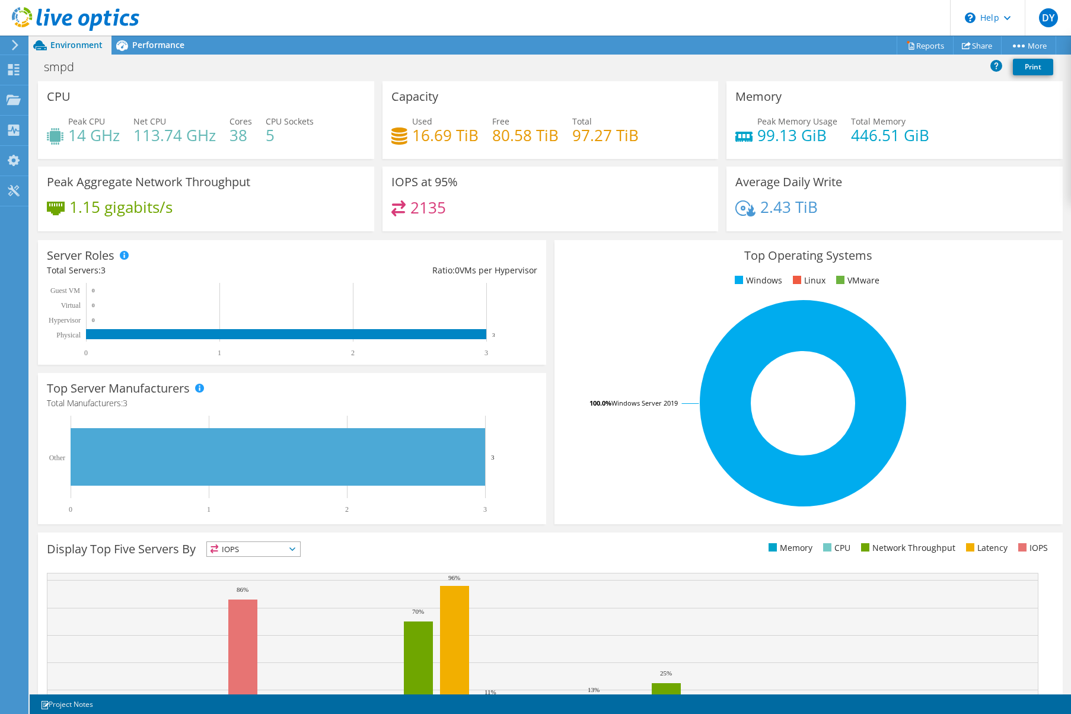
scroll to position [118, 0]
click at [550, 497] on div "Top Operating Systems Windows Linux VMware 100.0% Windows Server 2019" at bounding box center [808, 382] width 516 height 292
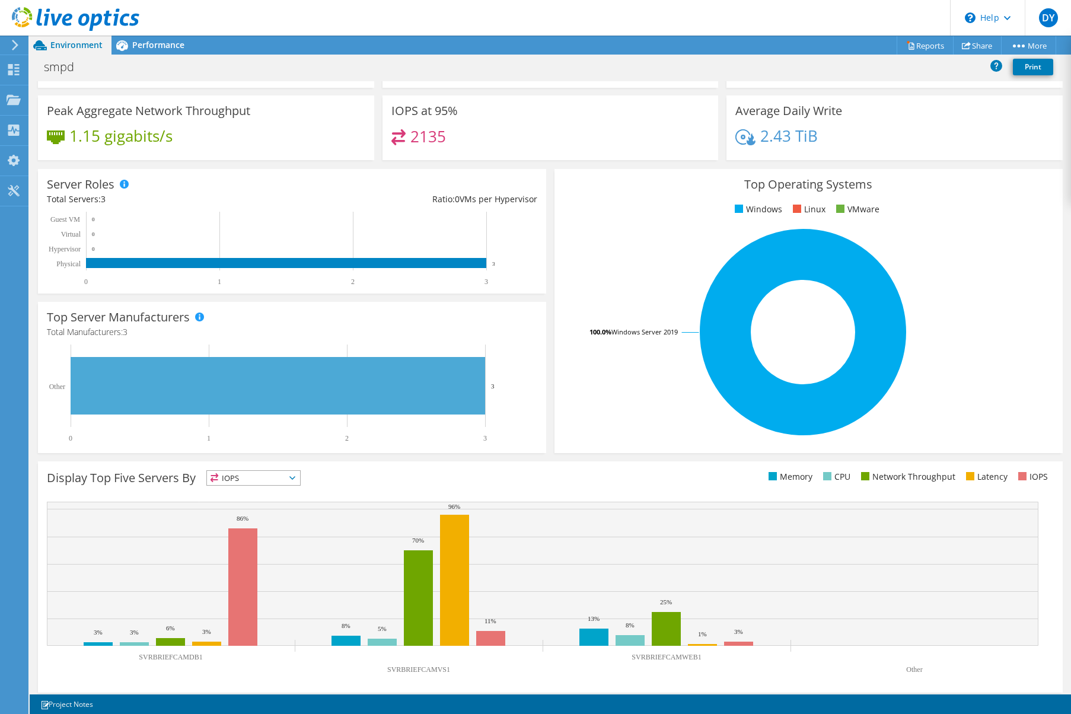
scroll to position [78, 0]
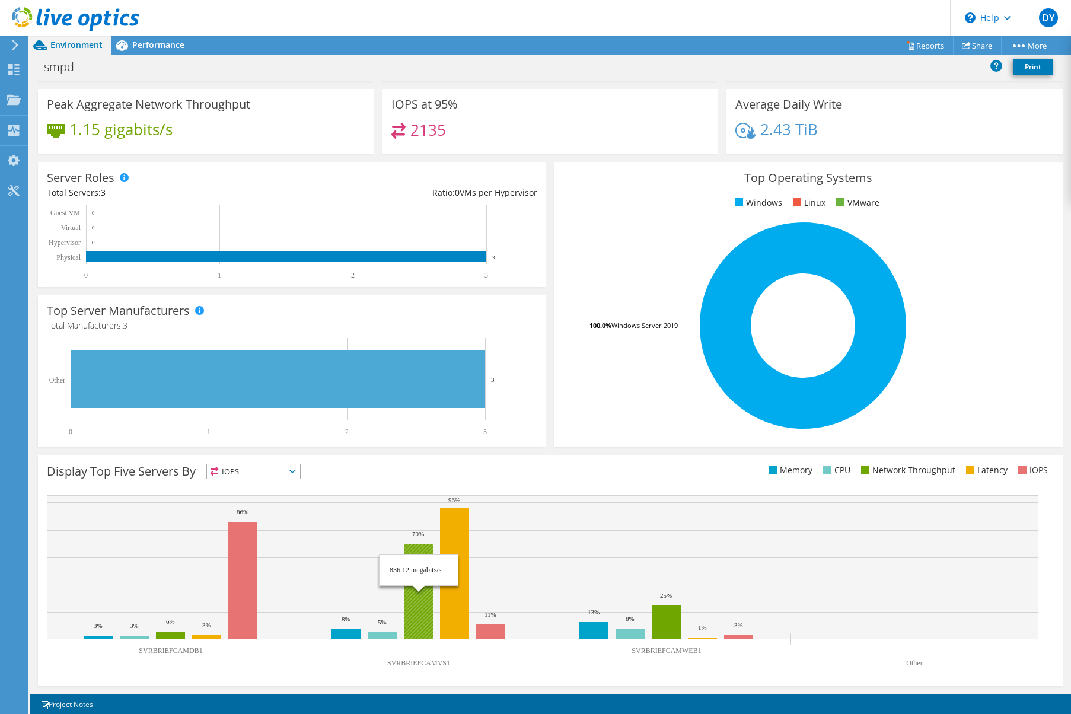
click at [416, 583] on rect at bounding box center [418, 591] width 29 height 95
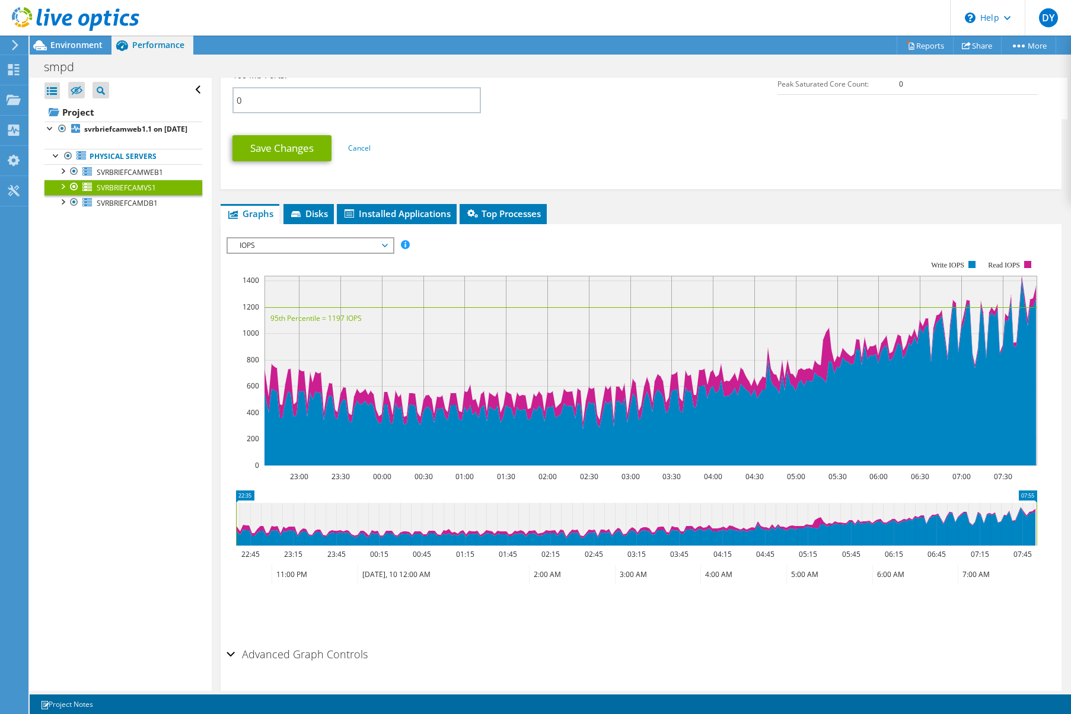
scroll to position [622, 0]
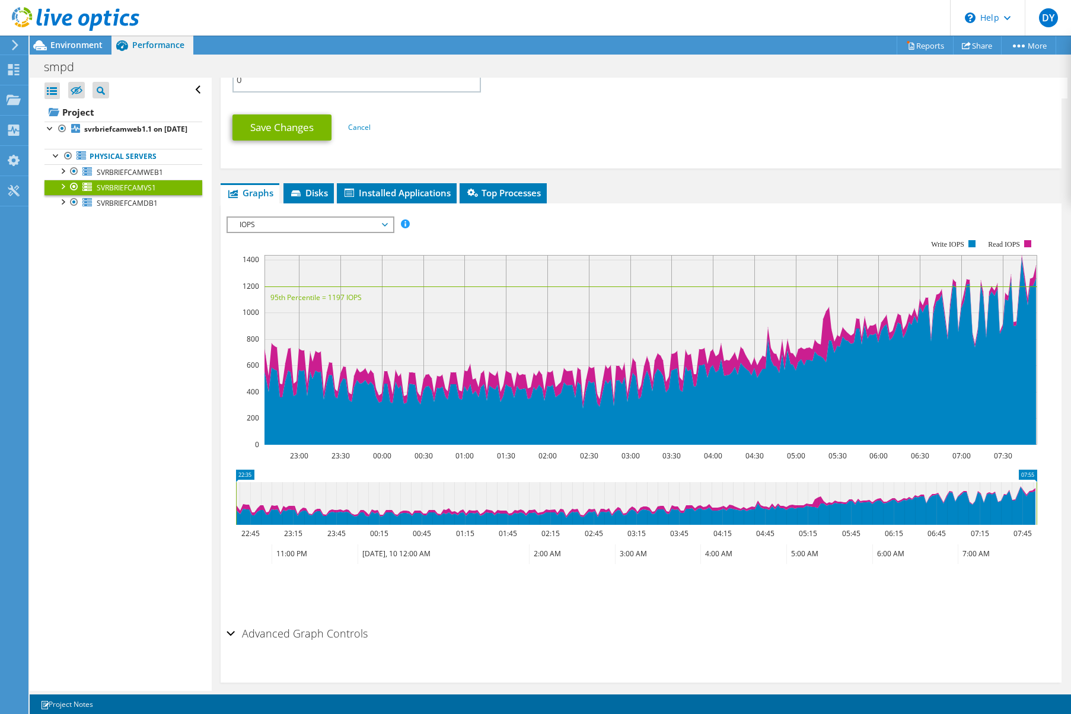
click at [286, 218] on span "IOPS" at bounding box center [310, 225] width 152 height 14
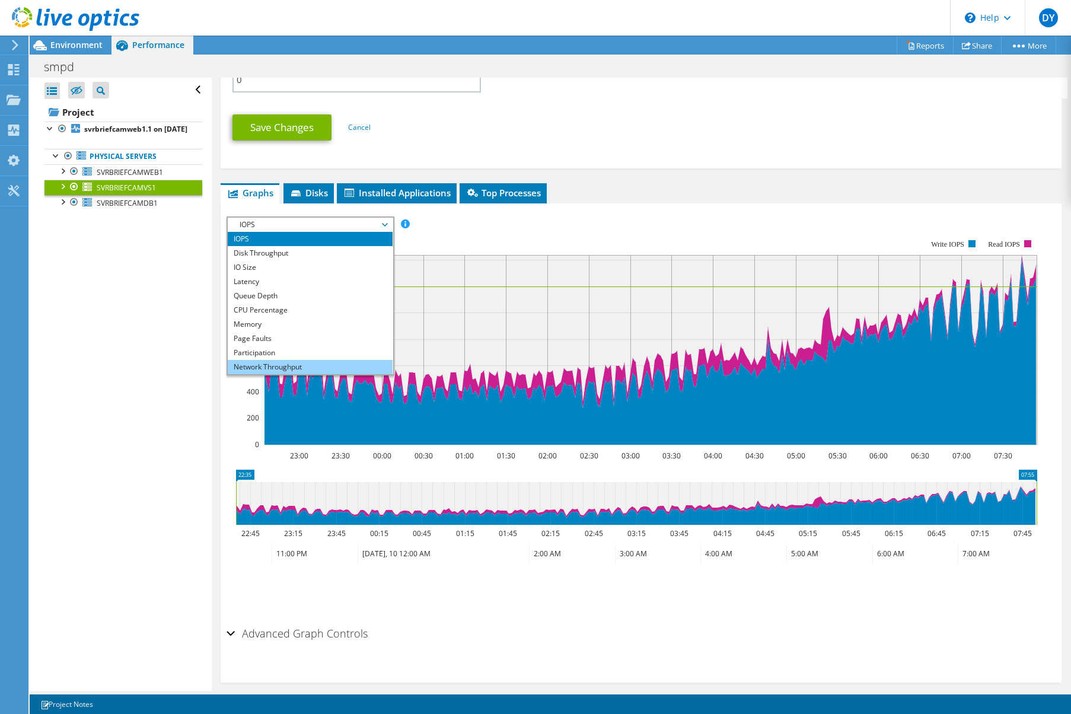
click at [262, 360] on li "Network Throughput" at bounding box center [310, 367] width 164 height 14
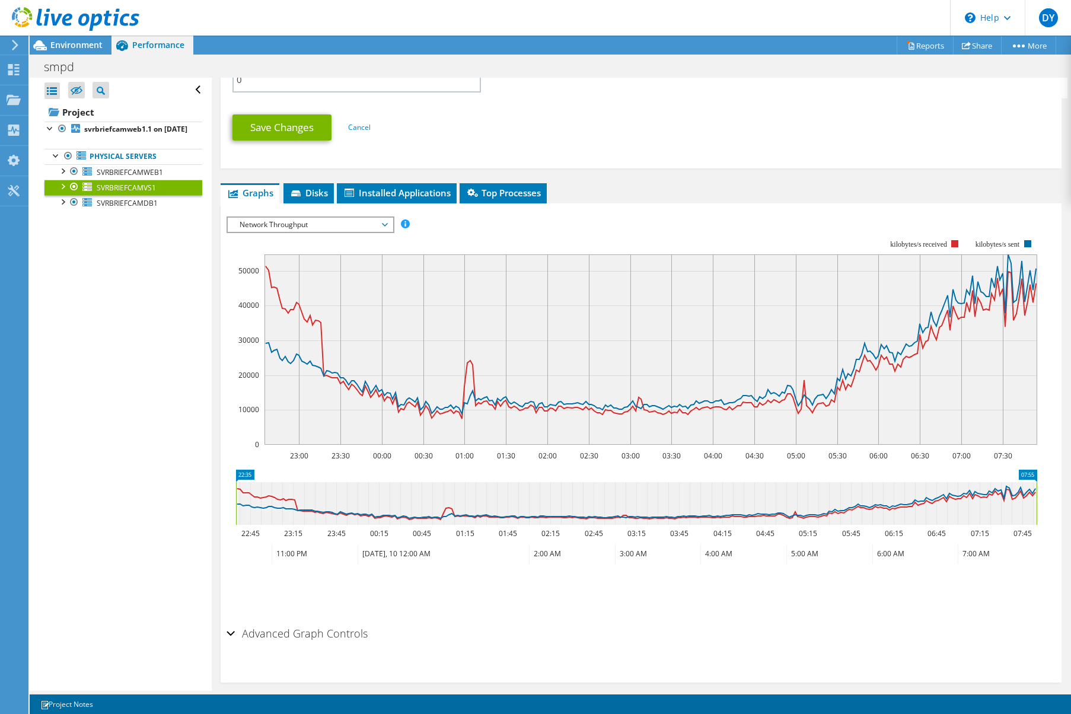
click at [292, 218] on span "Network Throughput" at bounding box center [310, 225] width 152 height 14
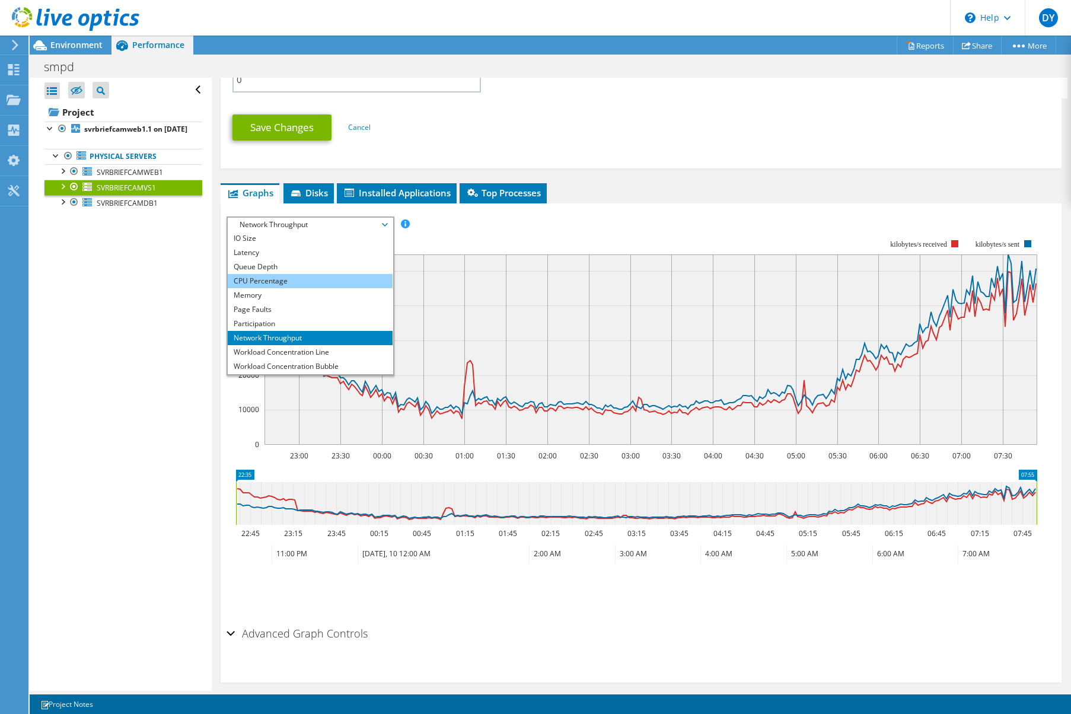
scroll to position [43, 0]
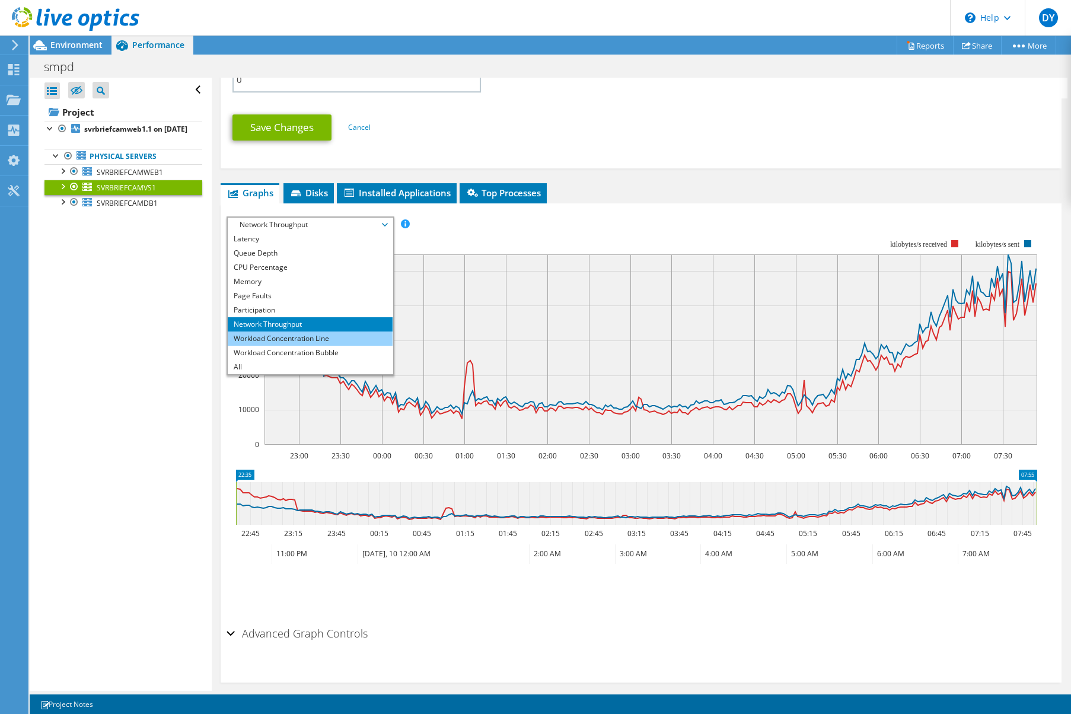
click at [321, 331] on li "Workload Concentration Line" at bounding box center [310, 338] width 164 height 14
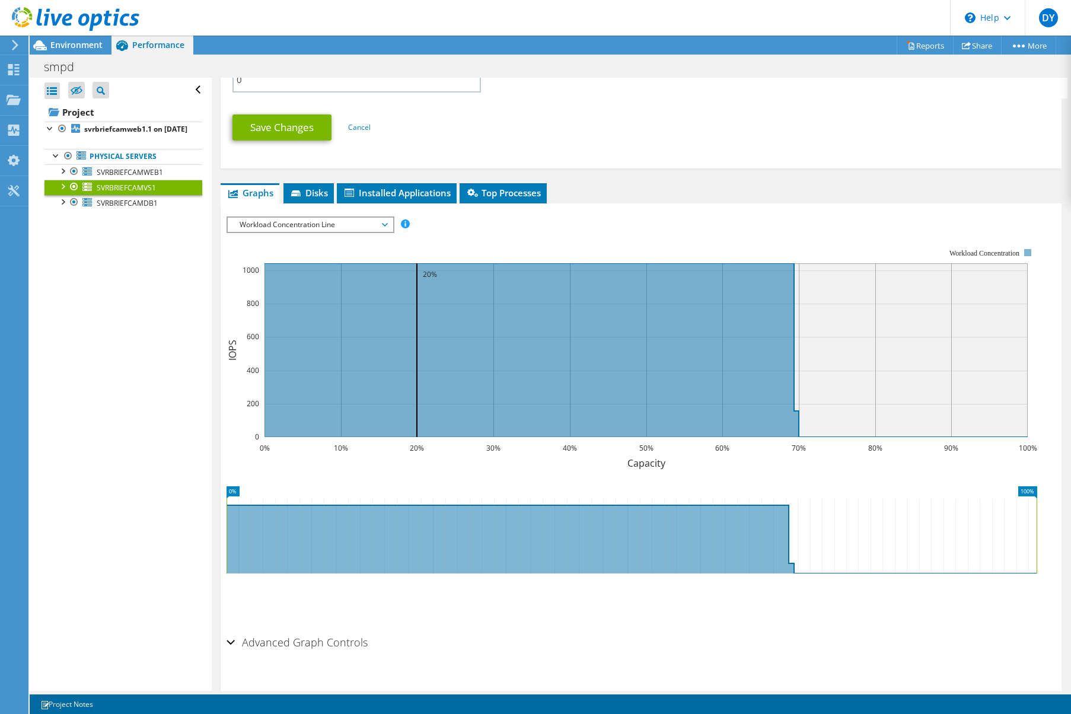
click at [300, 218] on span "Workload Concentration Line" at bounding box center [310, 225] width 152 height 14
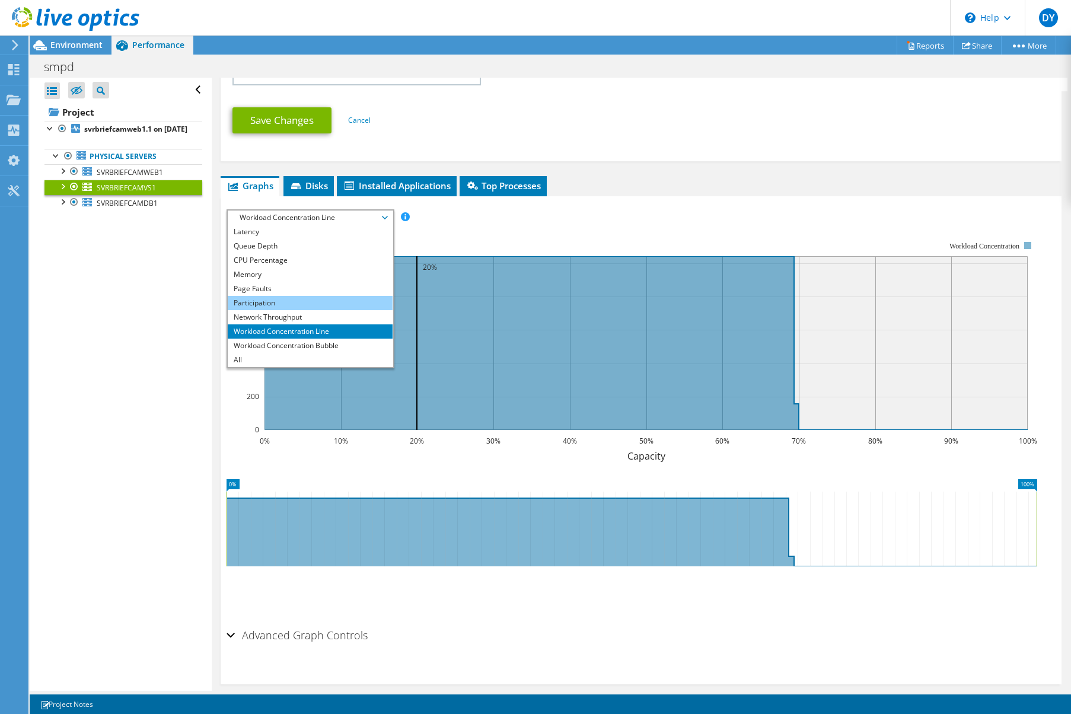
scroll to position [631, 0]
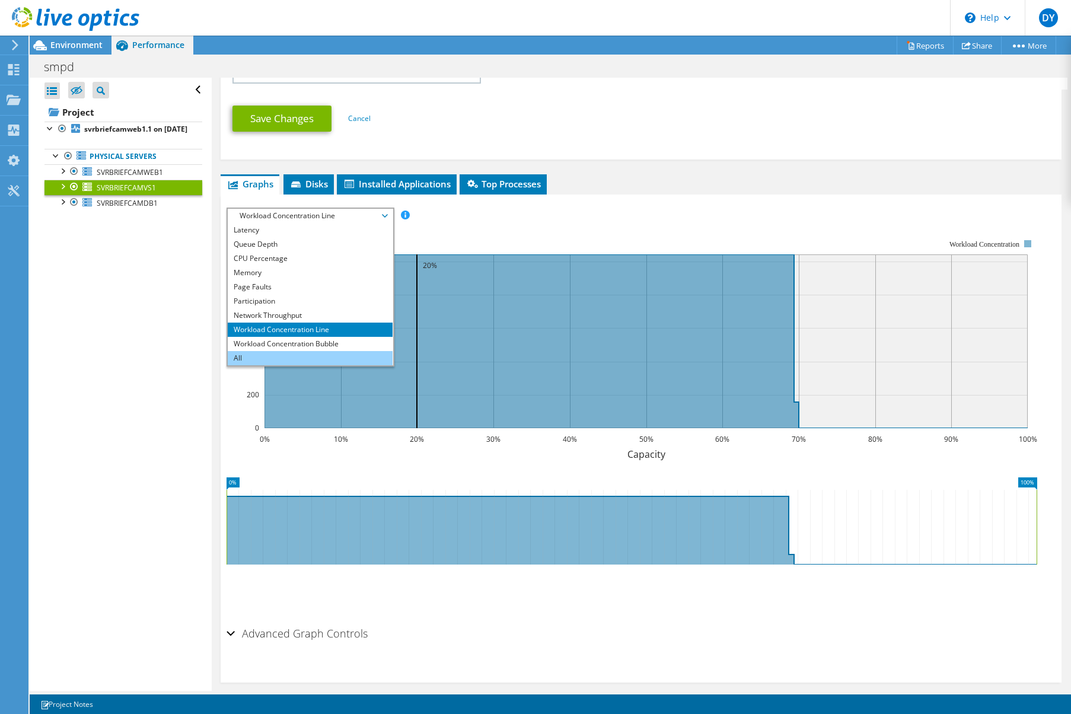
click at [267, 351] on li "All" at bounding box center [310, 358] width 164 height 14
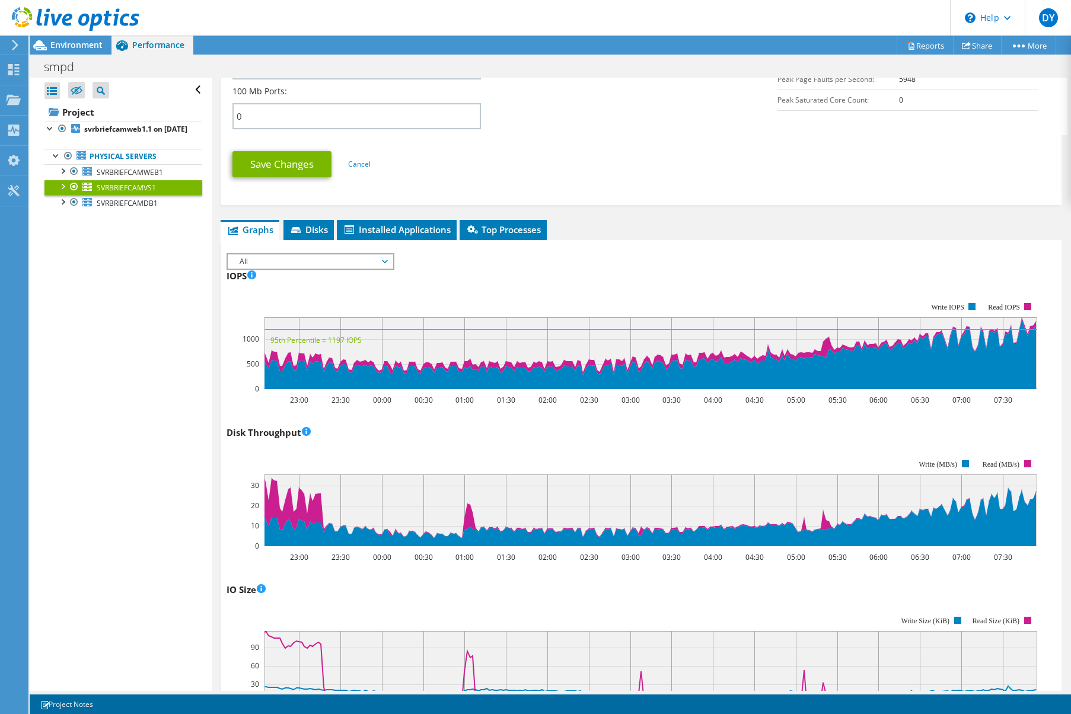
scroll to position [341, 0]
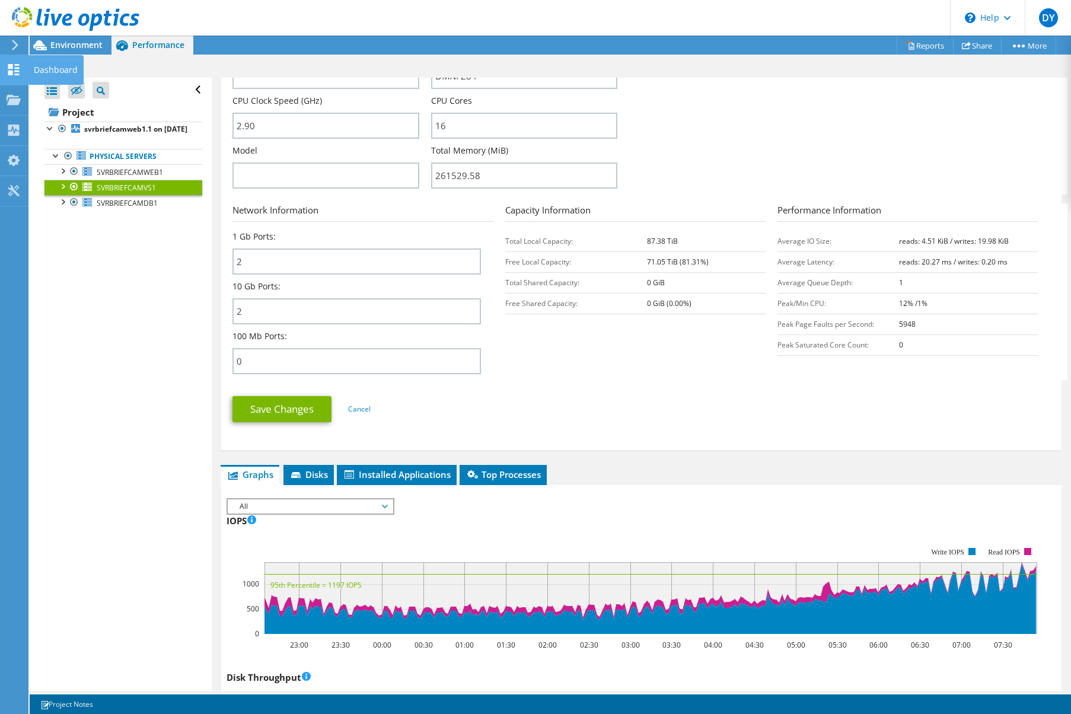
click at [18, 66] on icon at bounding box center [14, 69] width 14 height 11
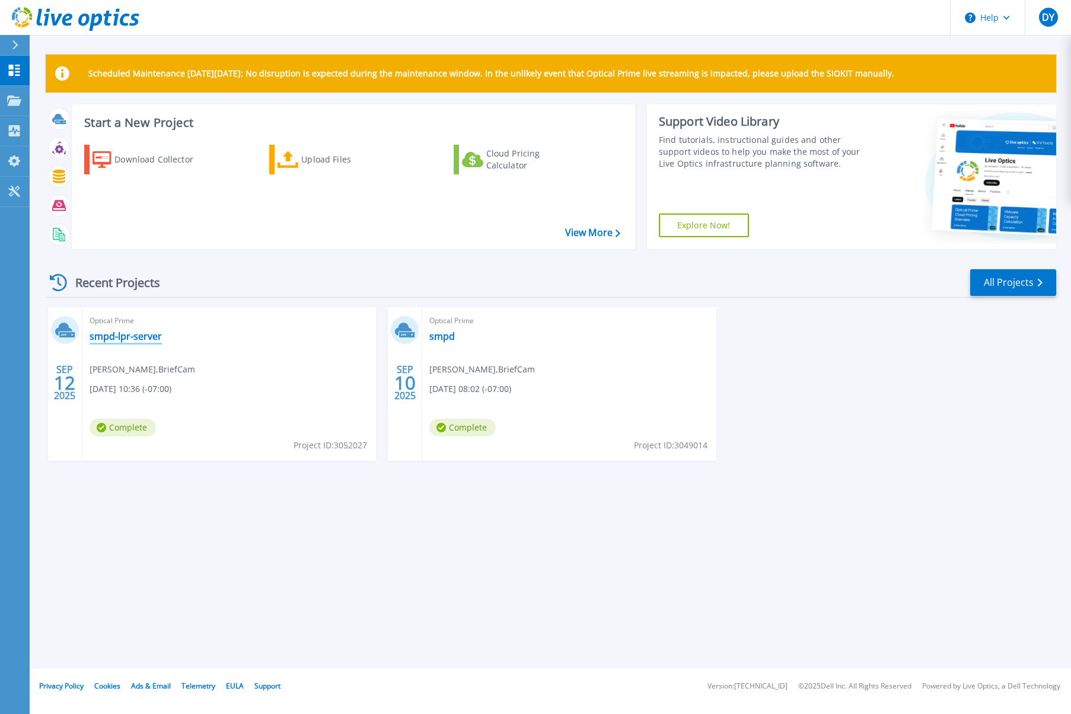
click at [124, 334] on link "smpd-lpr-server" at bounding box center [126, 336] width 72 height 12
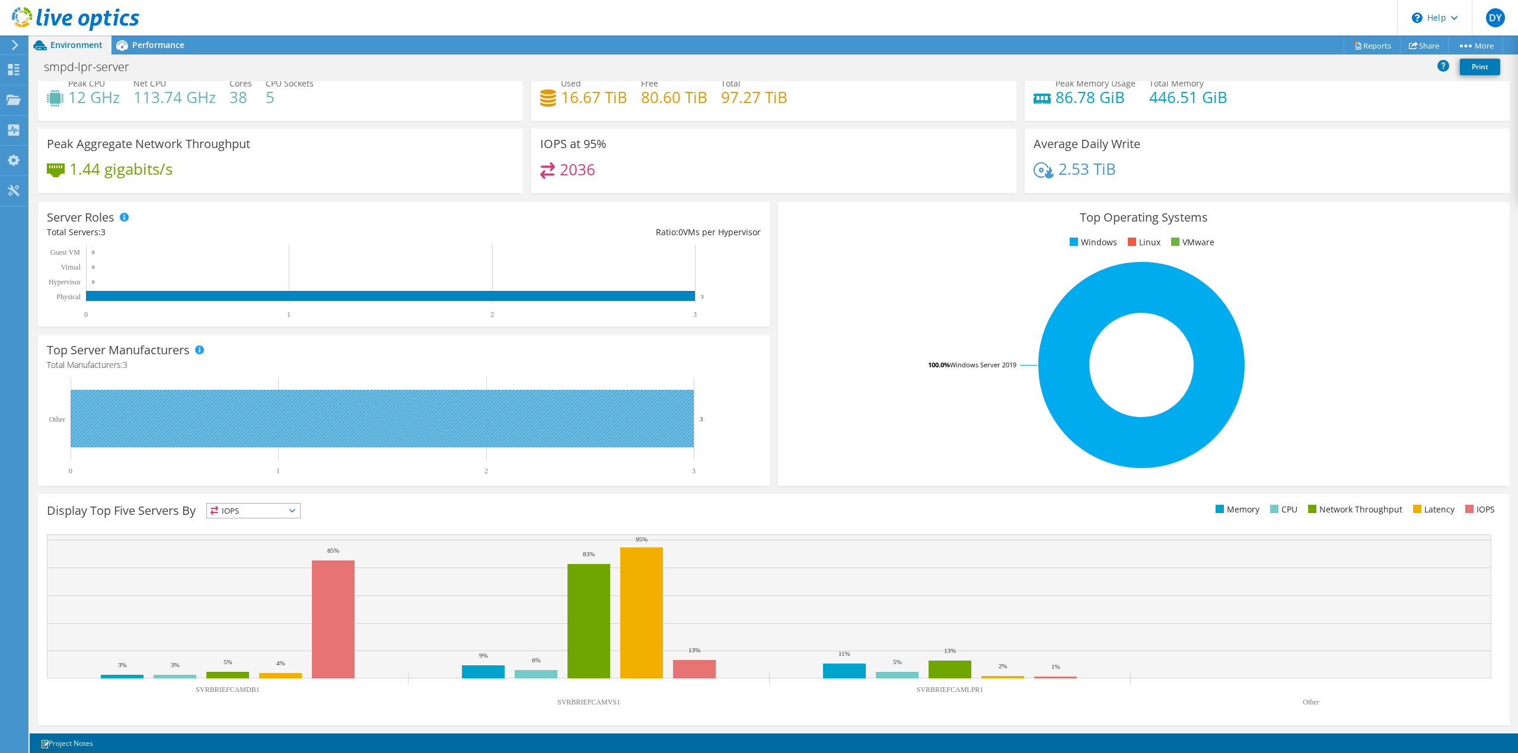
scroll to position [78, 0]
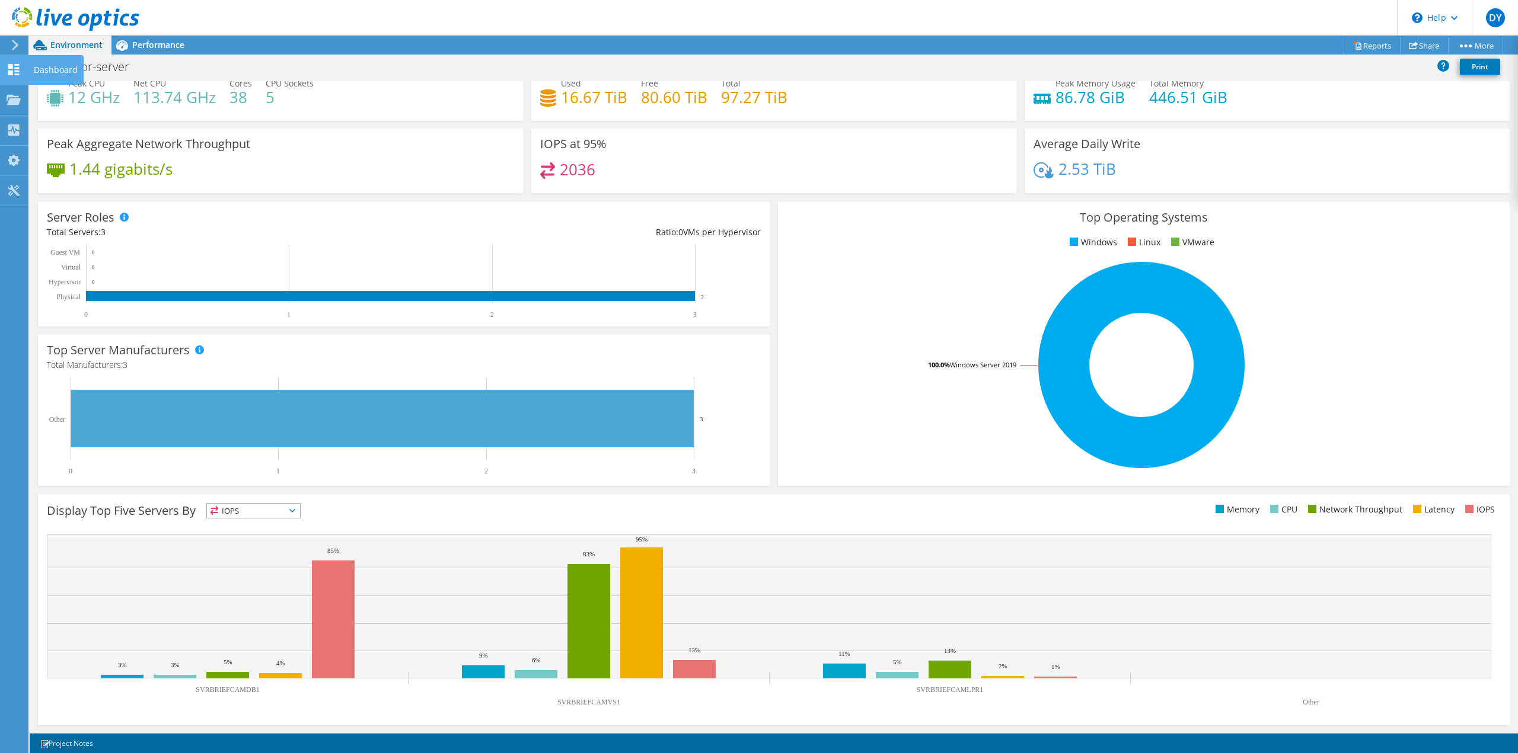
click at [15, 75] on use at bounding box center [13, 69] width 11 height 11
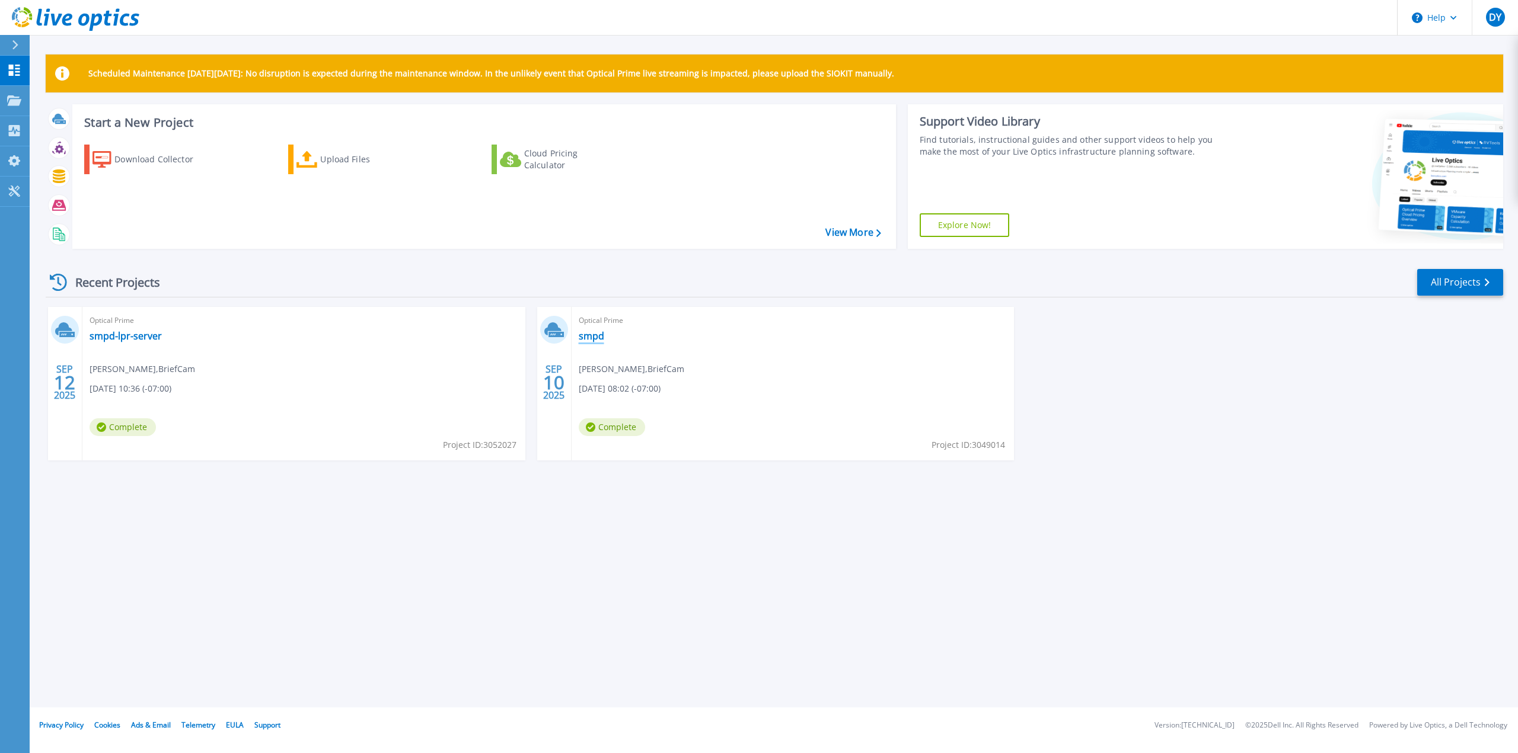
click at [592, 339] on link "smpd" at bounding box center [591, 336] width 25 height 12
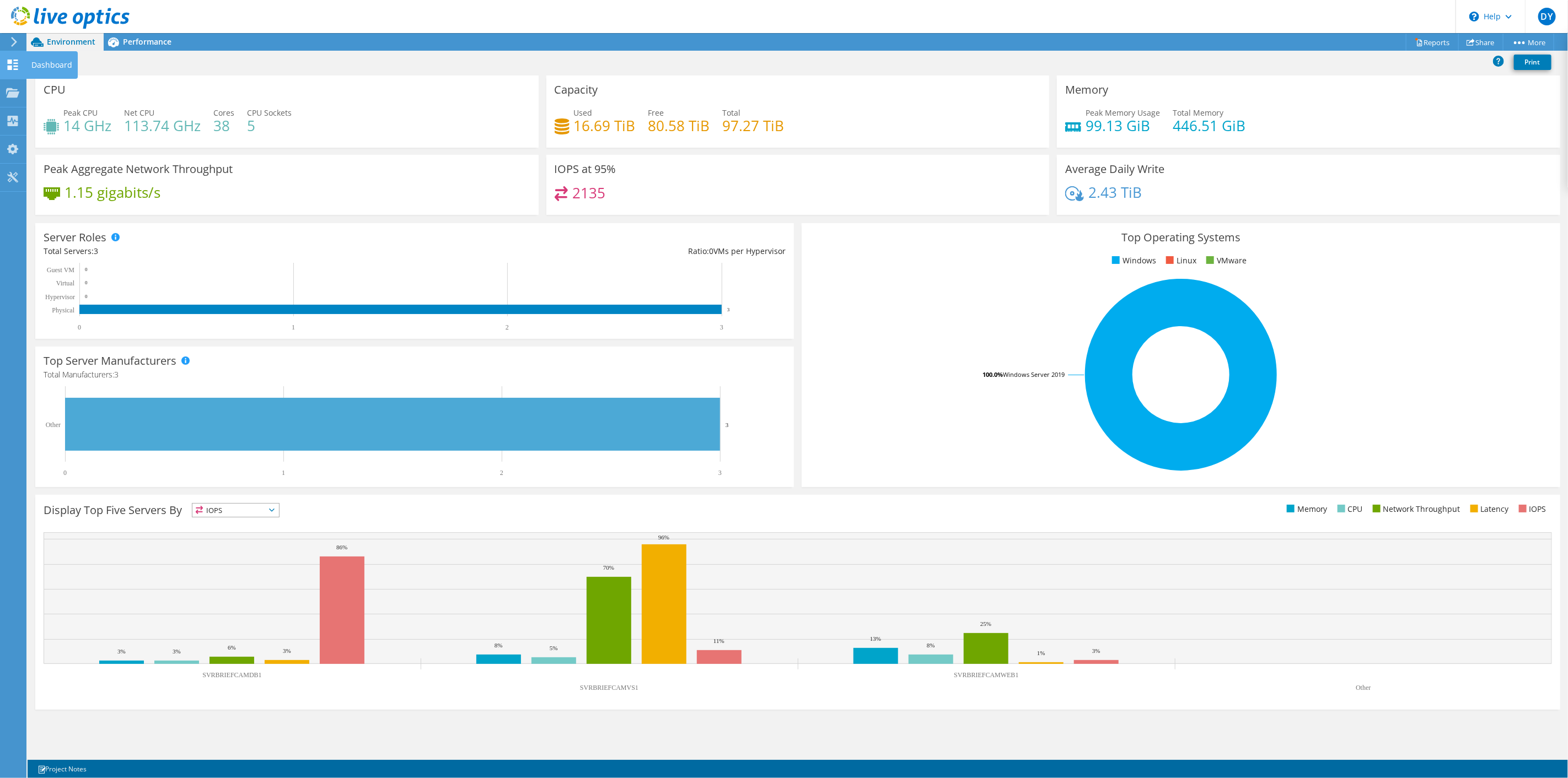
click at [12, 66] on icon at bounding box center [13, 64] width 13 height 10
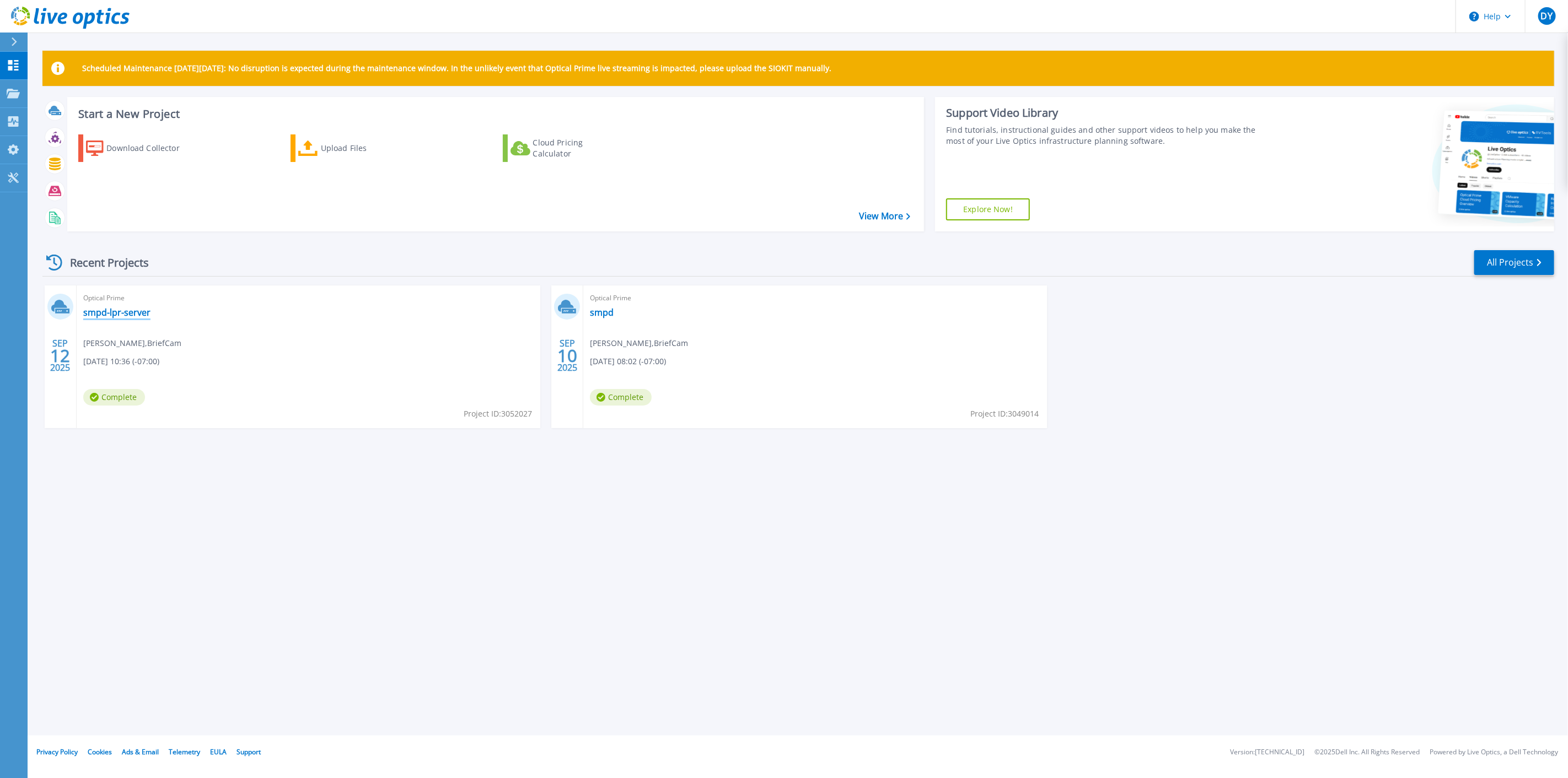
click at [140, 313] on link "smpd-lpr-server" at bounding box center [117, 312] width 67 height 11
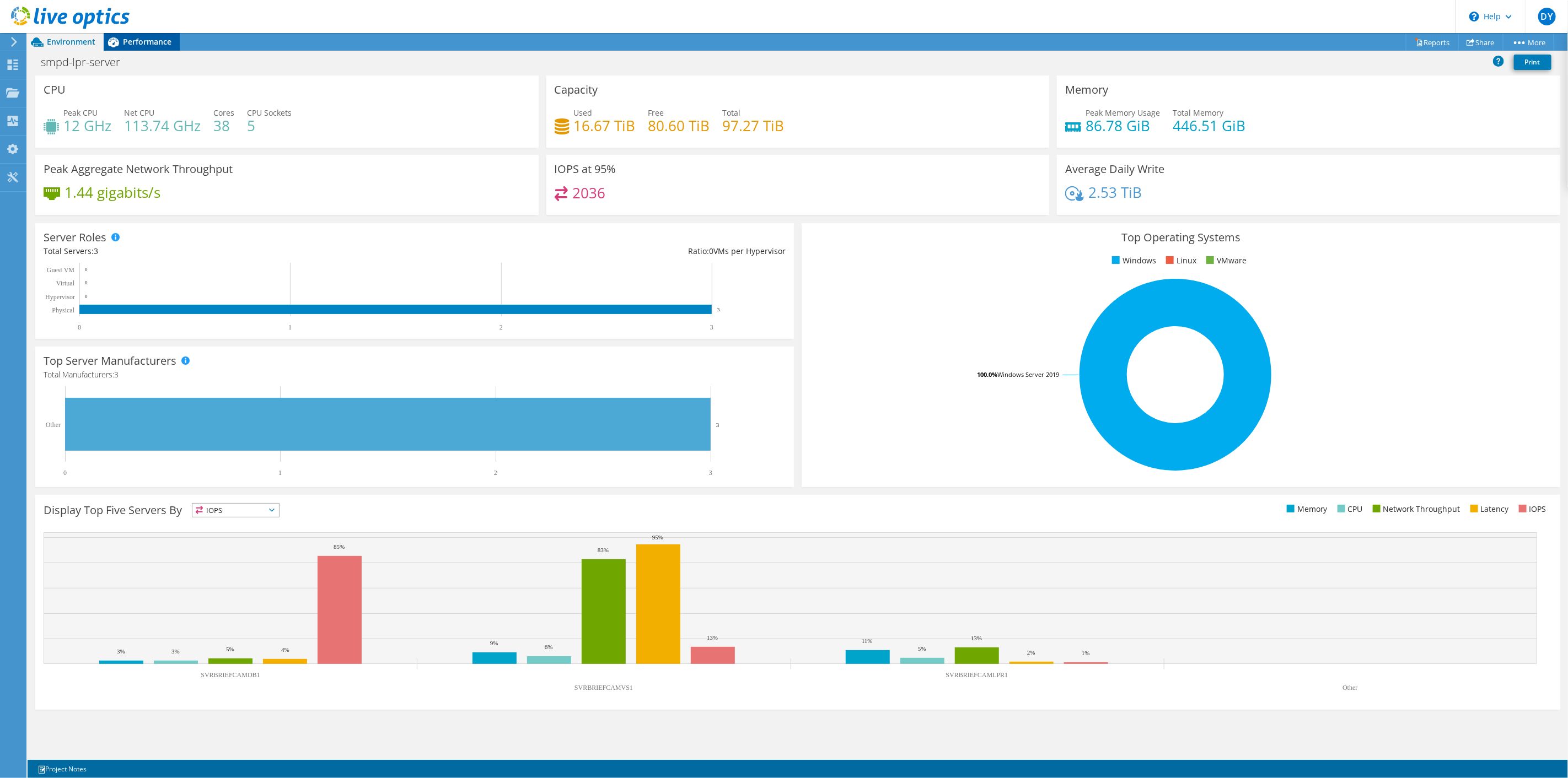
click at [157, 46] on span "Performance" at bounding box center [147, 41] width 48 height 10
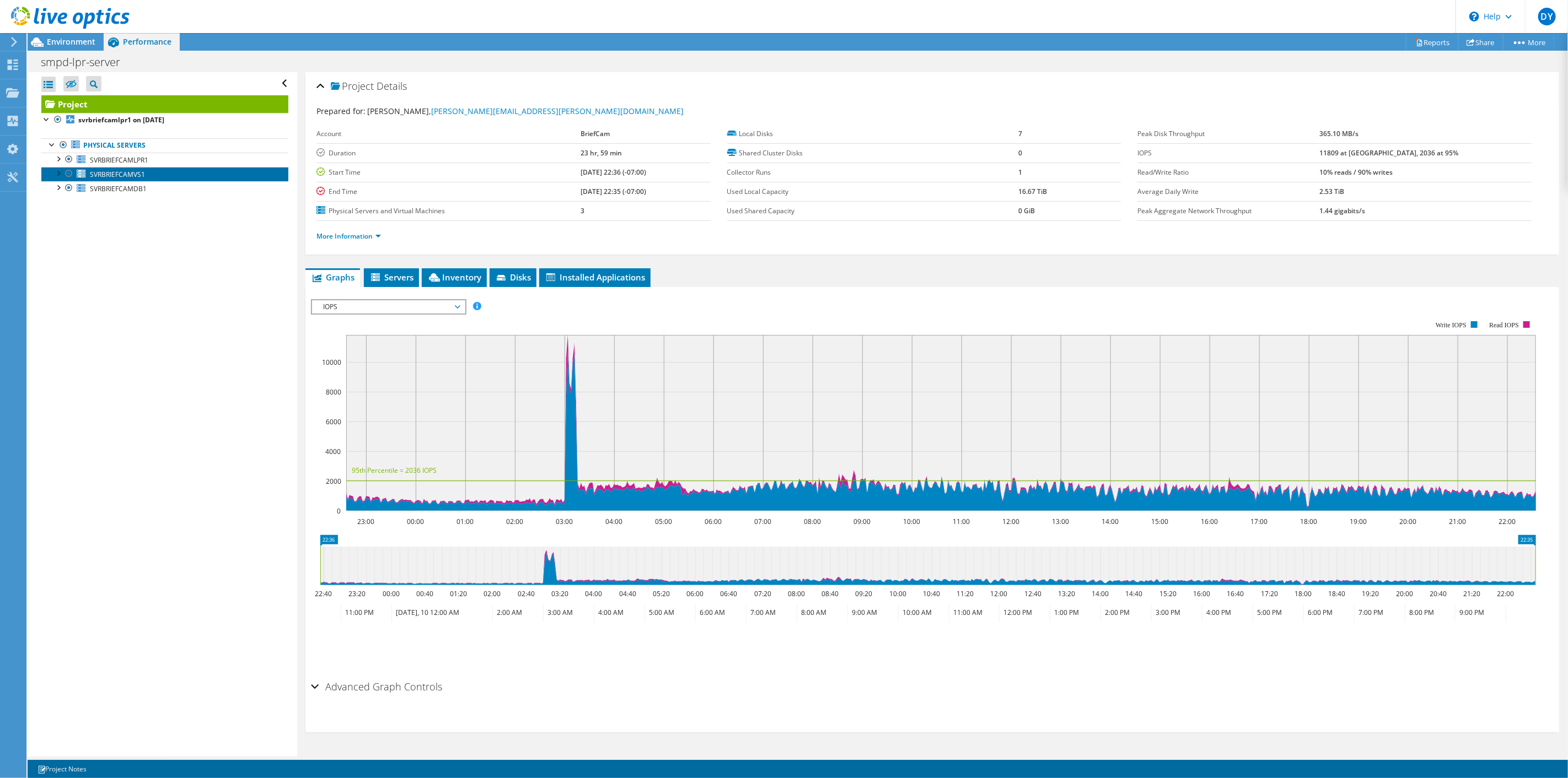
click at [113, 171] on span "SVRBRIEFCAMVS1" at bounding box center [117, 175] width 55 height 9
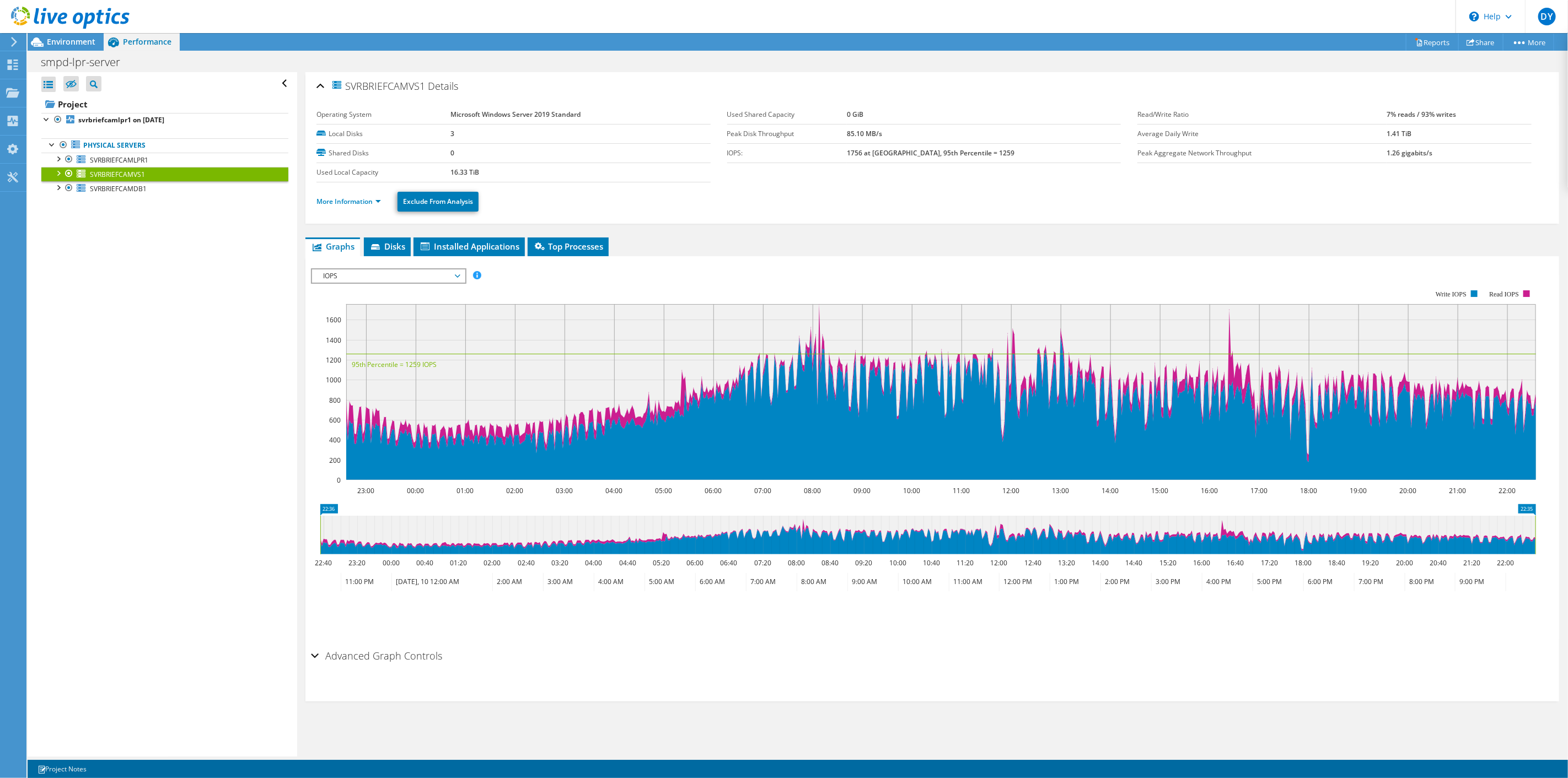
click at [414, 275] on span "IOPS" at bounding box center [388, 276] width 141 height 13
click at [339, 405] on li "All" at bounding box center [389, 409] width 153 height 13
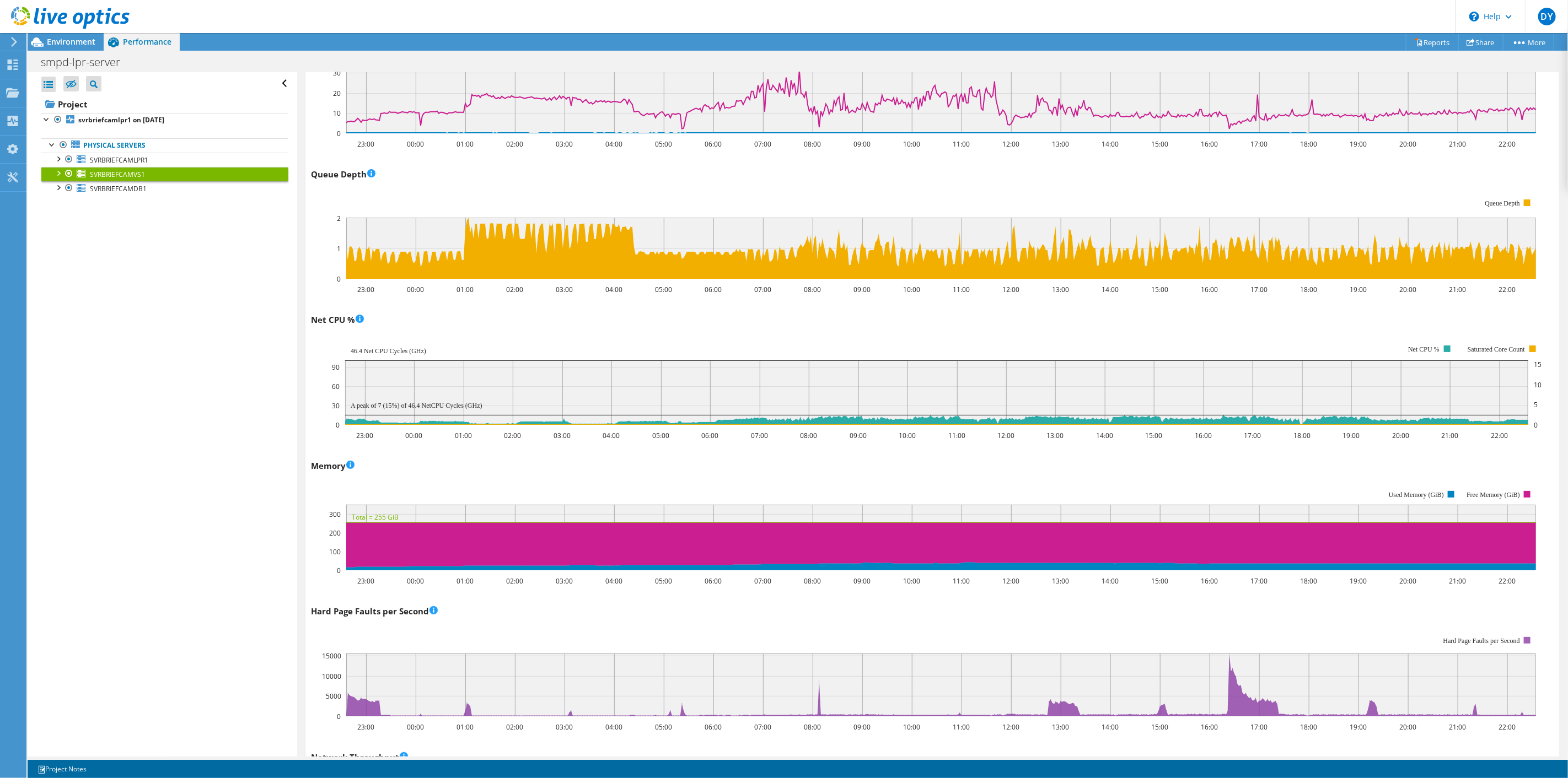
scroll to position [0, 0]
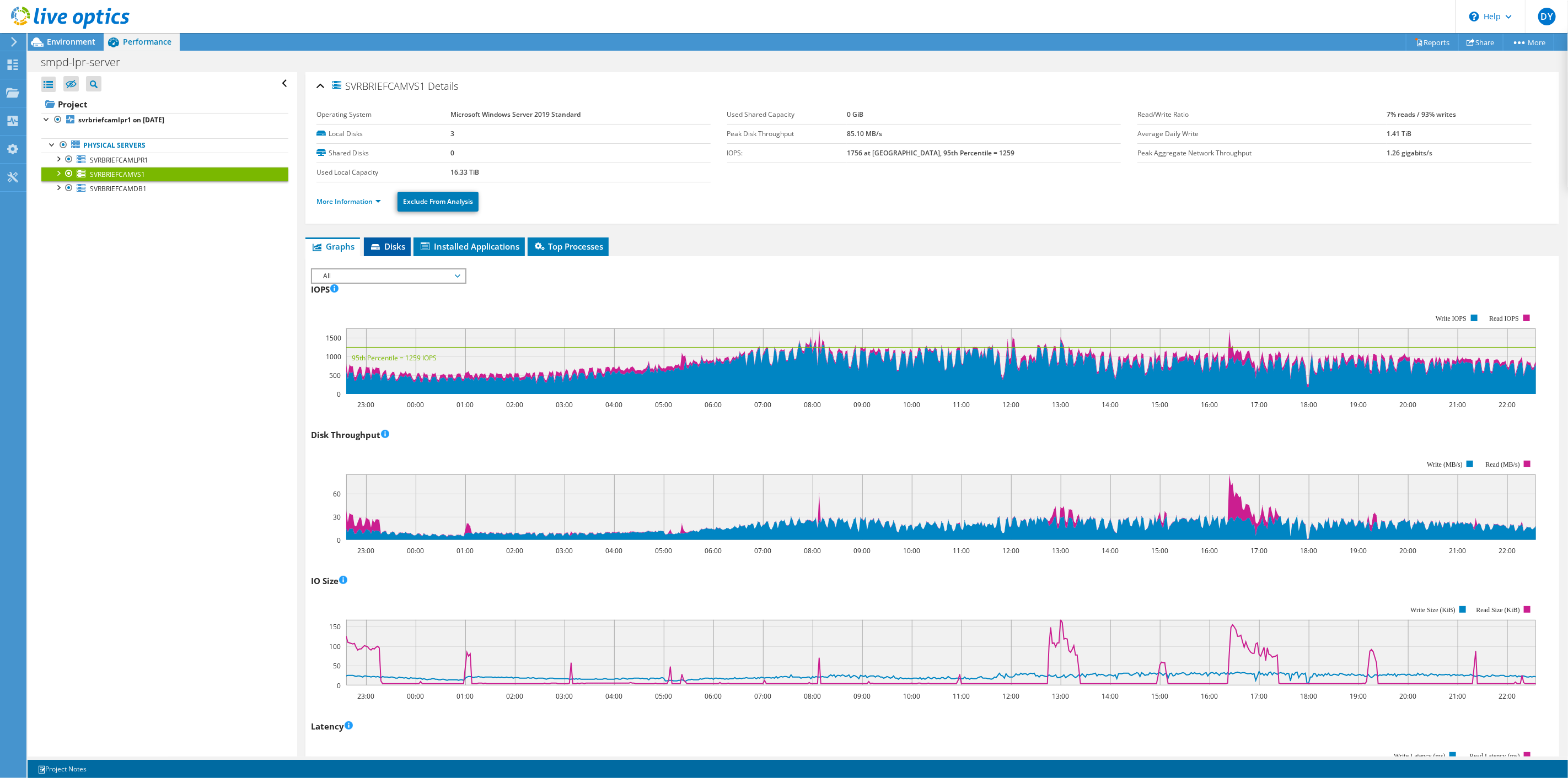
click at [390, 243] on span "Disks" at bounding box center [387, 246] width 36 height 11
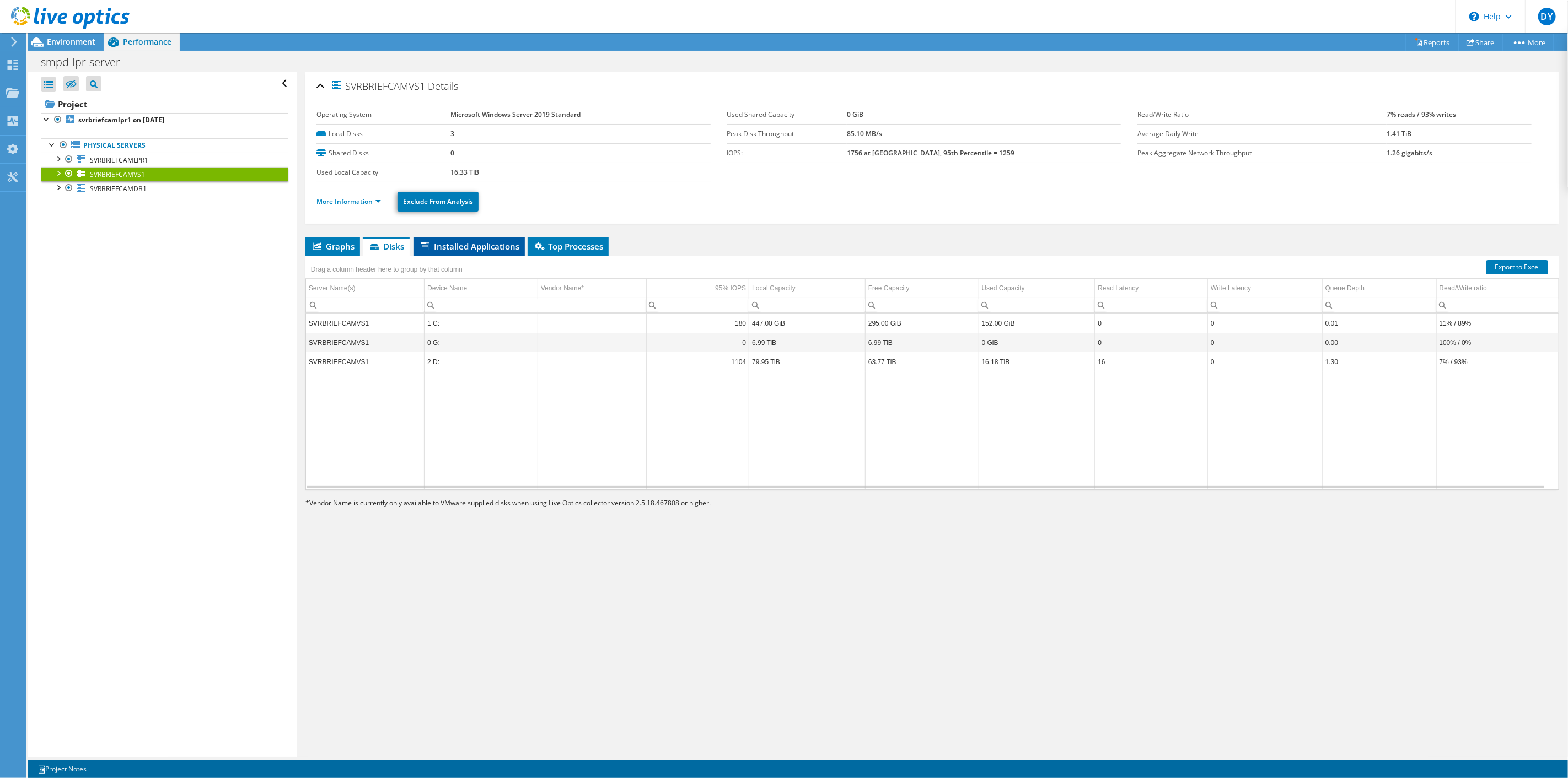
click at [471, 248] on span "Installed Applications" at bounding box center [470, 246] width 100 height 11
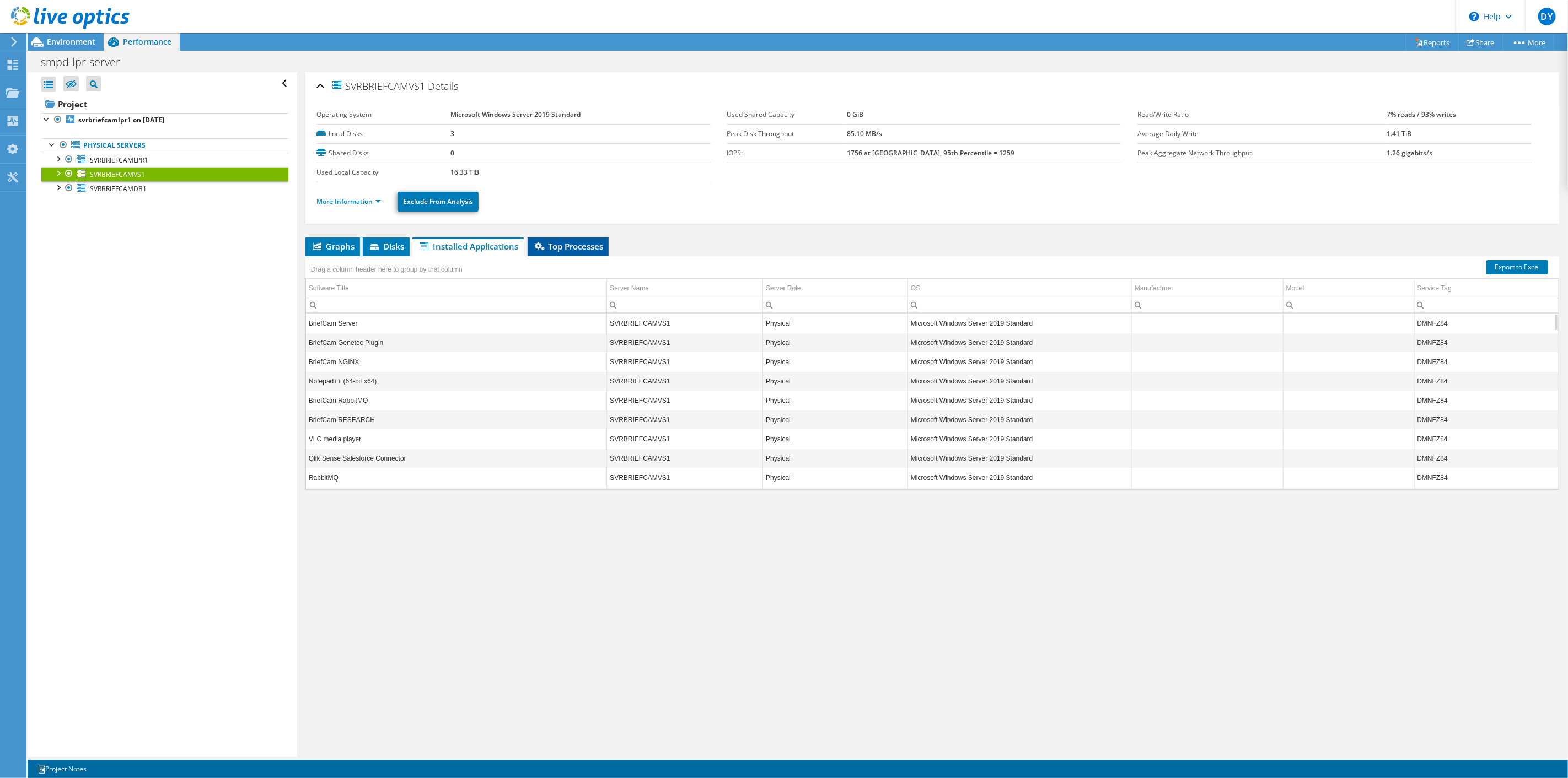
click at [576, 247] on span "Top Processes" at bounding box center [567, 246] width 70 height 11
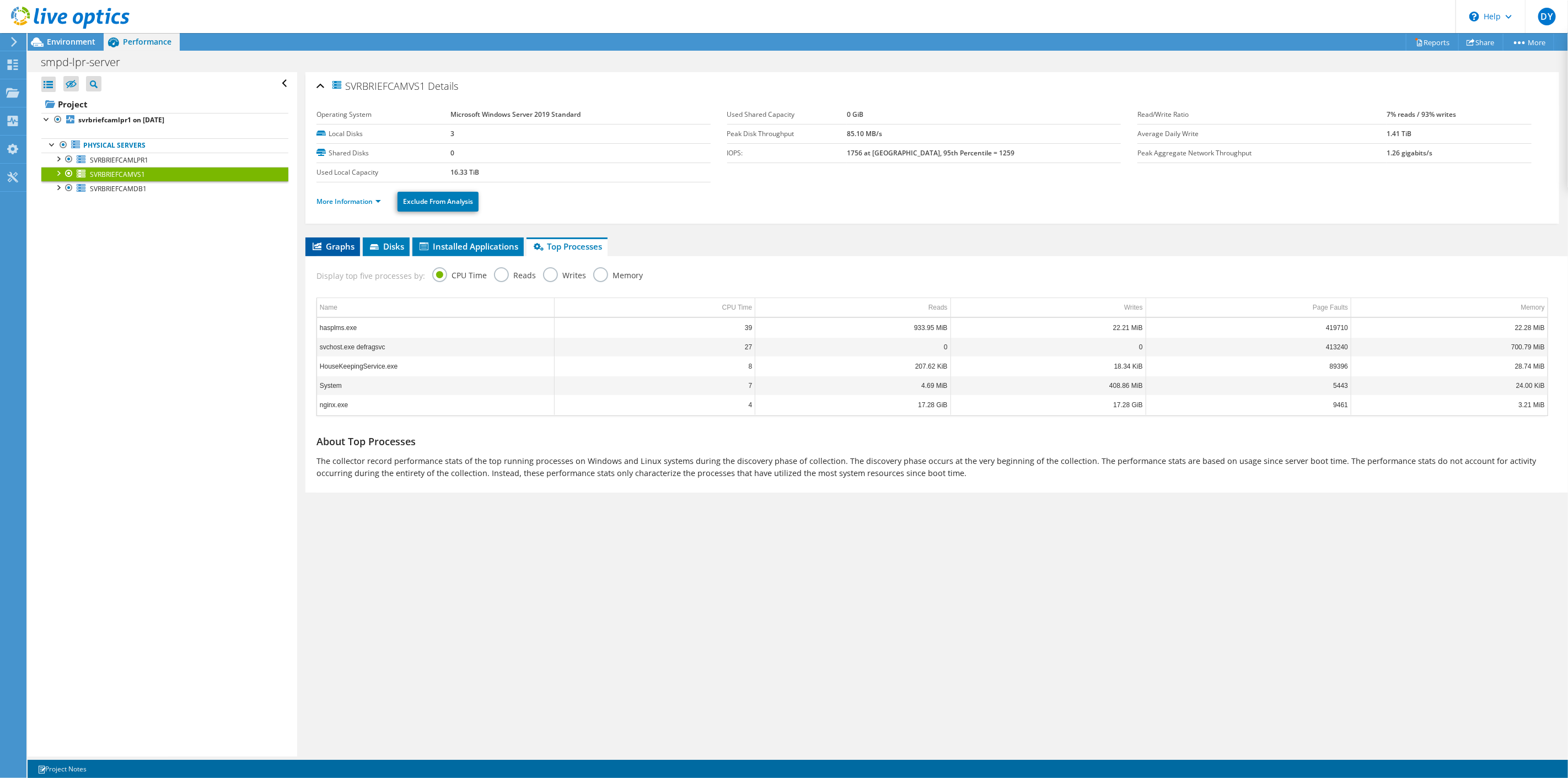
click at [324, 247] on span "Graphs" at bounding box center [332, 246] width 44 height 11
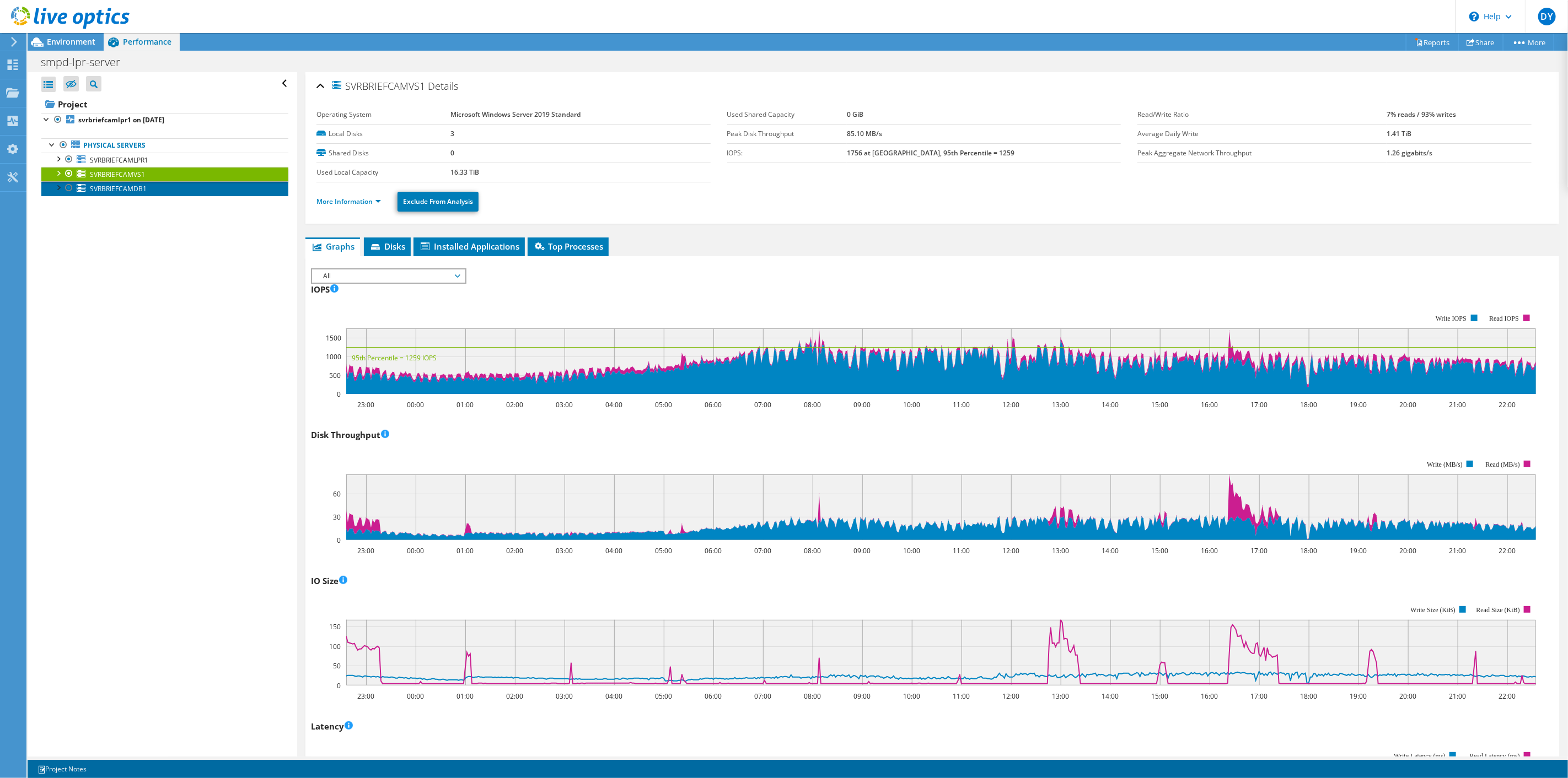
click at [120, 191] on span "SVRBRIEFCAMDB1" at bounding box center [118, 189] width 57 height 9
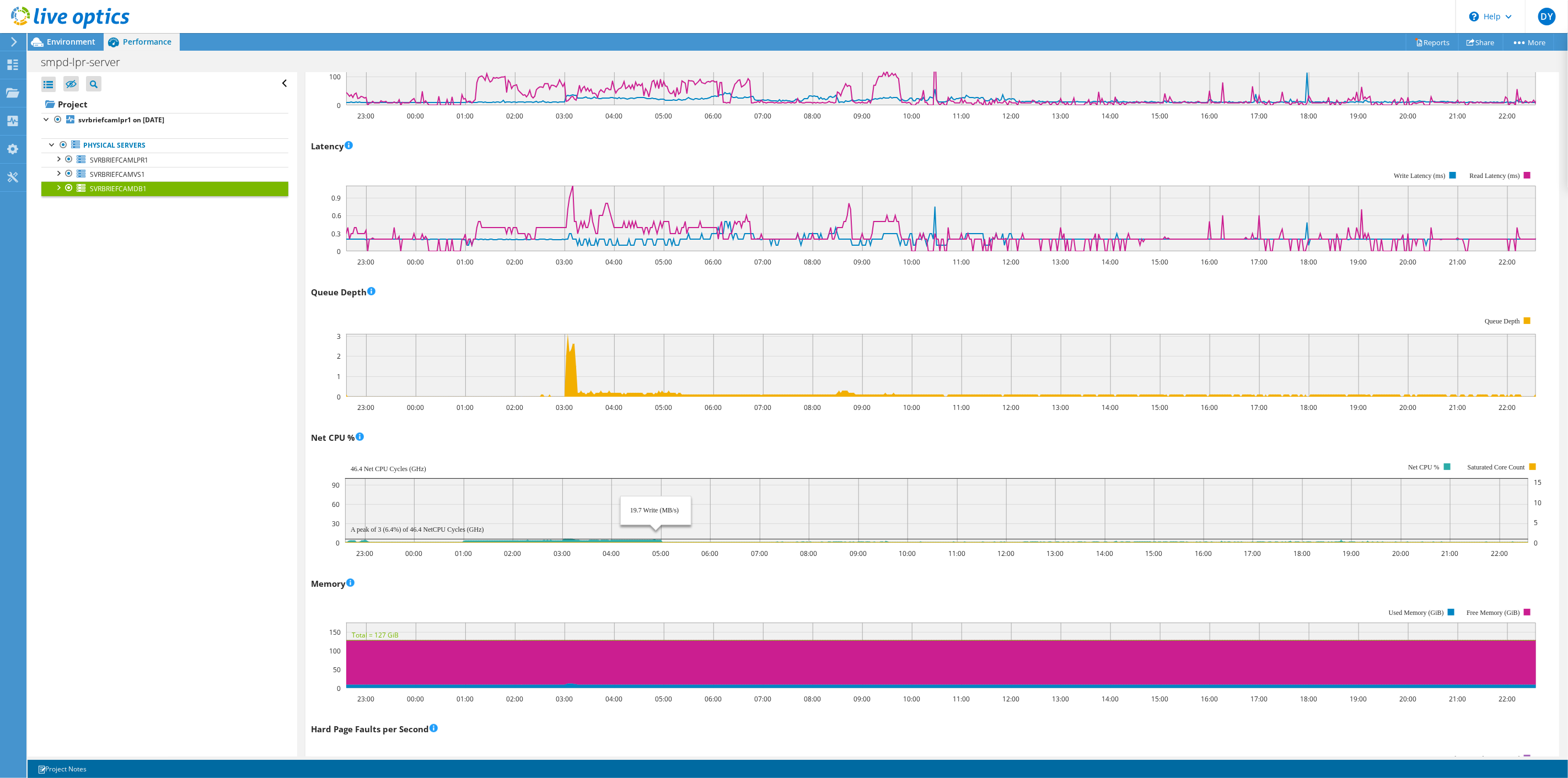
scroll to position [613, 0]
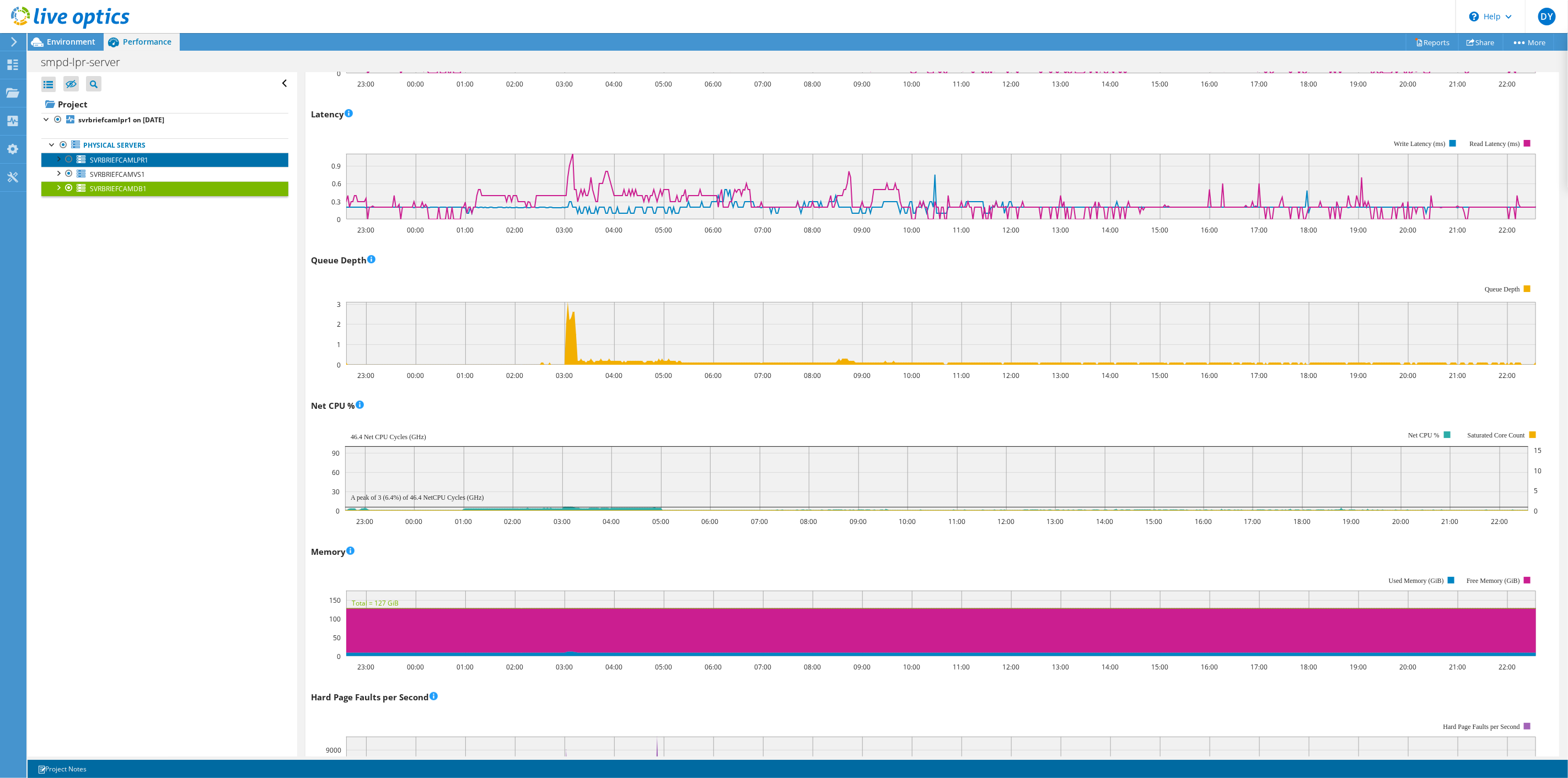
click at [146, 161] on span "SVRBRIEFCAMLPR1" at bounding box center [119, 160] width 59 height 9
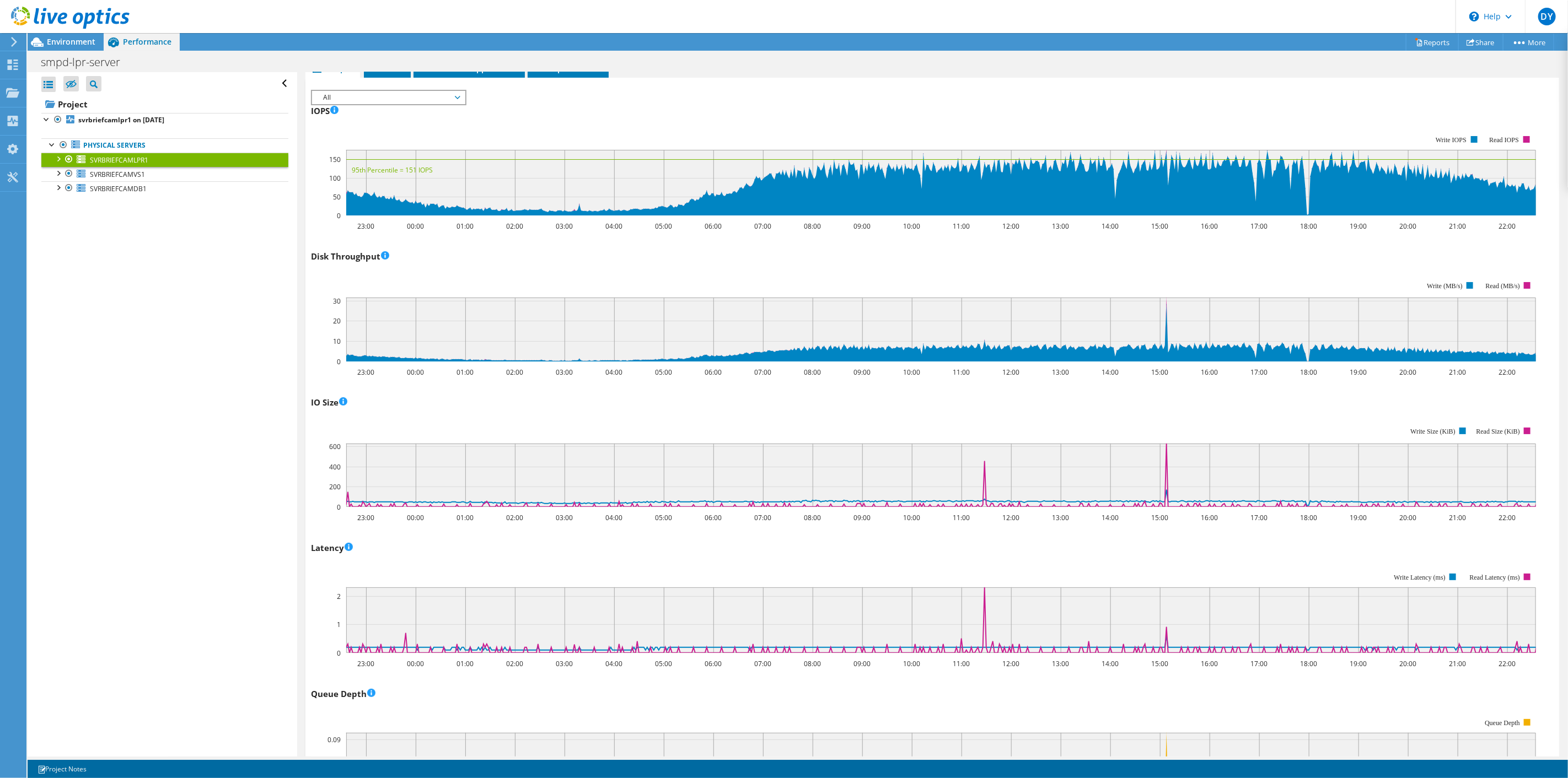
scroll to position [244, 0]
